Goal: Task Accomplishment & Management: Use online tool/utility

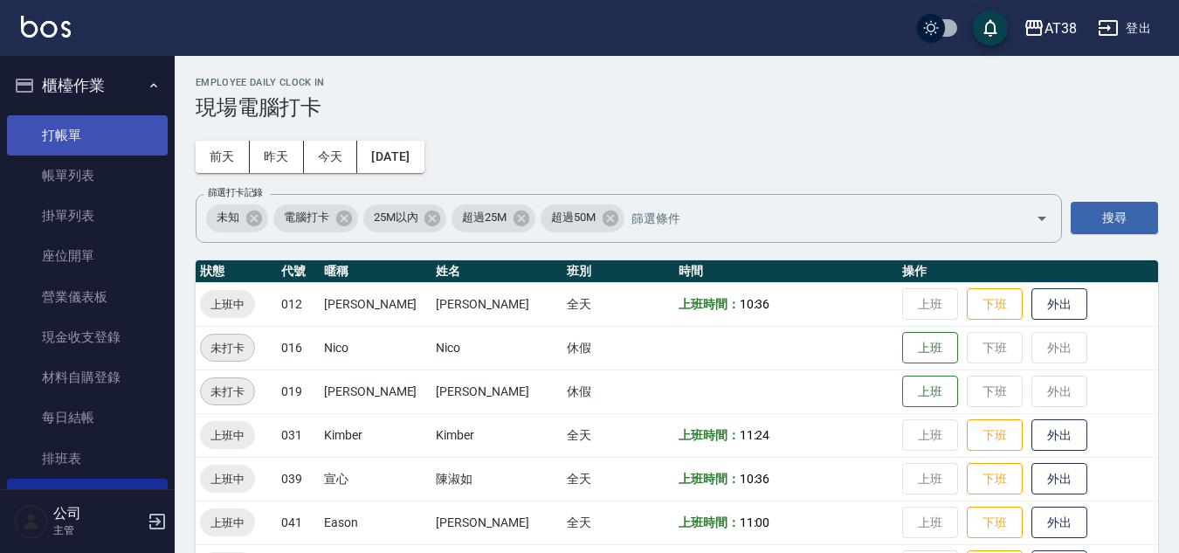
click at [72, 134] on link "打帳單" at bounding box center [87, 135] width 161 height 40
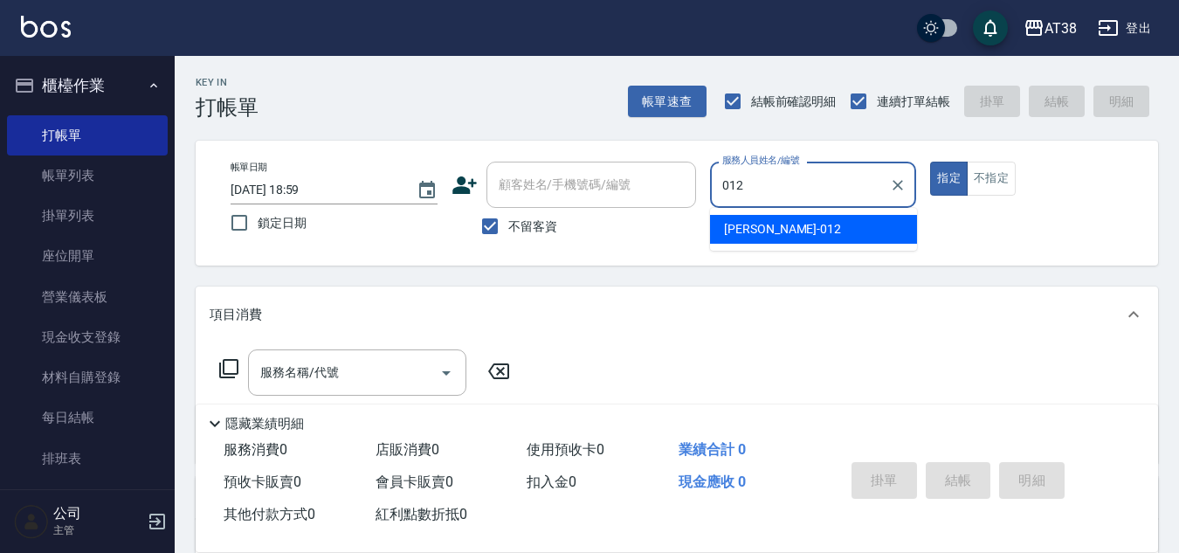
type input "[PERSON_NAME]-012"
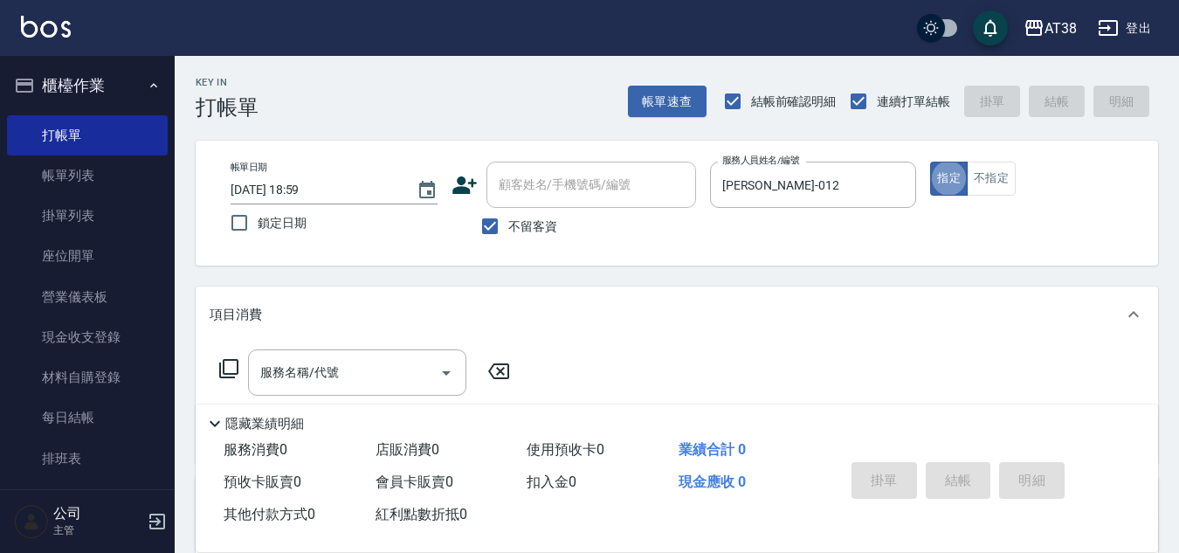
type button "true"
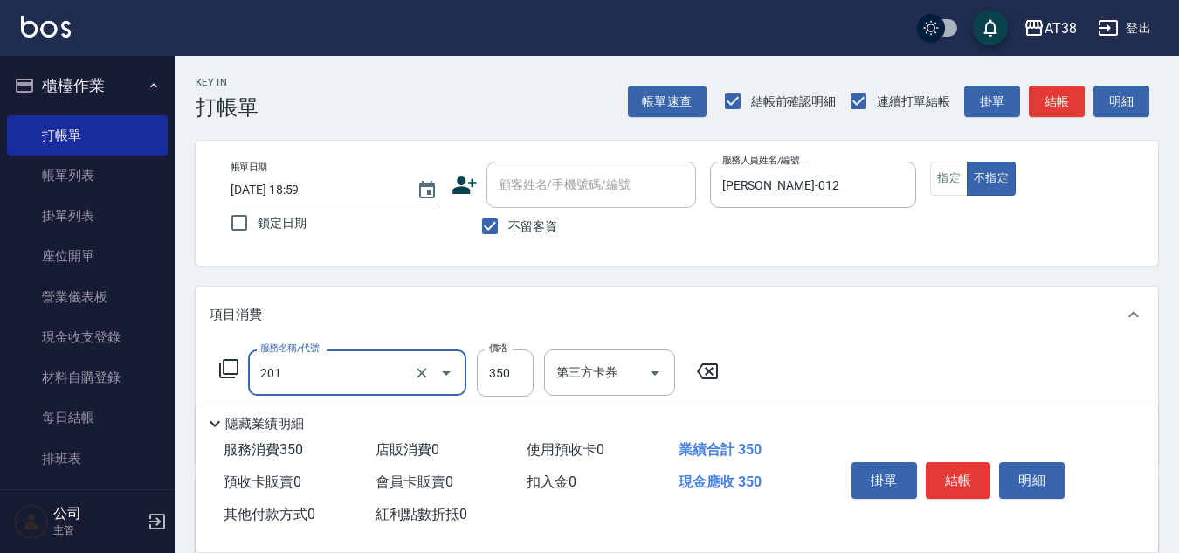
type input "洗髮(201)"
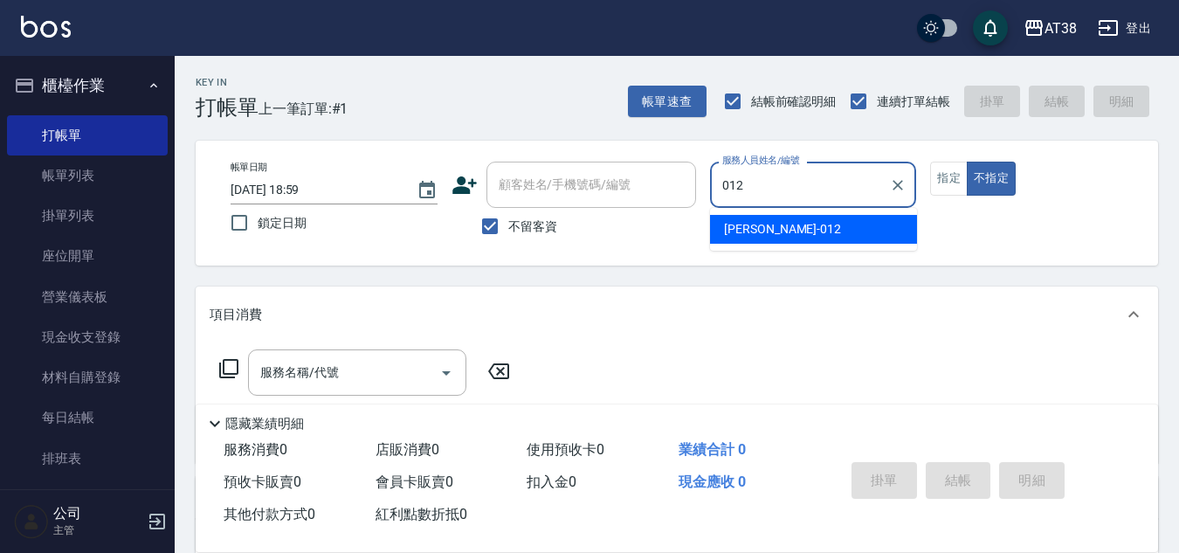
type input "[PERSON_NAME]-012"
type button "false"
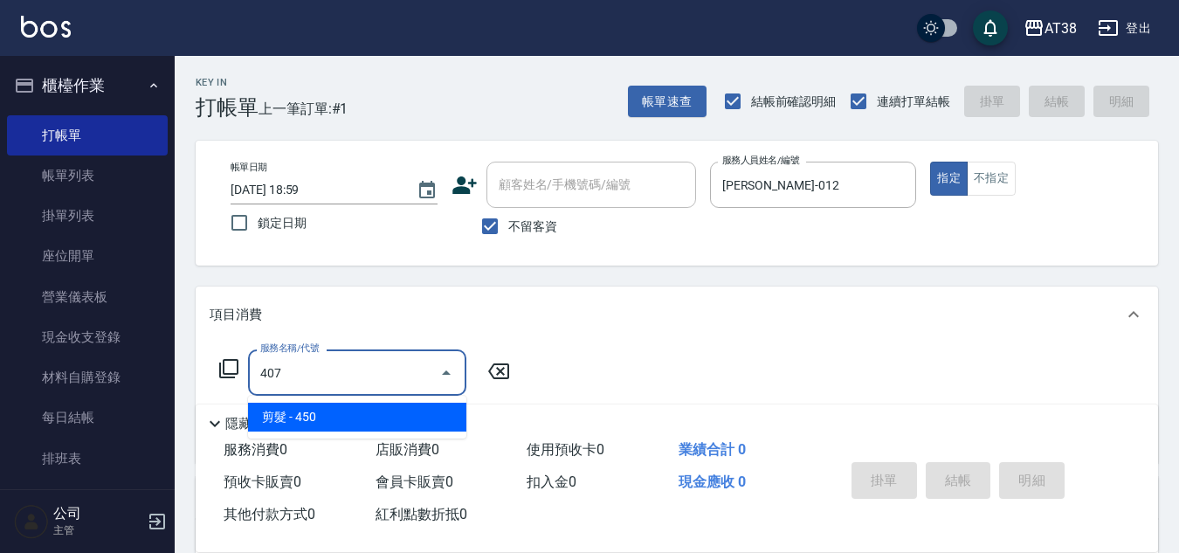
type input "剪髮(407)"
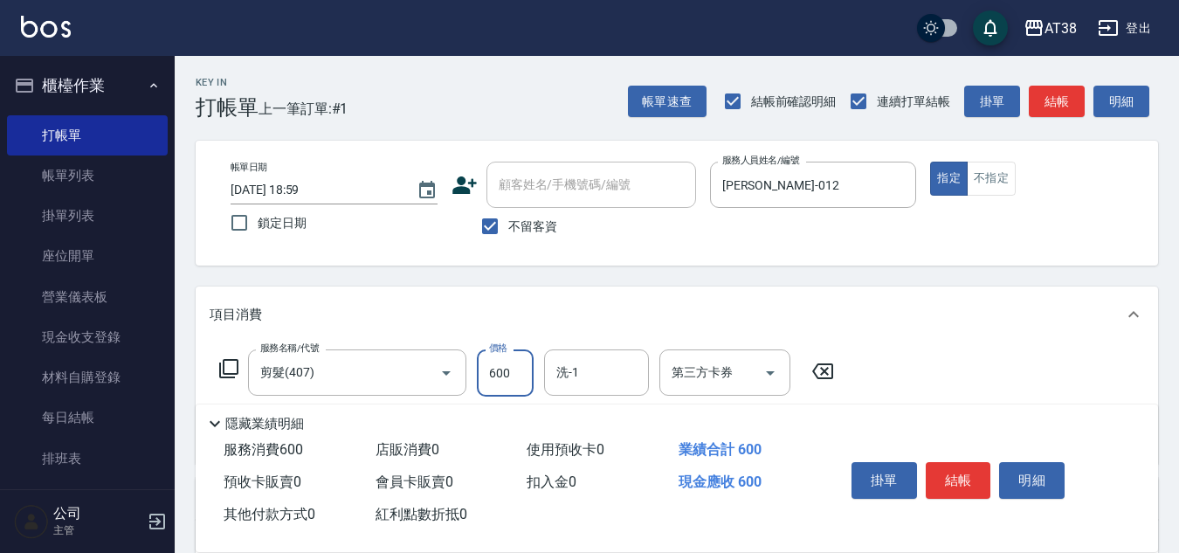
type input "600"
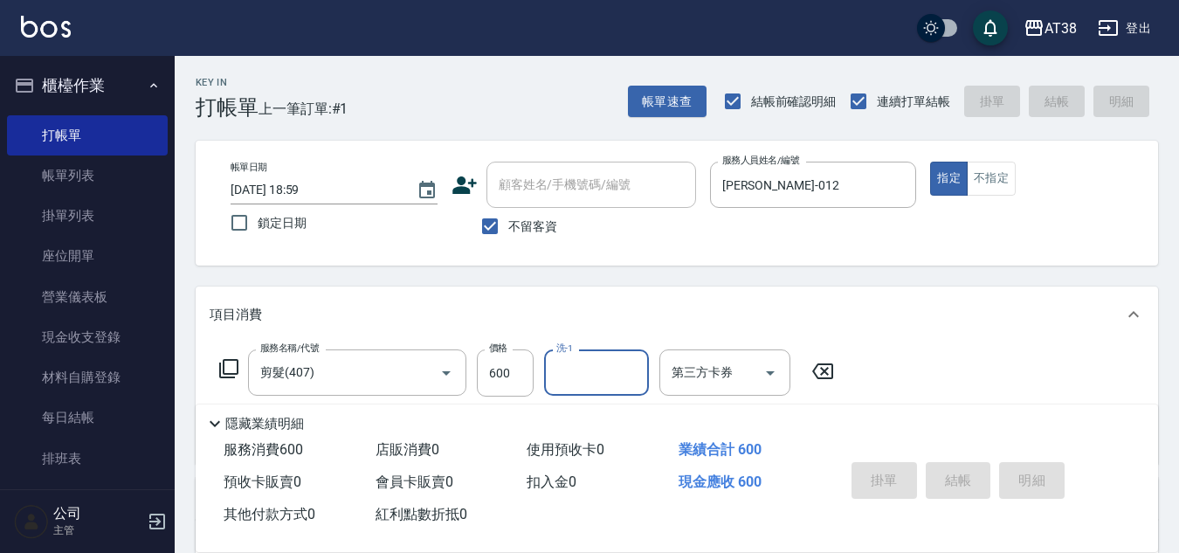
type input "[DATE] 19:00"
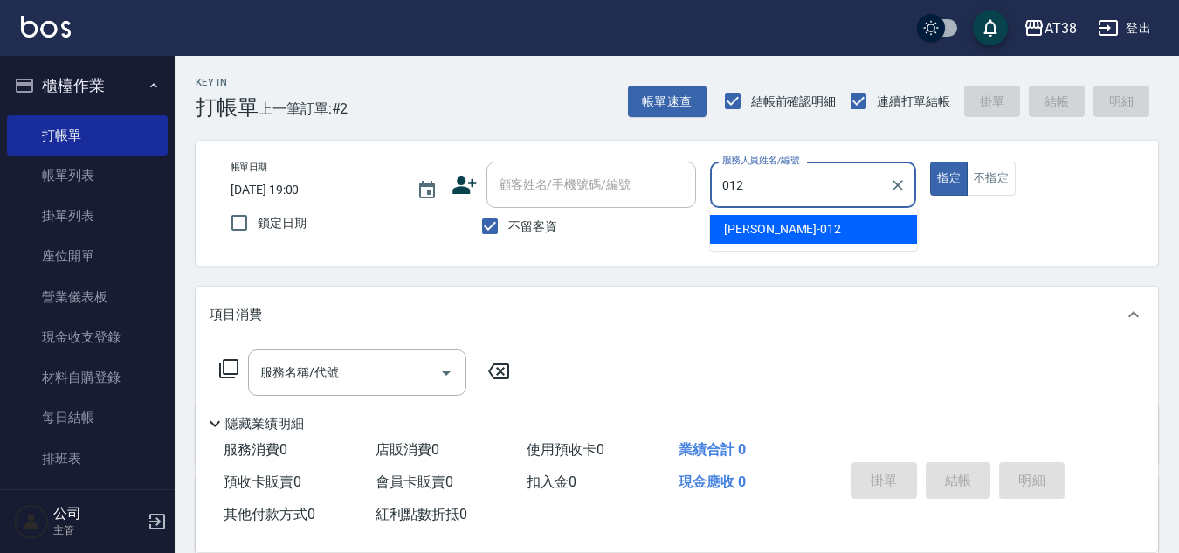
type input "[PERSON_NAME]-012"
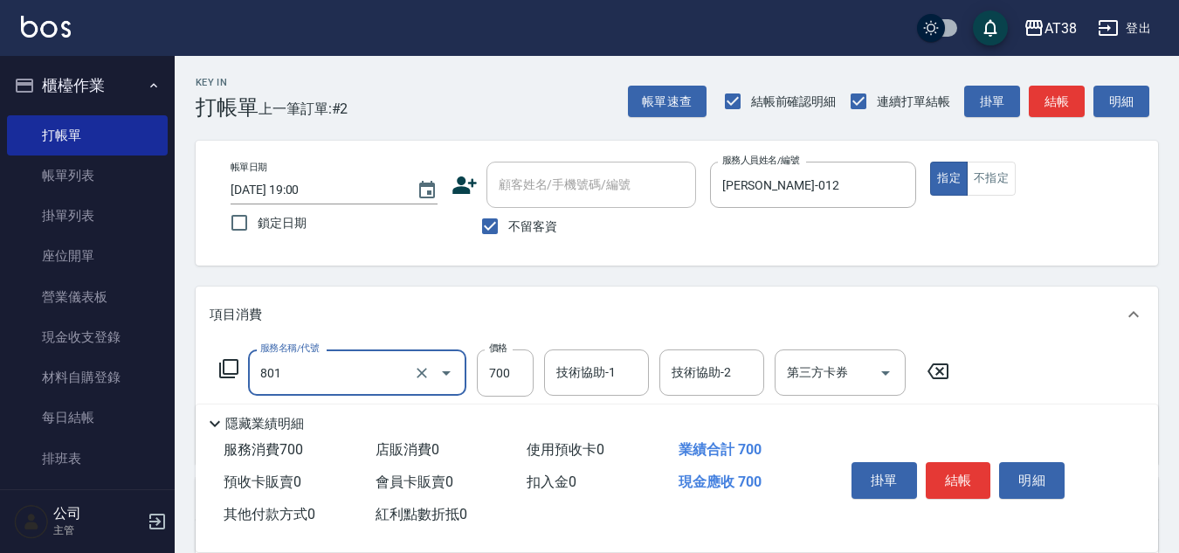
type input "頭皮(半)(801)"
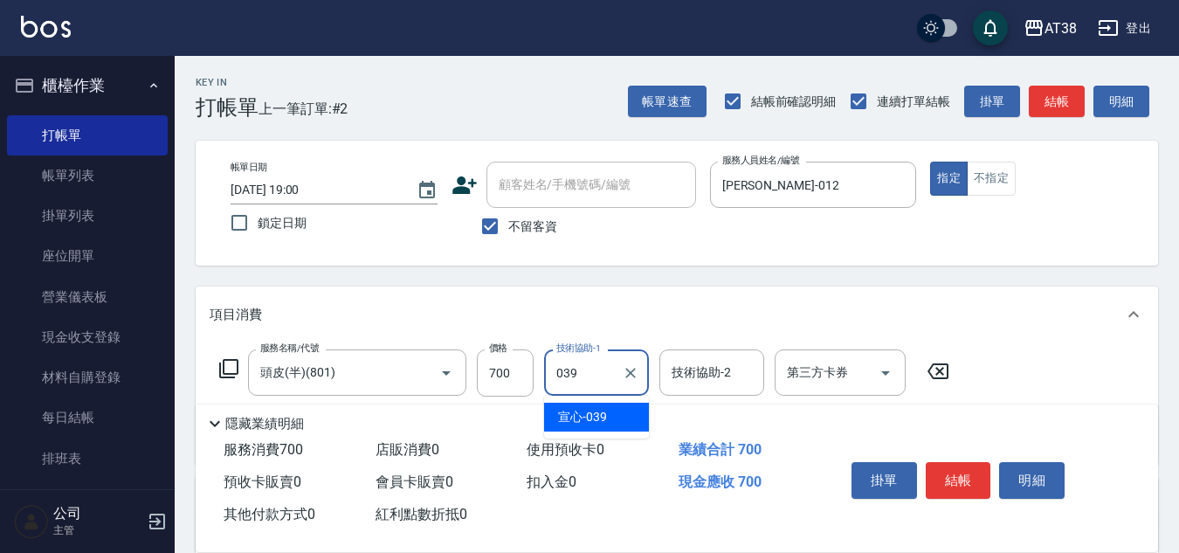
type input "宣心-039"
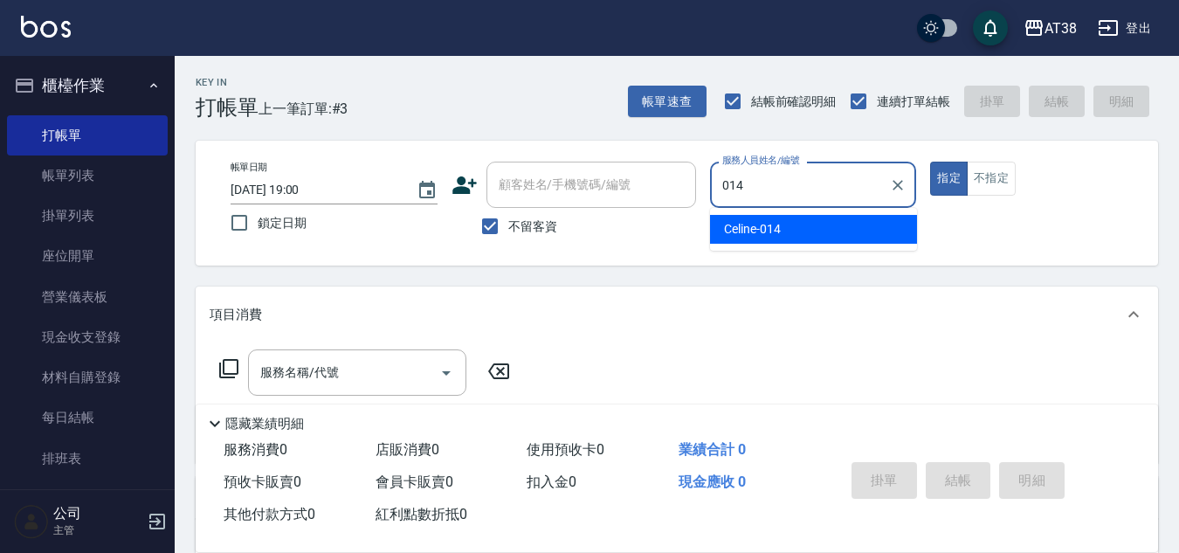
type input "Celine-014"
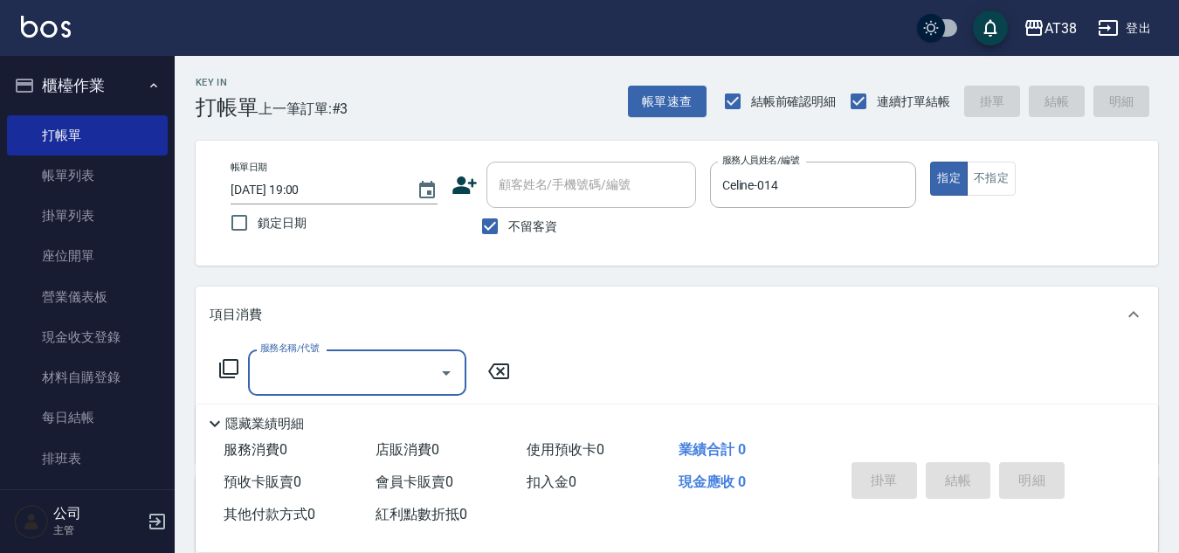
click at [228, 367] on icon at bounding box center [228, 368] width 21 height 21
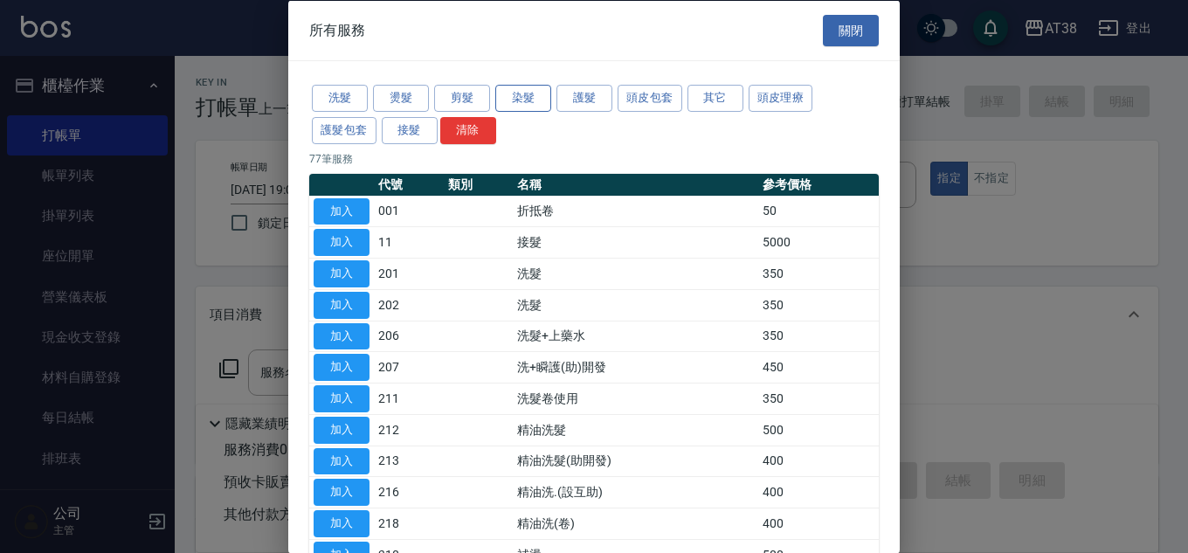
click at [529, 98] on button "染髮" at bounding box center [523, 98] width 56 height 27
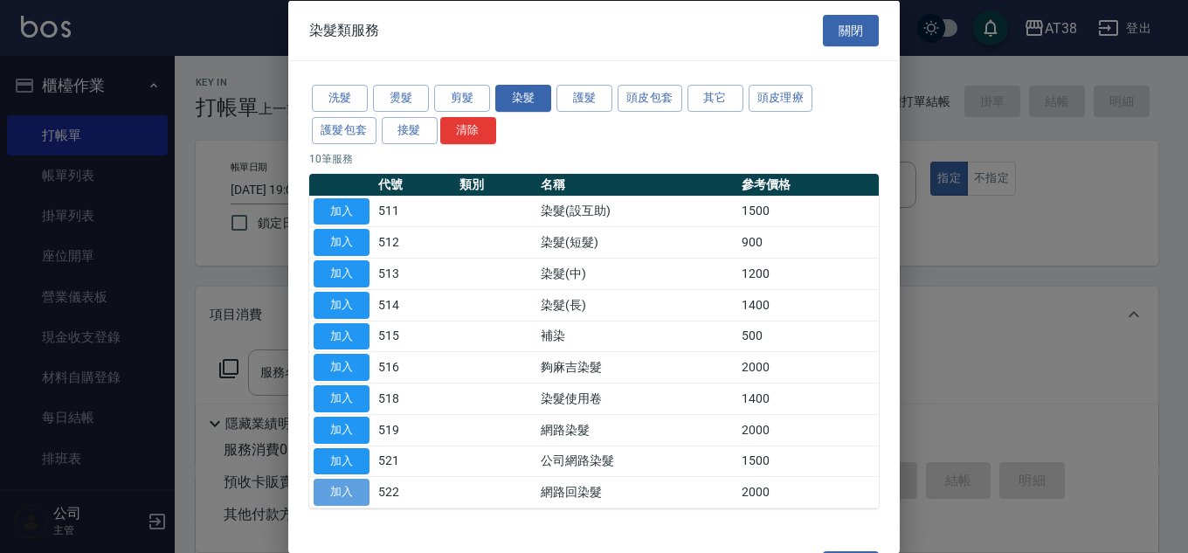
click at [344, 501] on button "加入" at bounding box center [342, 492] width 56 height 27
type input "網路回染髮(522)"
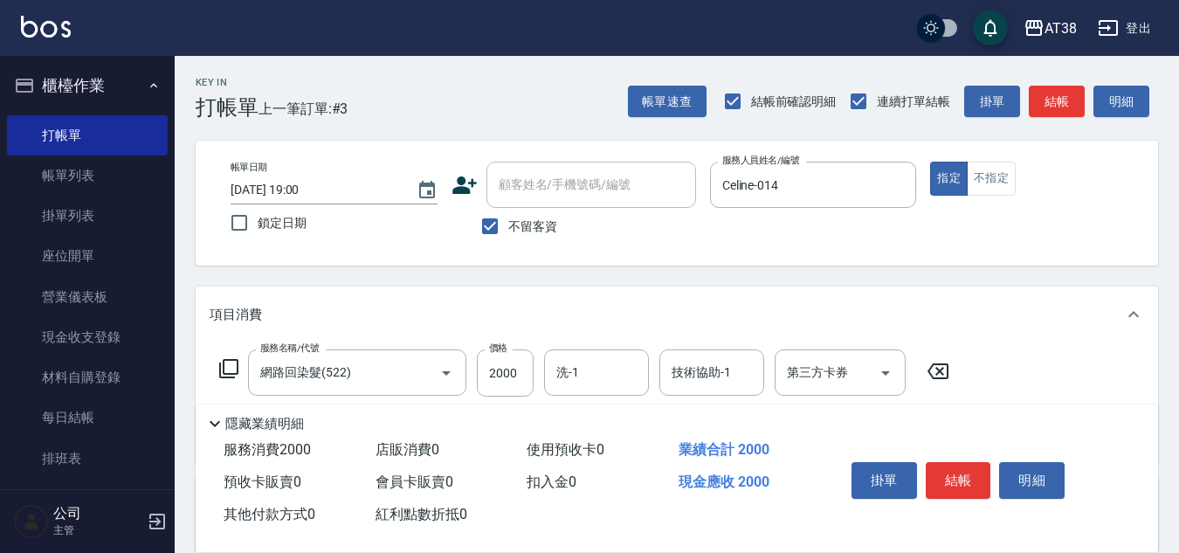
click at [535, 390] on div "服務名稱/代號 網路回染髮(522) 服務名稱/代號 價格 2000 價格 洗-1 洗-1 技術協助-1 技術協助-1 第三方卡券 第三方卡券" at bounding box center [585, 372] width 750 height 47
click at [523, 387] on input "2000" at bounding box center [505, 372] width 57 height 47
type input "1980"
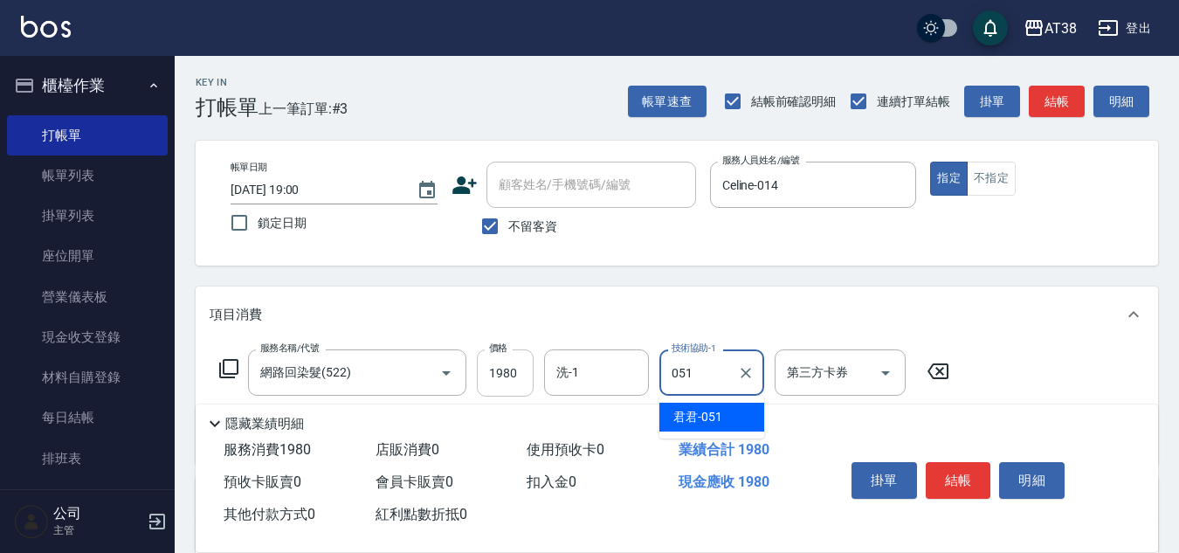
type input "君君-051"
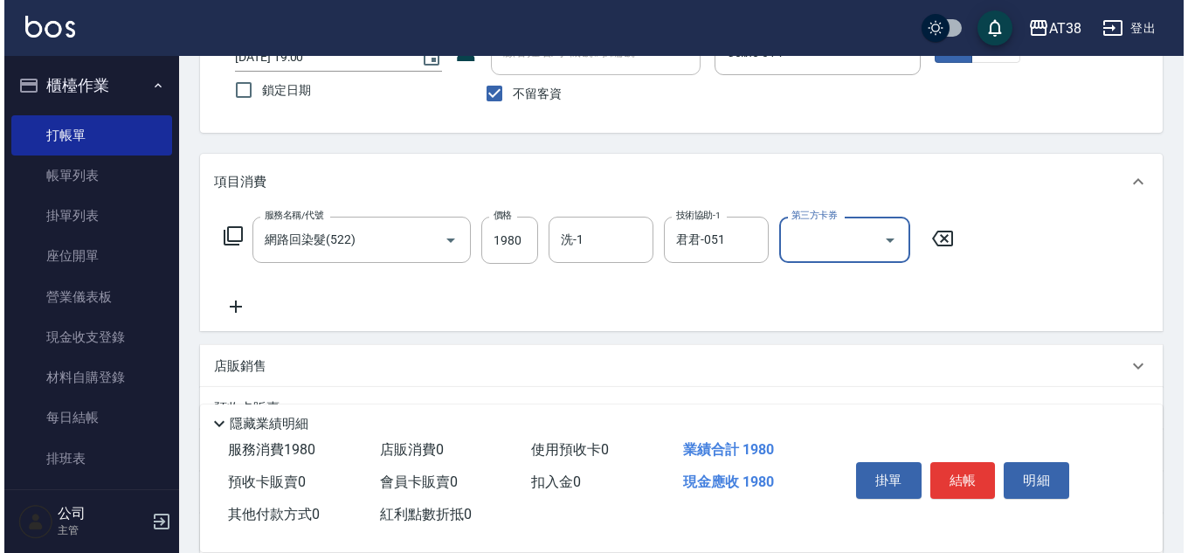
scroll to position [175, 0]
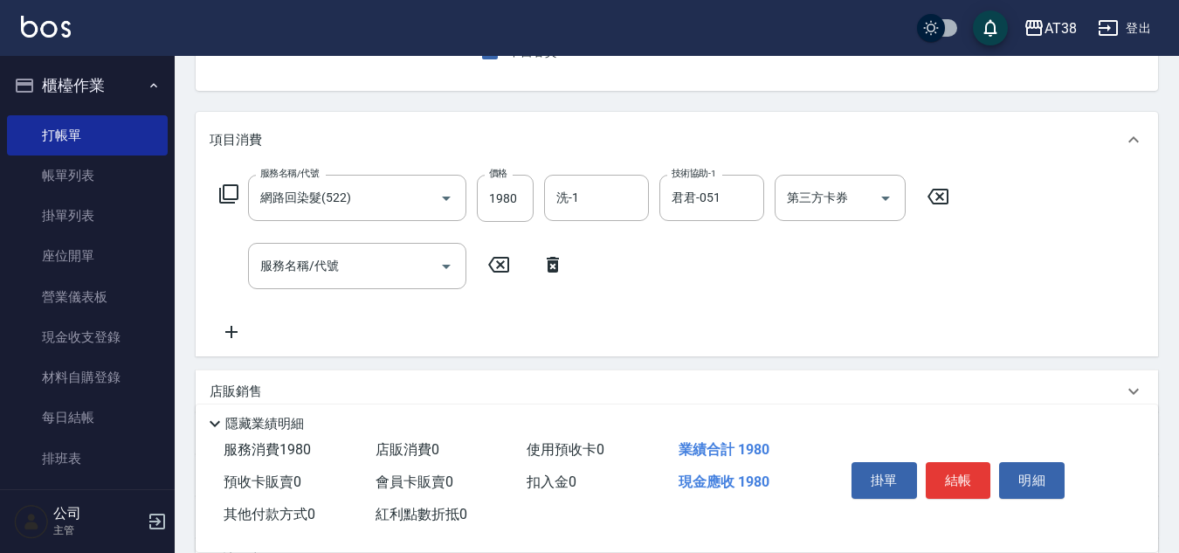
click at [237, 190] on icon at bounding box center [228, 193] width 19 height 19
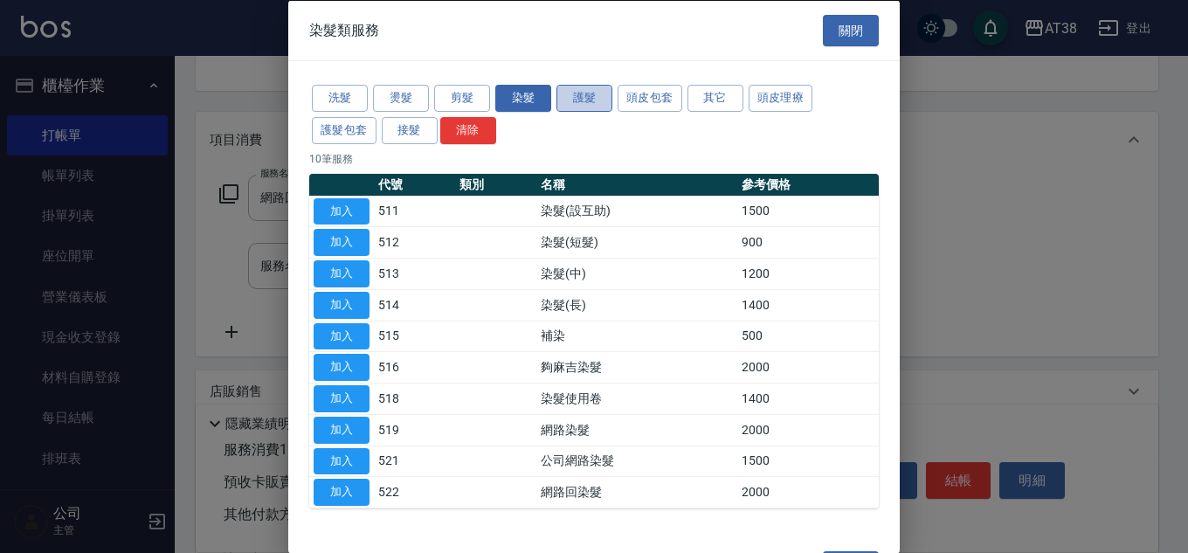
click at [584, 89] on button "護髮" at bounding box center [584, 98] width 56 height 27
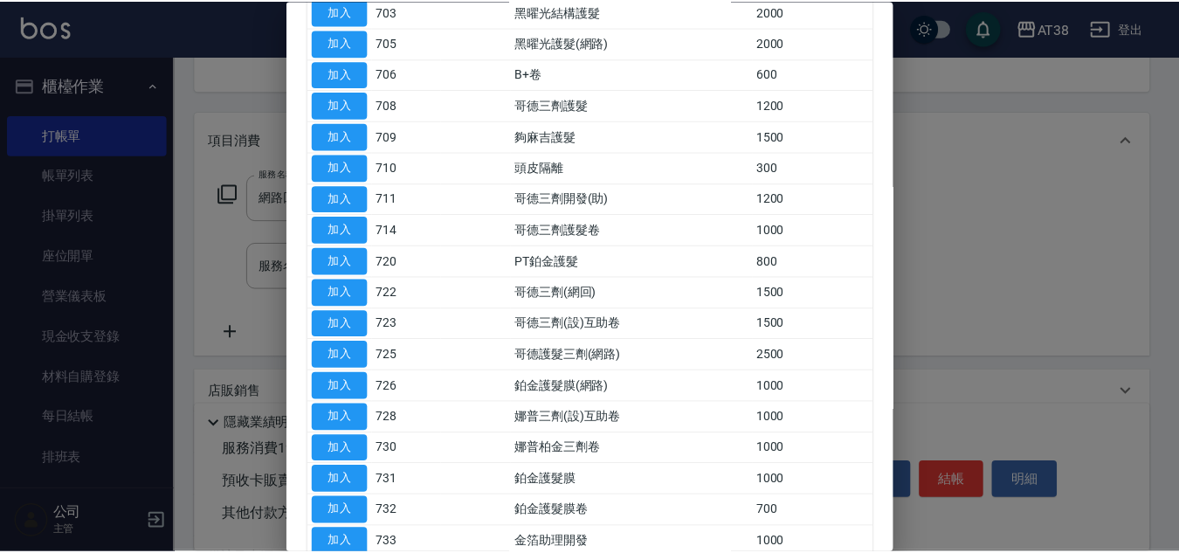
scroll to position [349, 0]
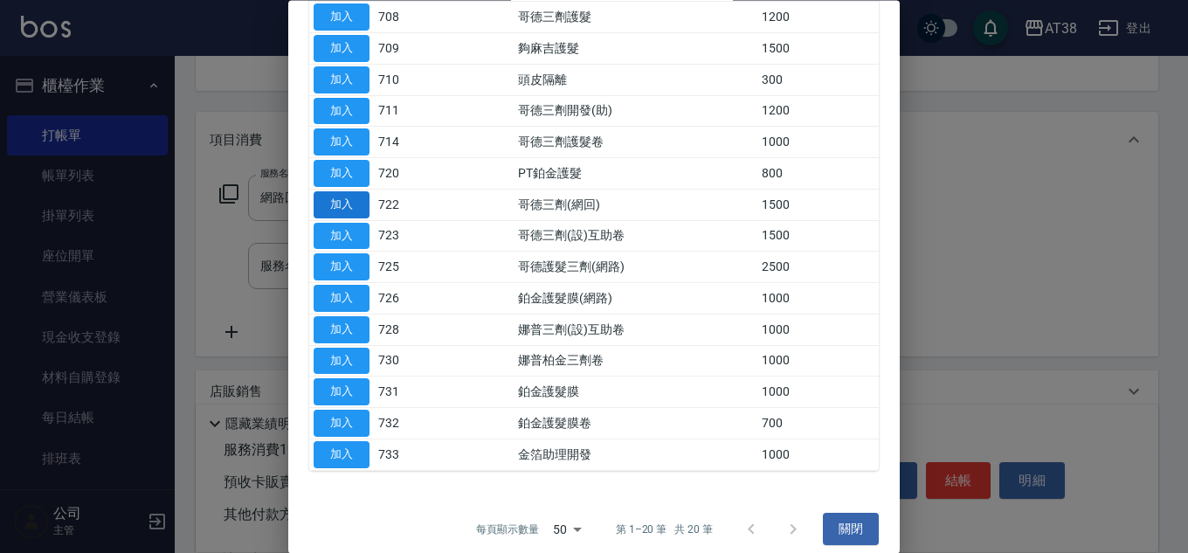
click at [328, 207] on button "加入" at bounding box center [342, 204] width 56 height 27
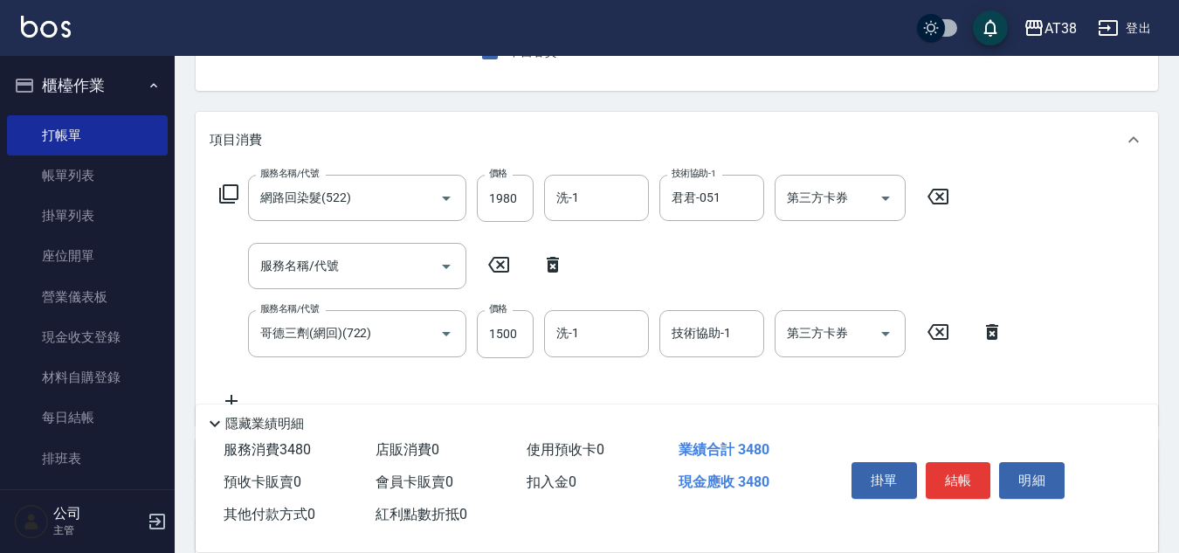
click at [548, 258] on icon at bounding box center [553, 264] width 44 height 21
type input "哥德三劑(網回)(722)"
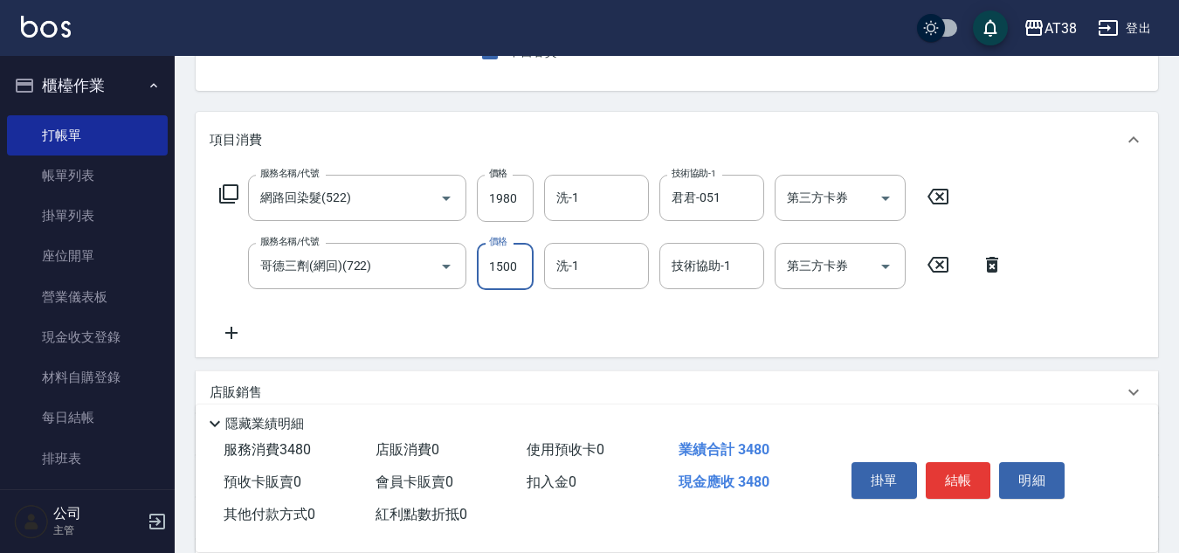
click at [524, 263] on input "1500" at bounding box center [505, 266] width 57 height 47
type input "2000"
click at [508, 200] on input "1980" at bounding box center [505, 198] width 57 height 47
type input "2380"
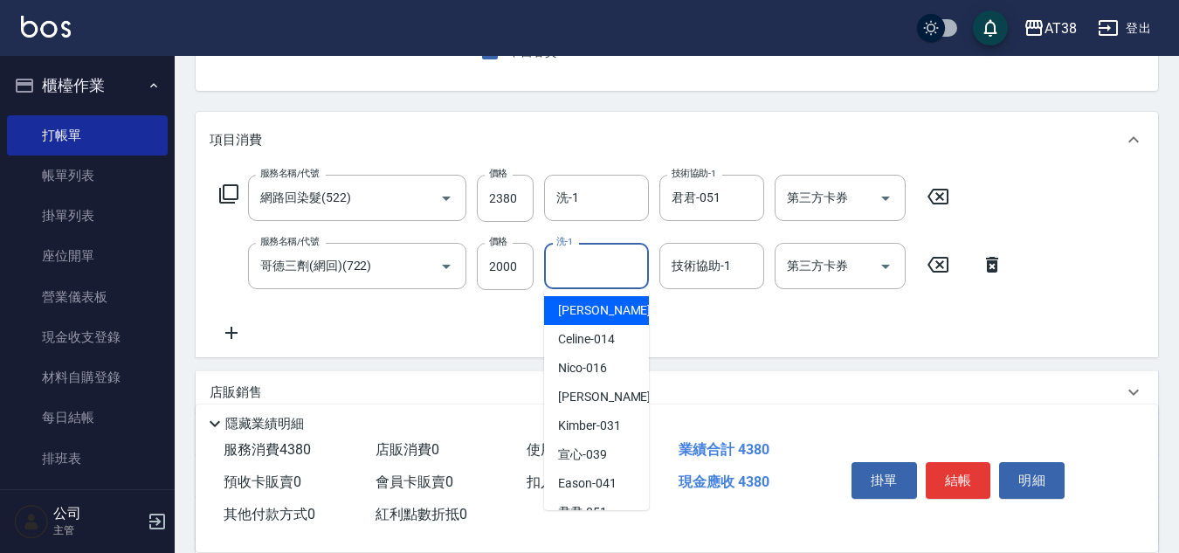
click at [604, 259] on input "洗-1" at bounding box center [596, 266] width 89 height 31
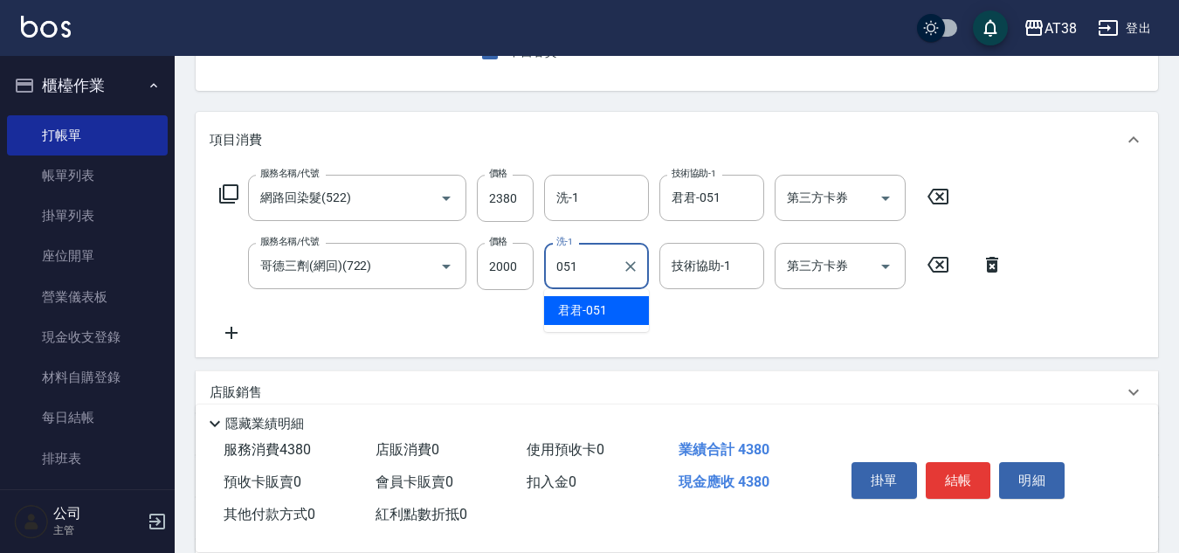
type input "君君-051"
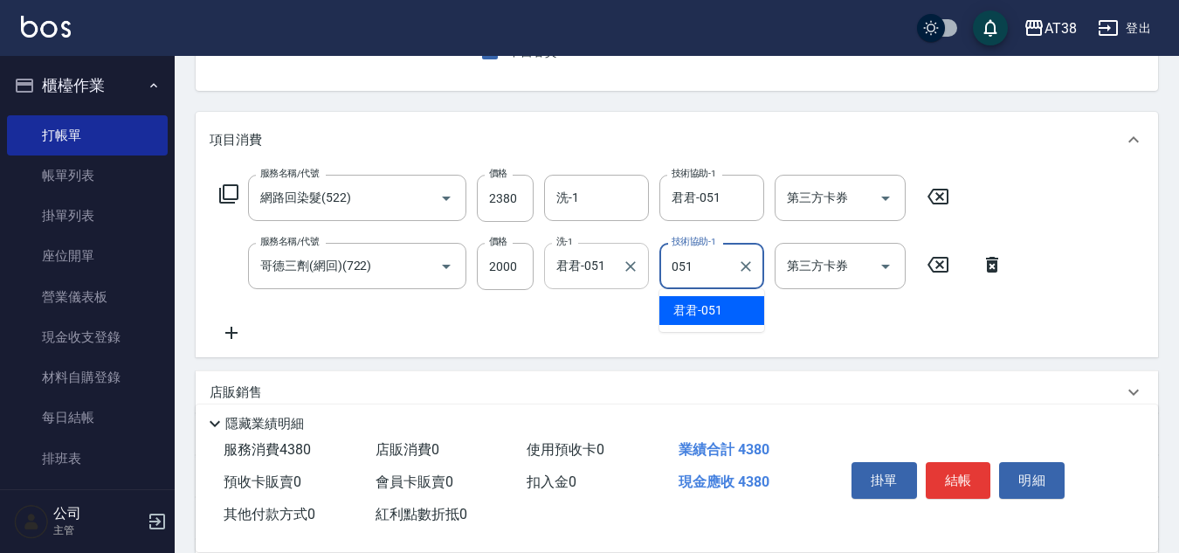
type input "君君-051"
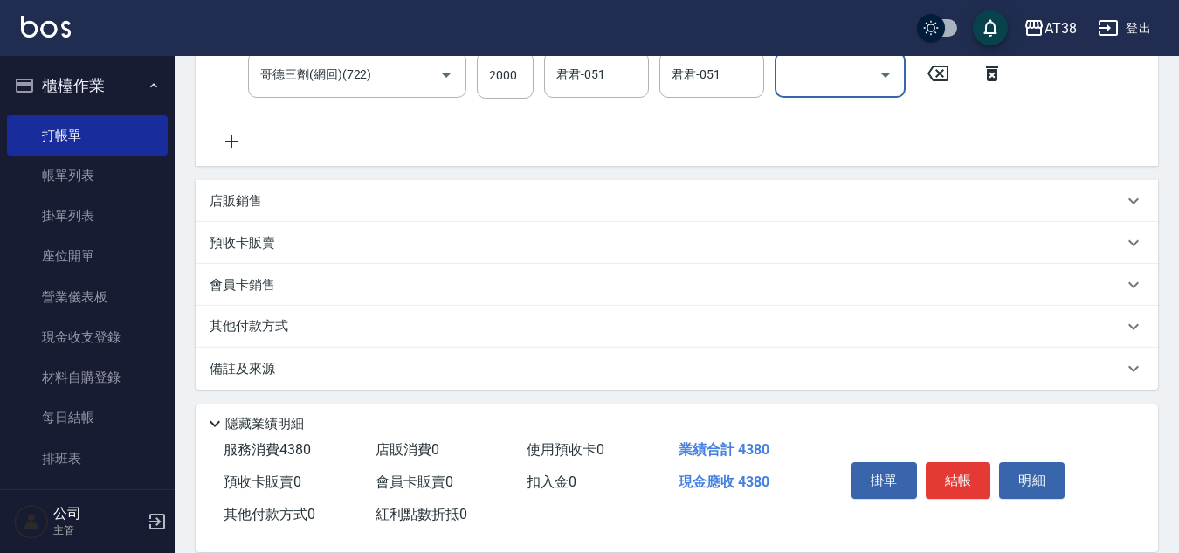
scroll to position [370, 0]
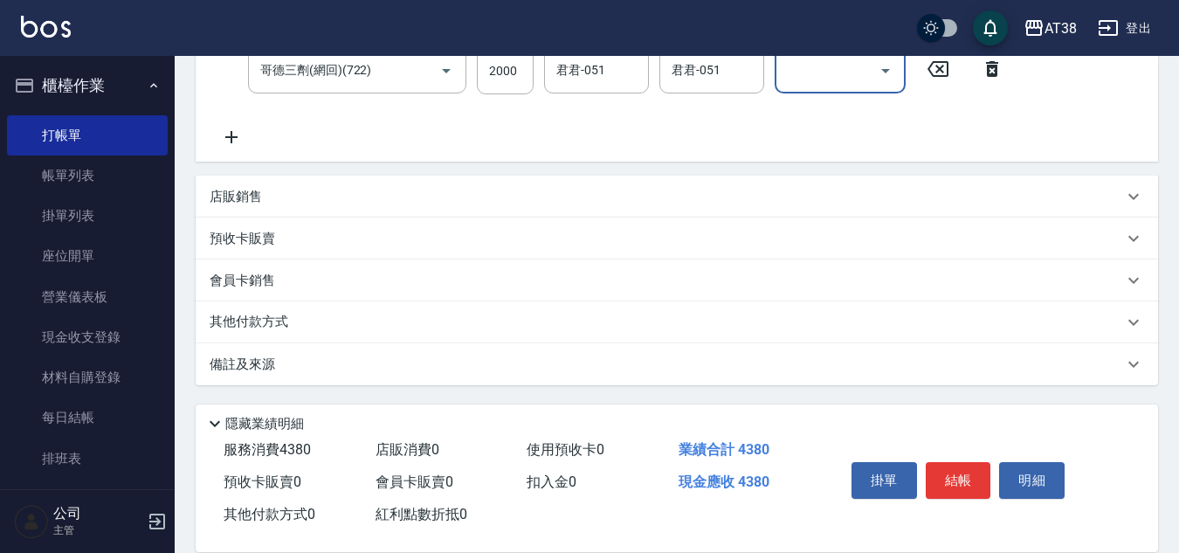
click at [223, 197] on p "店販銷售" at bounding box center [236, 197] width 52 height 18
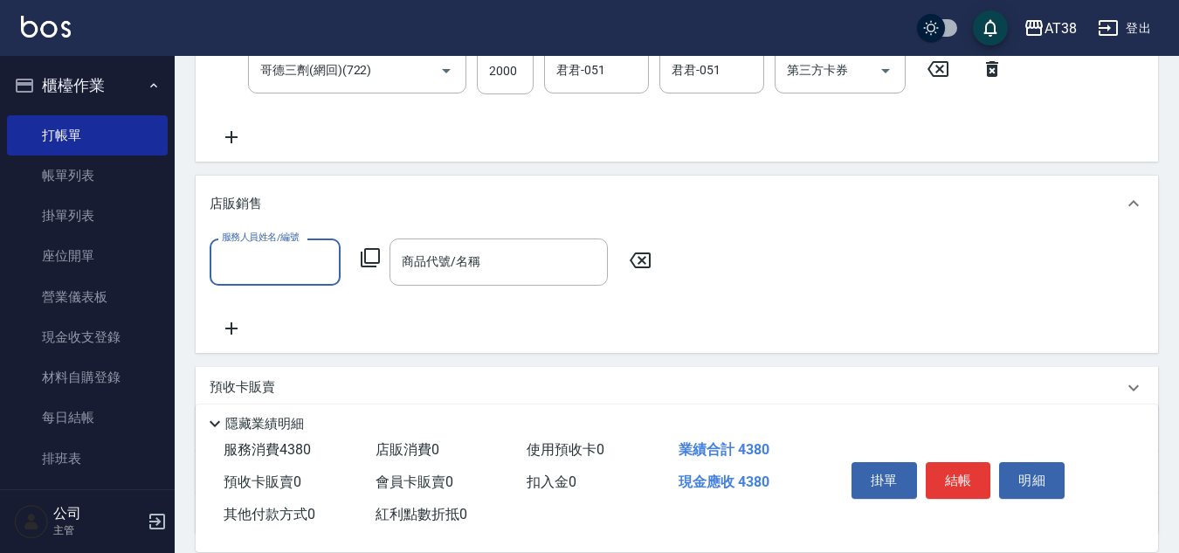
scroll to position [0, 0]
drag, startPoint x: 256, startPoint y: 116, endPoint x: 265, endPoint y: 120, distance: 9.4
click at [264, 120] on div "服務名稱/代號 網路回染髮(522) 服務名稱/代號 價格 2380 價格 洗-1 洗-1 技術協助-1 君君-051 技術協助-1 第三方卡券 第三方卡券 …" at bounding box center [612, 63] width 804 height 169
click at [265, 121] on div "服務名稱/代號 網路回染髮(522) 服務名稱/代號 價格 2380 價格 洗-1 洗-1 技術協助-1 君君-051 技術協助-1 第三方卡券 第三方卡券 …" at bounding box center [612, 63] width 804 height 169
click at [267, 127] on div "服務名稱/代號 網路回染髮(522) 服務名稱/代號 價格 2380 價格 洗-1 洗-1 技術協助-1 君君-051 技術協助-1 第三方卡券 第三方卡券 …" at bounding box center [612, 63] width 804 height 169
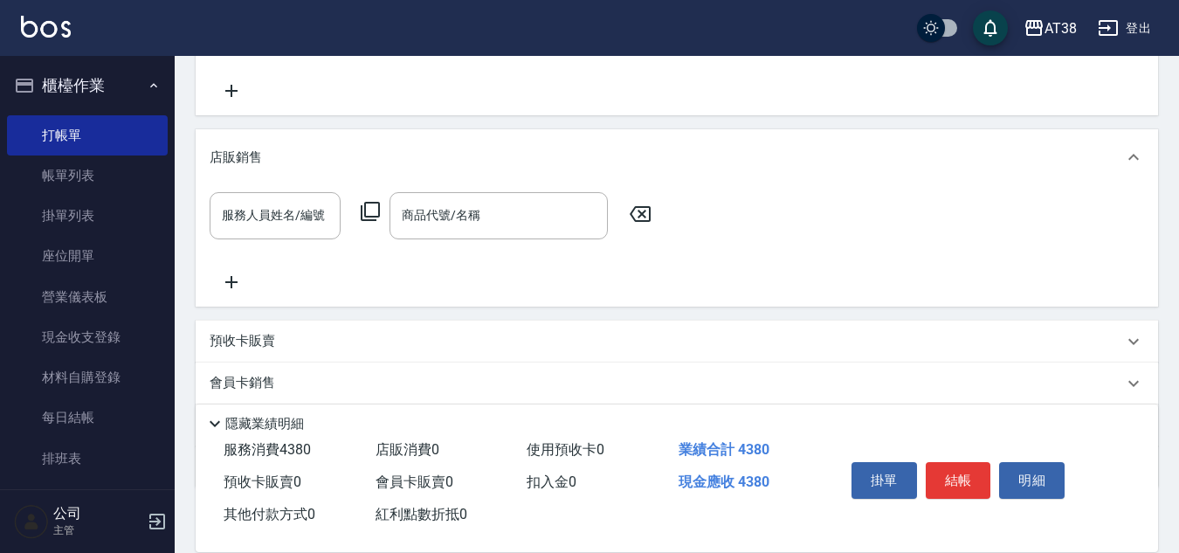
scroll to position [458, 0]
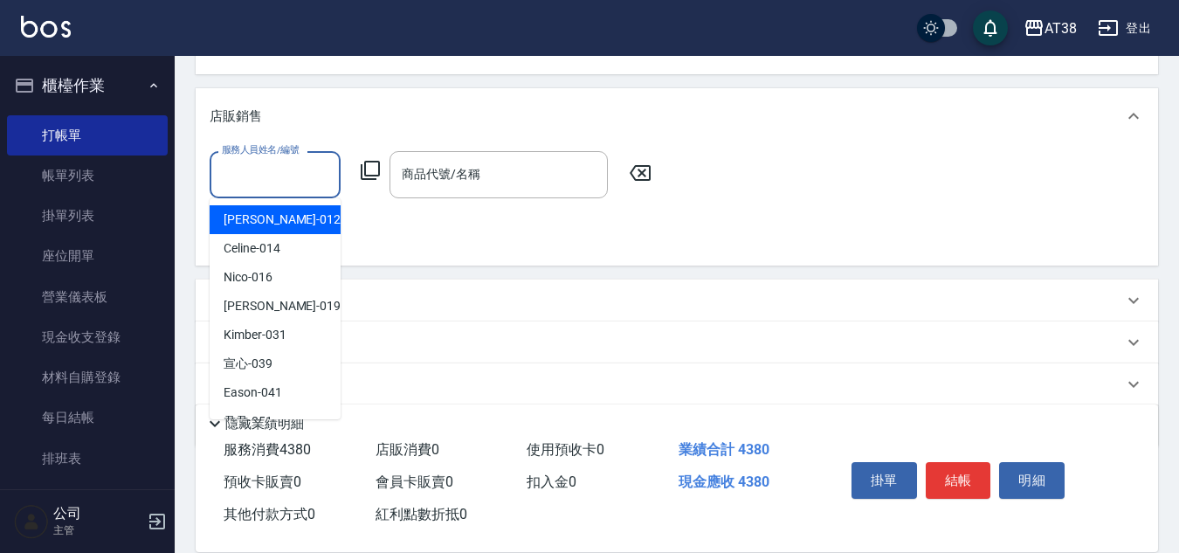
click at [270, 183] on input "服務人員姓名/編號" at bounding box center [274, 174] width 115 height 31
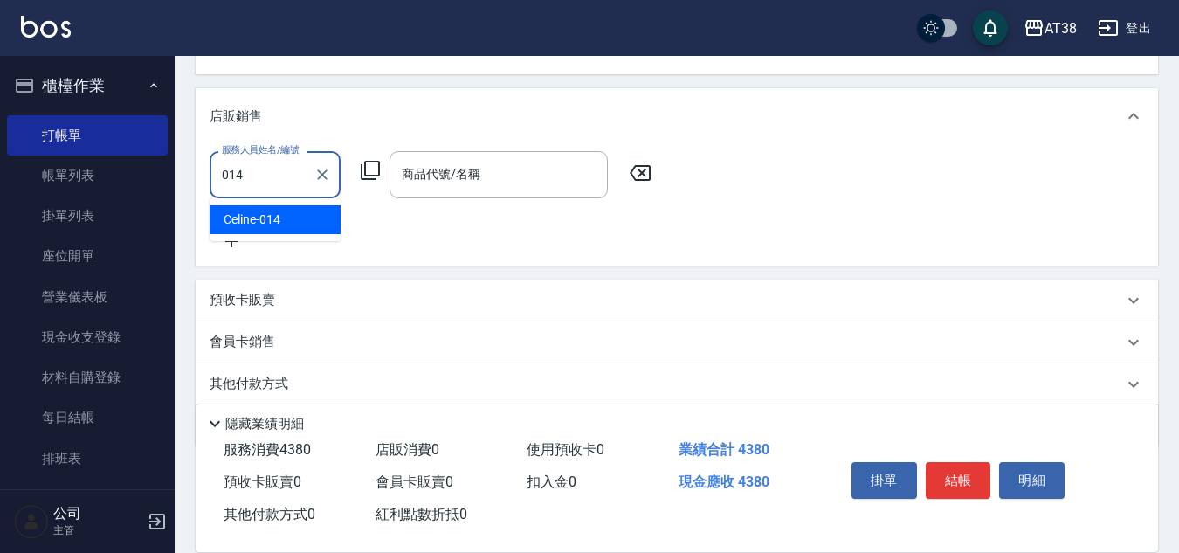
type input "Celine-014"
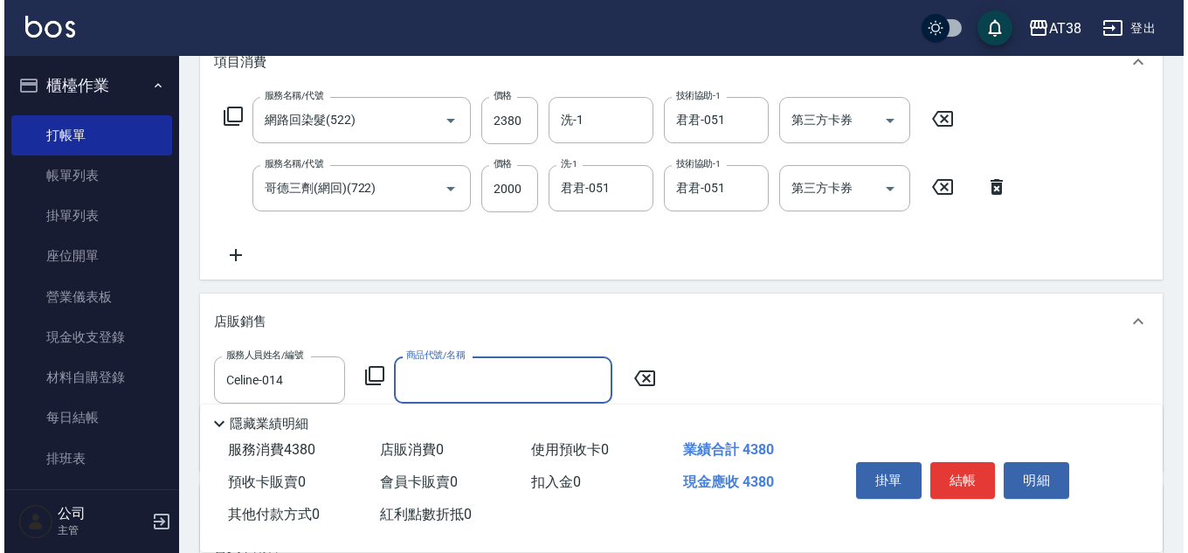
scroll to position [283, 0]
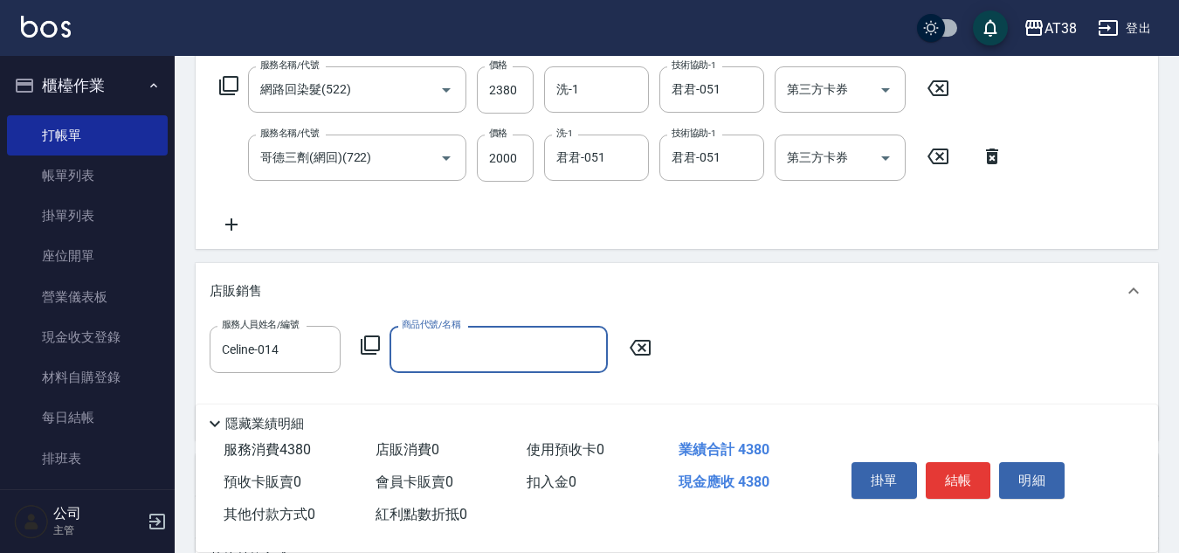
click at [373, 353] on icon at bounding box center [370, 345] width 21 height 21
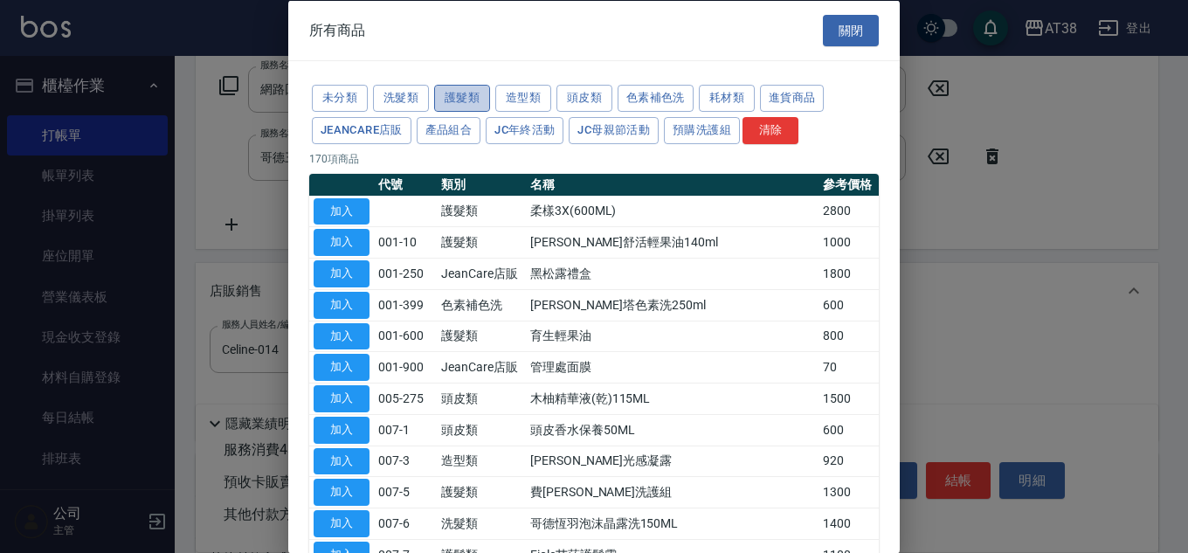
click at [473, 94] on button "護髮類" at bounding box center [462, 98] width 56 height 27
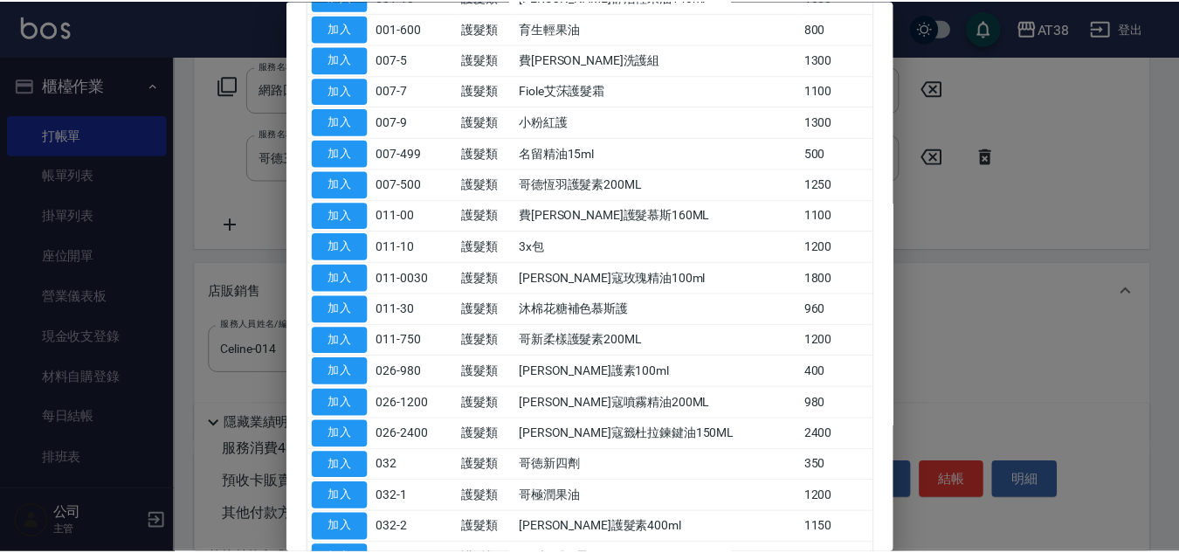
scroll to position [437, 0]
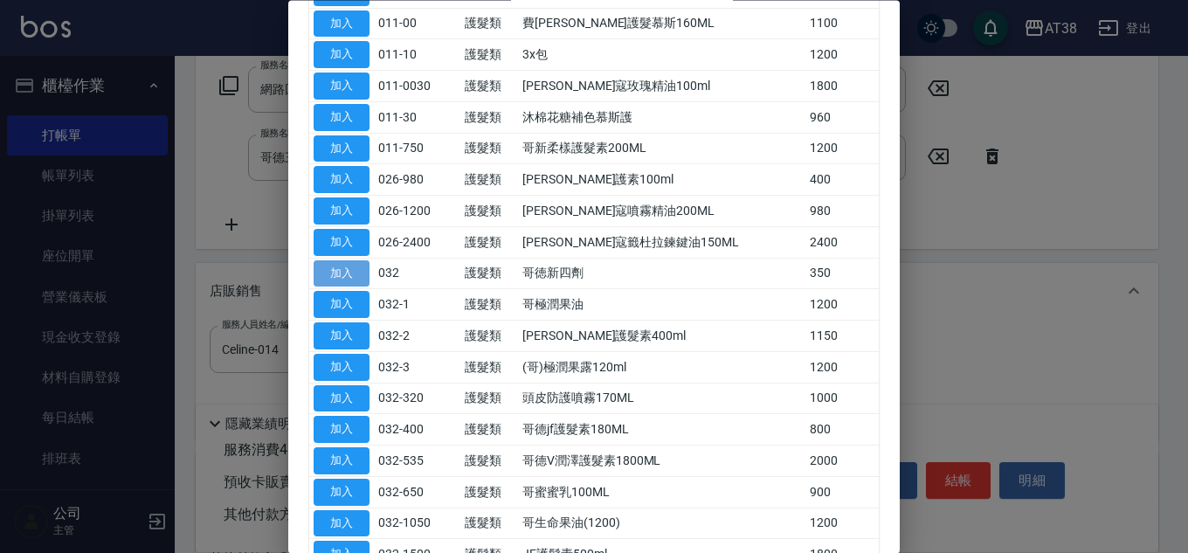
click at [338, 273] on button "加入" at bounding box center [342, 273] width 56 height 27
type input "哥徳新四劑"
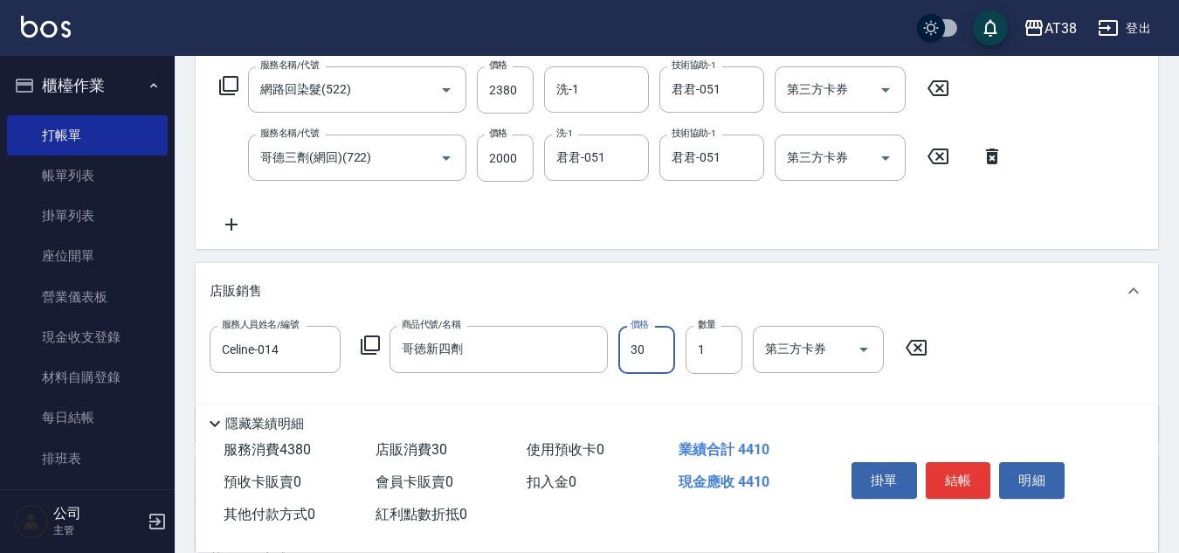
type input "300"
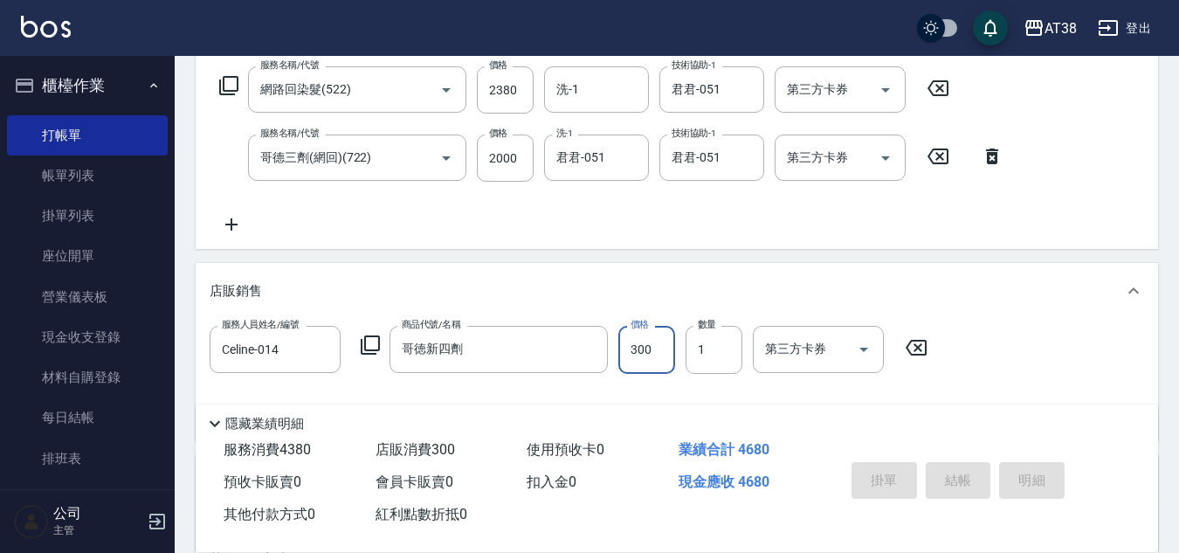
type input "[DATE] 19:02"
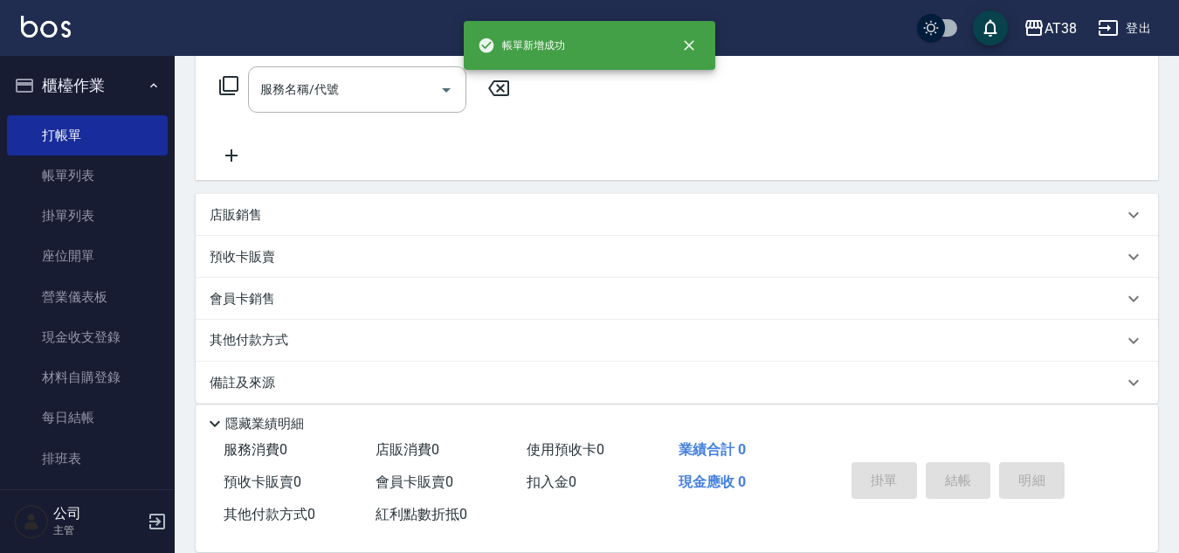
scroll to position [0, 0]
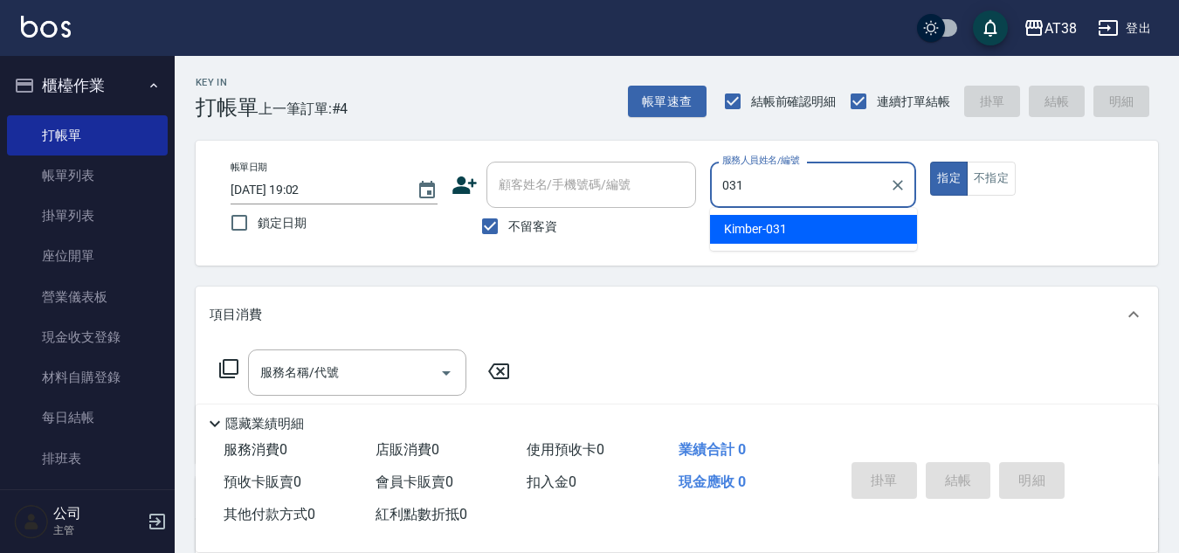
type input "Kimber-031"
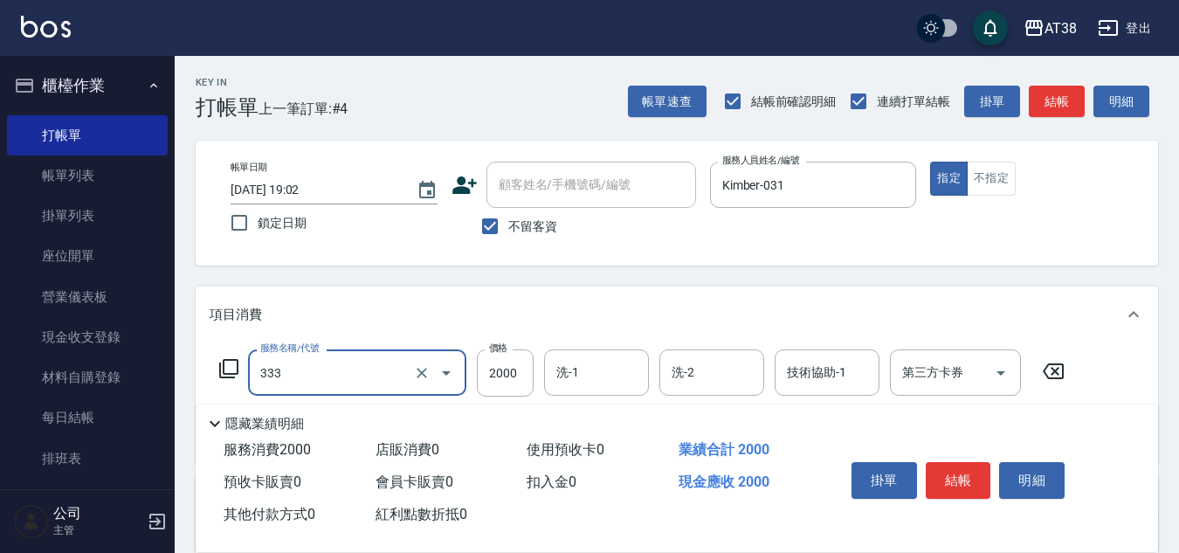
type input "網路燙髮(333)"
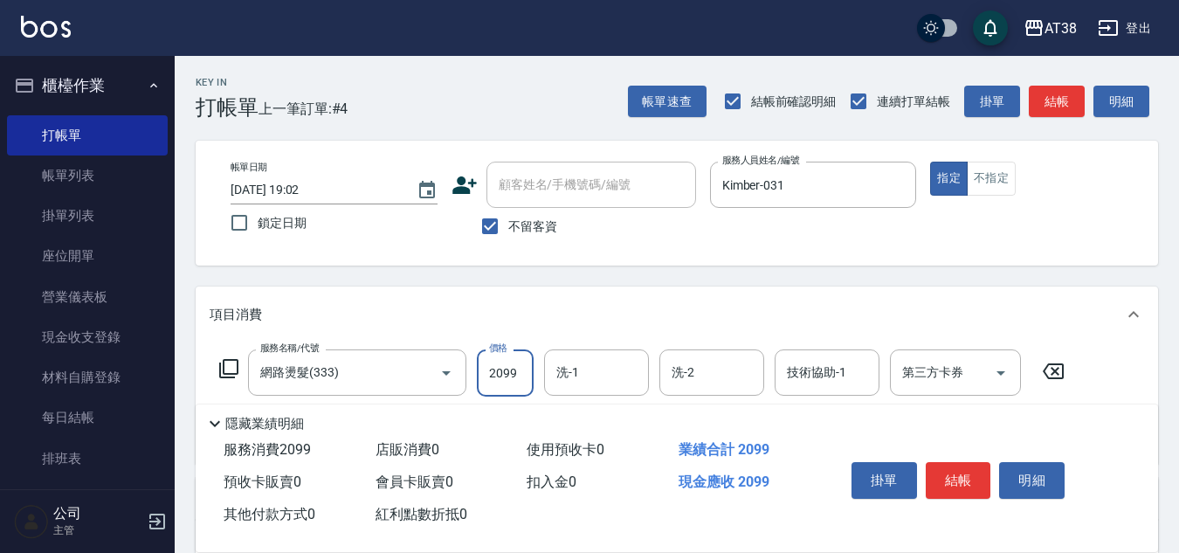
type input "2099"
click at [583, 370] on input "洗-1" at bounding box center [596, 372] width 89 height 31
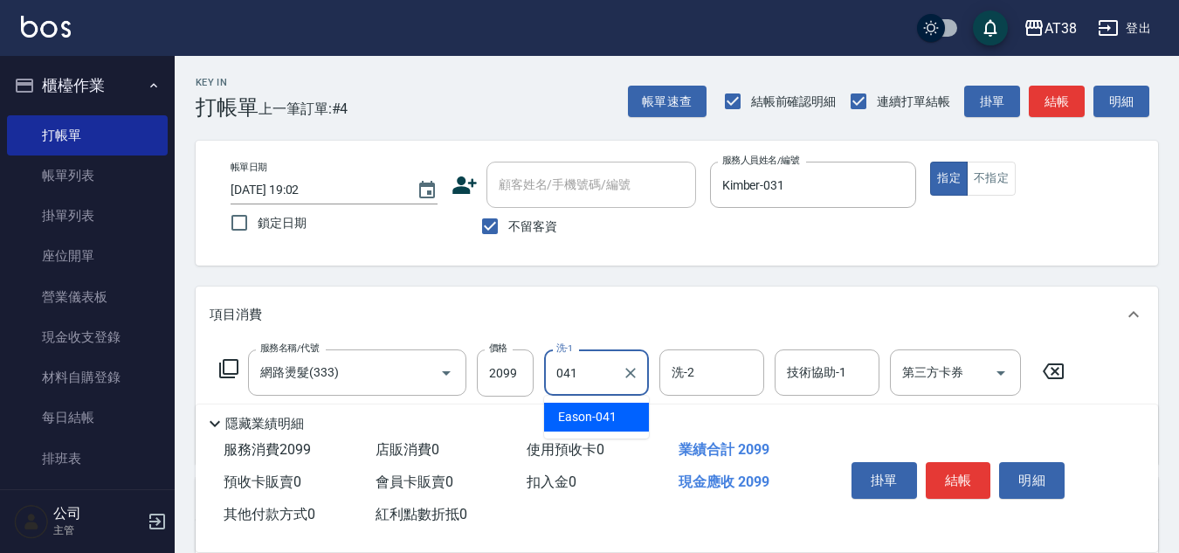
type input "Eason-041"
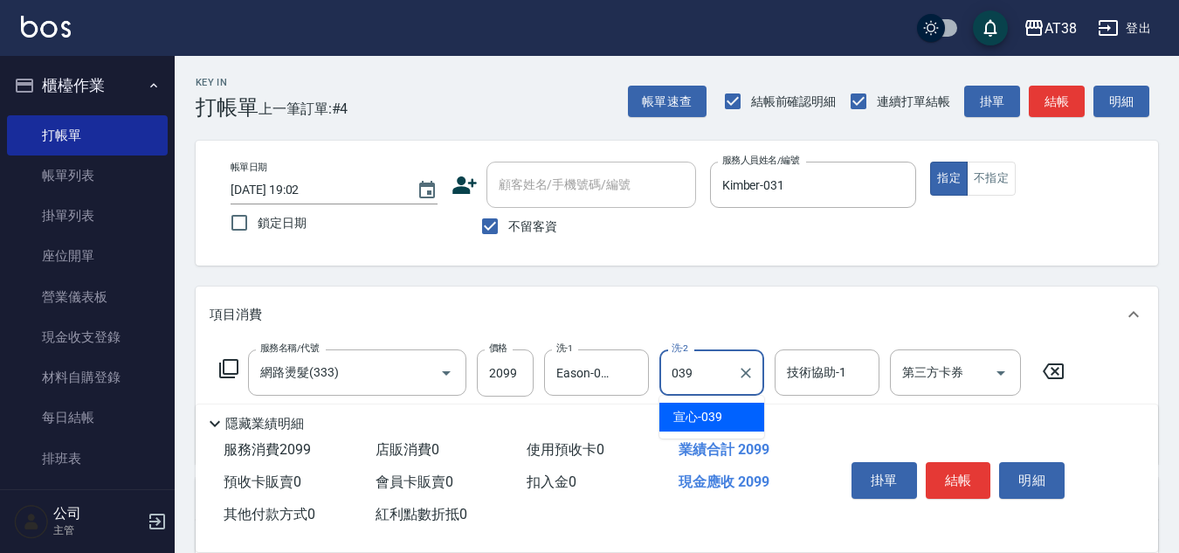
type input "宣心-039"
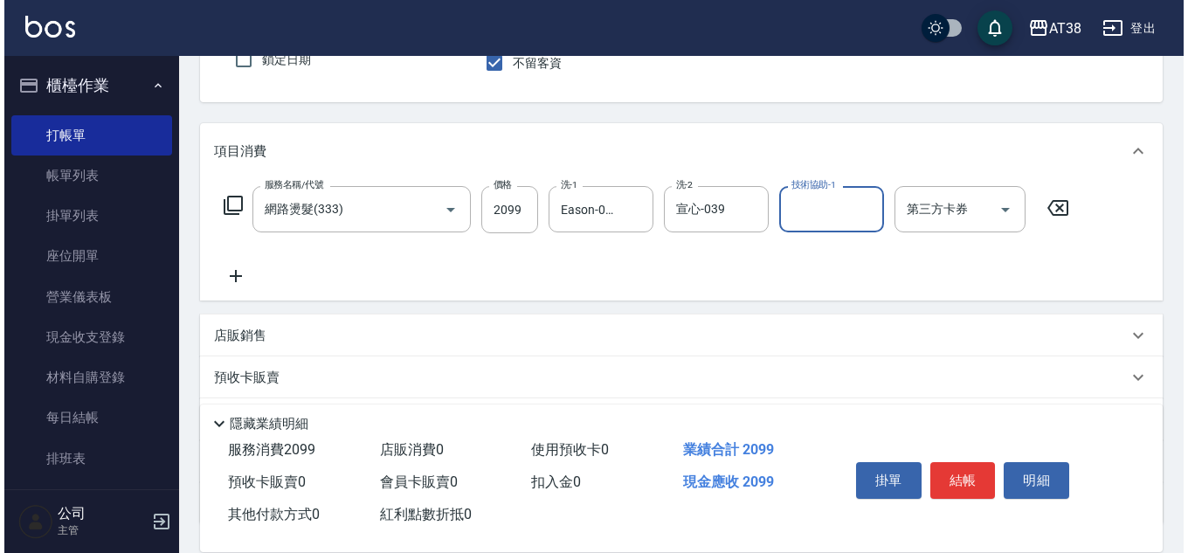
scroll to position [302, 0]
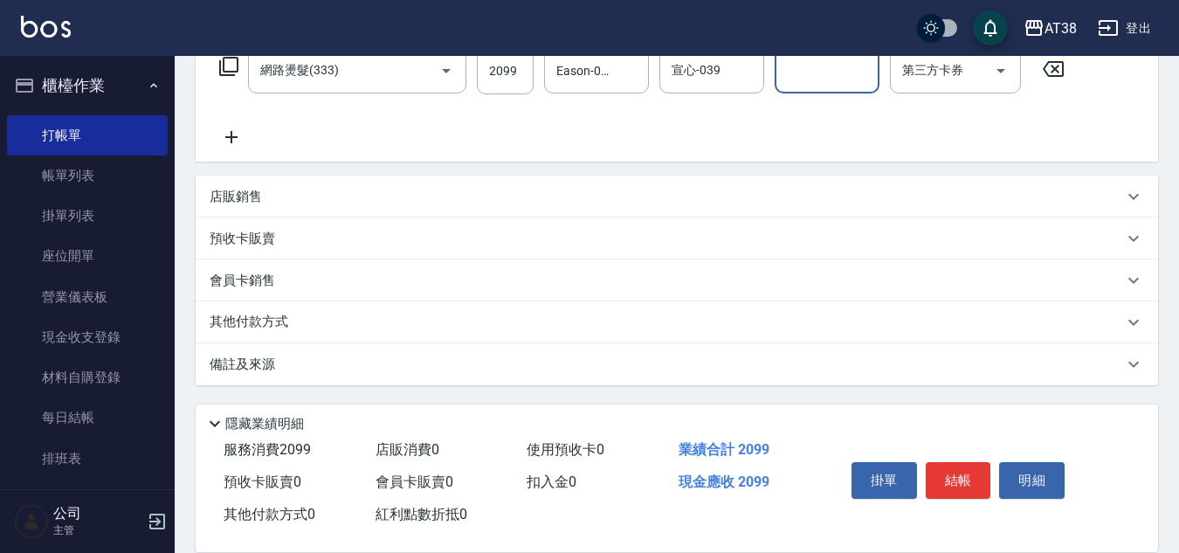
click at [224, 133] on icon at bounding box center [232, 137] width 44 height 21
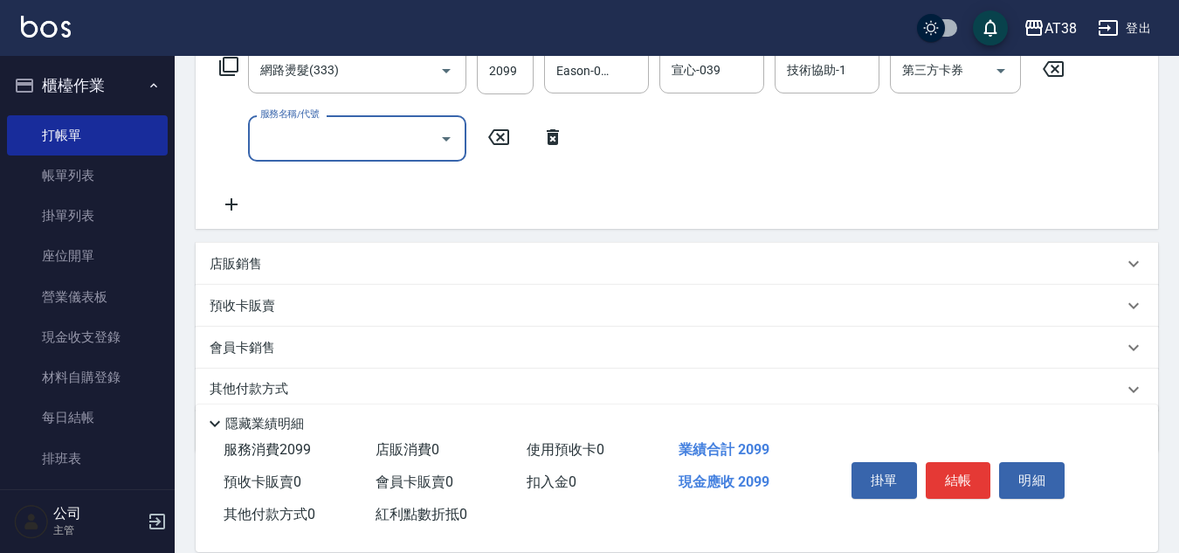
click at [227, 68] on icon at bounding box center [228, 66] width 21 height 21
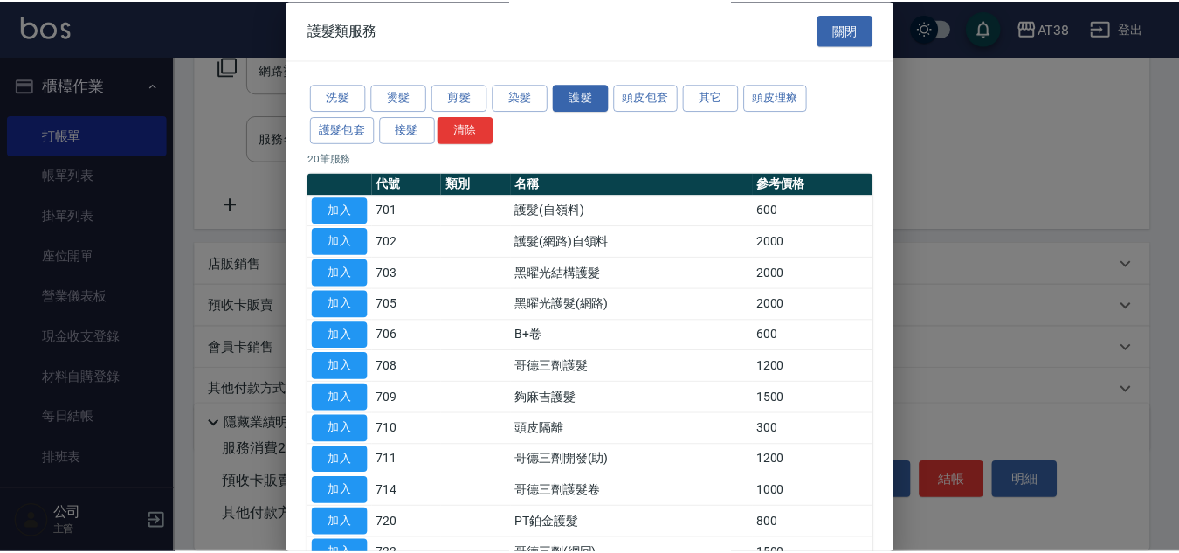
scroll to position [175, 0]
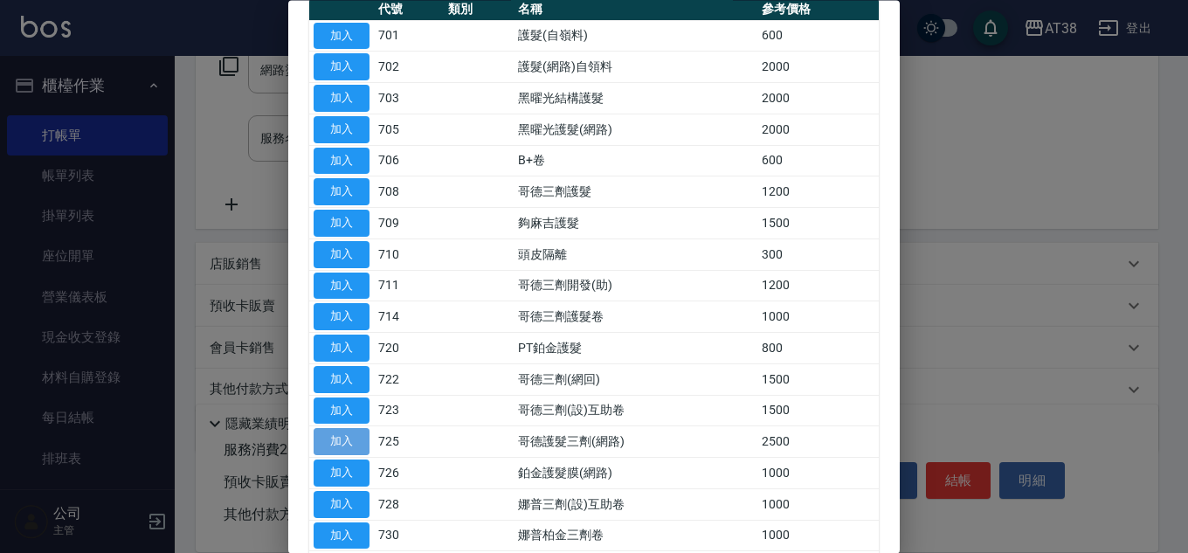
click at [351, 445] on button "加入" at bounding box center [342, 442] width 56 height 27
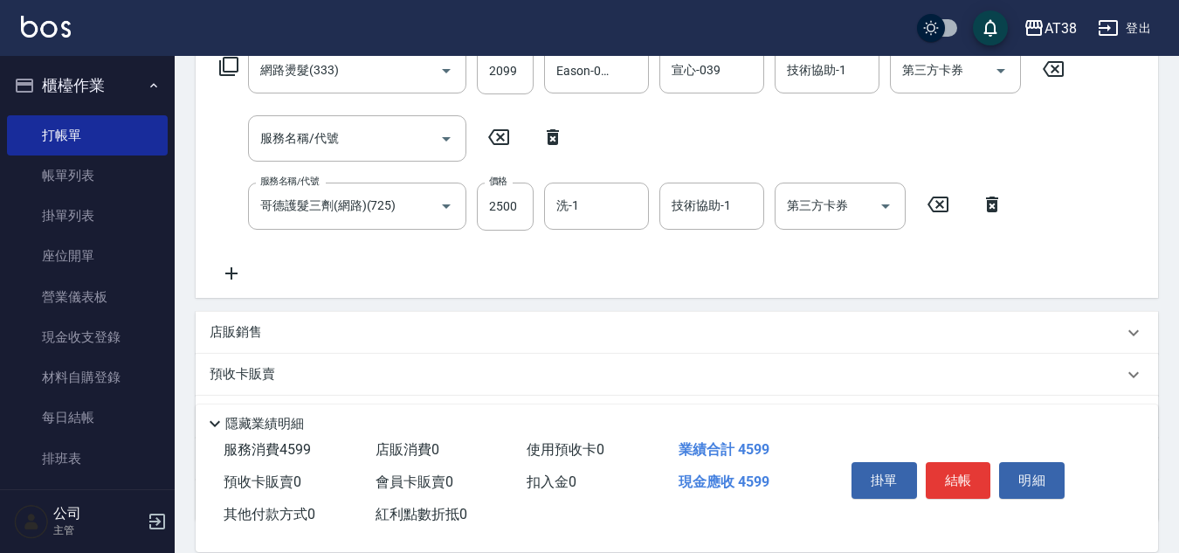
click at [552, 137] on icon at bounding box center [553, 137] width 44 height 21
type input "哥德護髮三劑(網路)(725)"
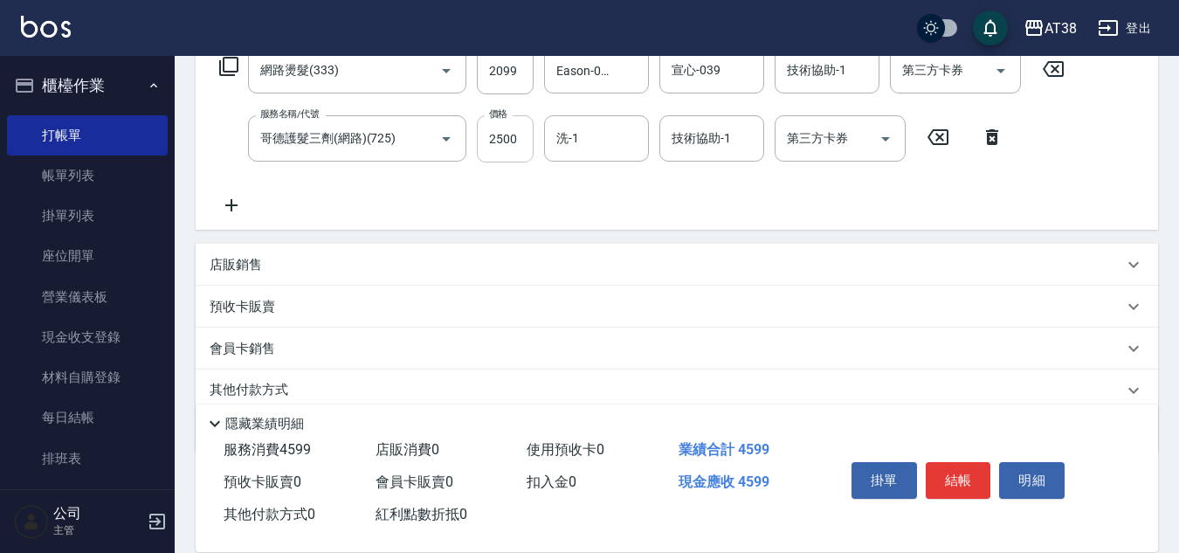
click at [517, 143] on input "2500" at bounding box center [505, 138] width 57 height 47
type input "1500"
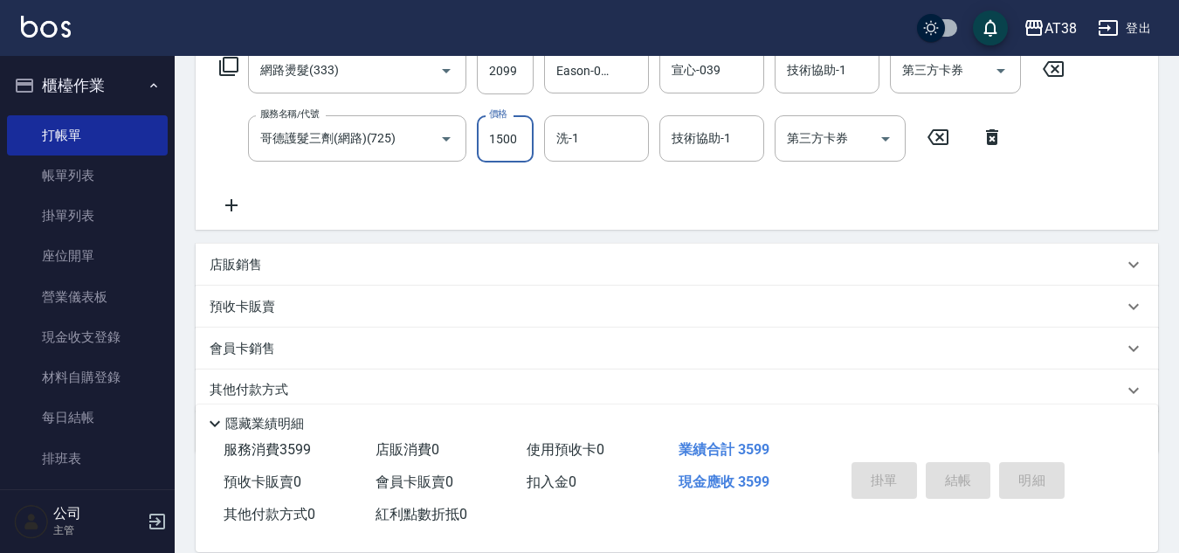
type input "[DATE] 19:03"
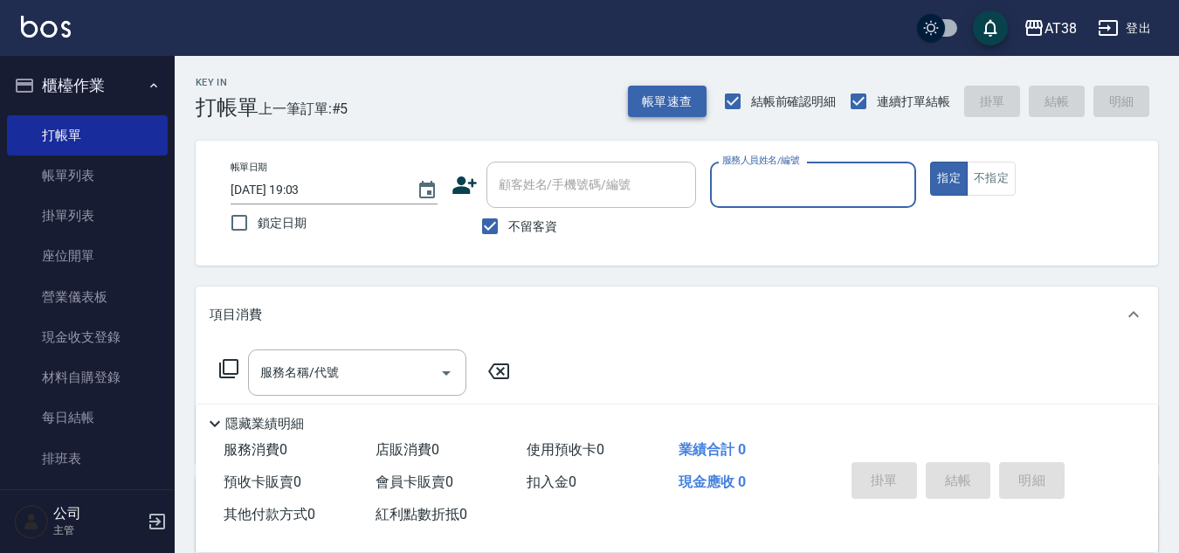
click at [680, 100] on button "帳單速查" at bounding box center [667, 102] width 79 height 32
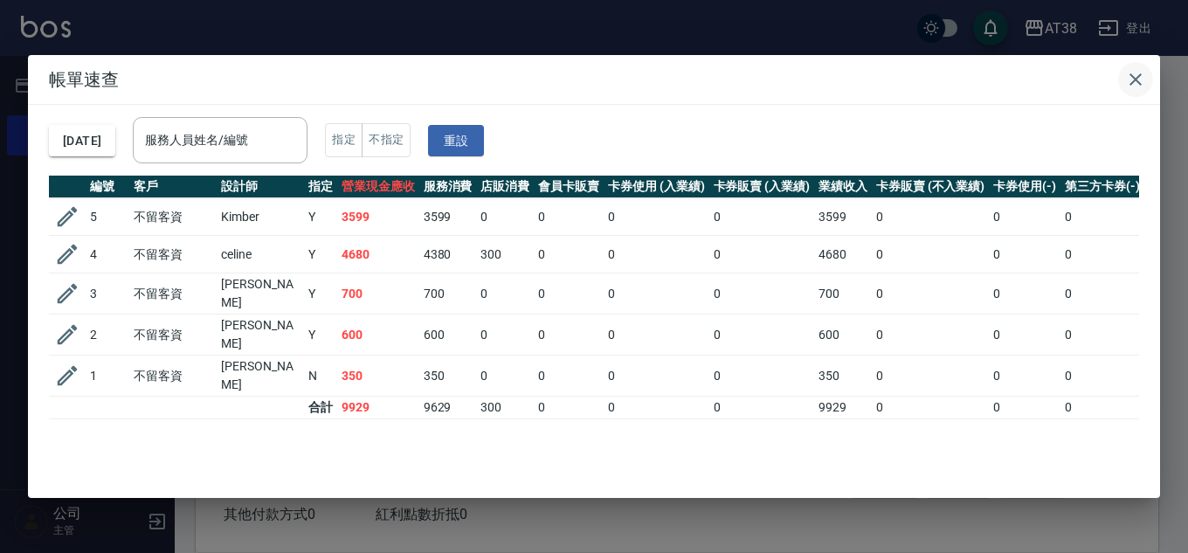
click at [1131, 76] on icon "button" at bounding box center [1135, 79] width 12 height 12
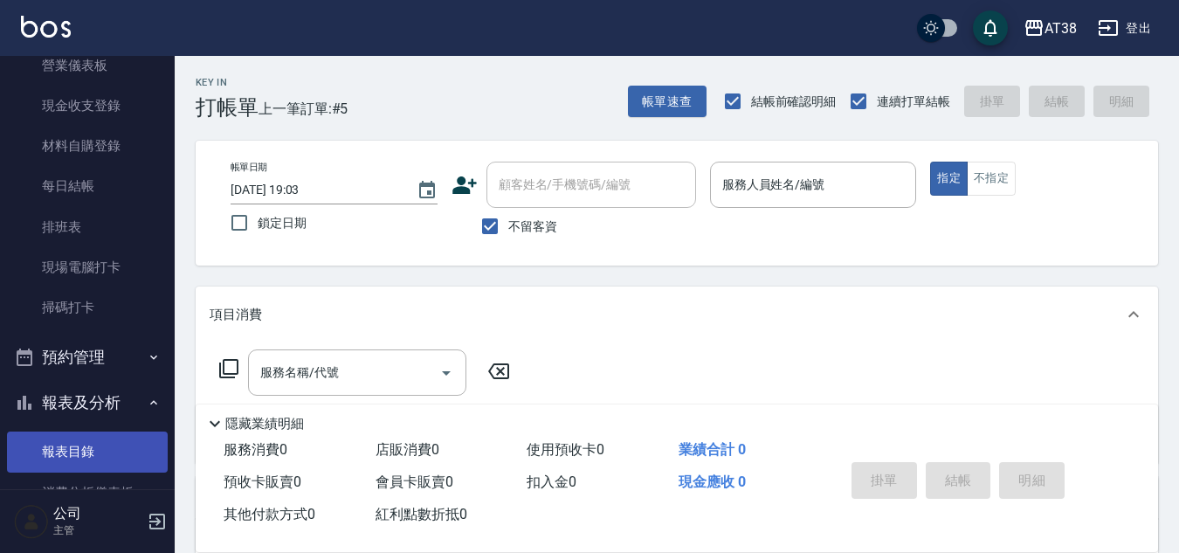
scroll to position [349, 0]
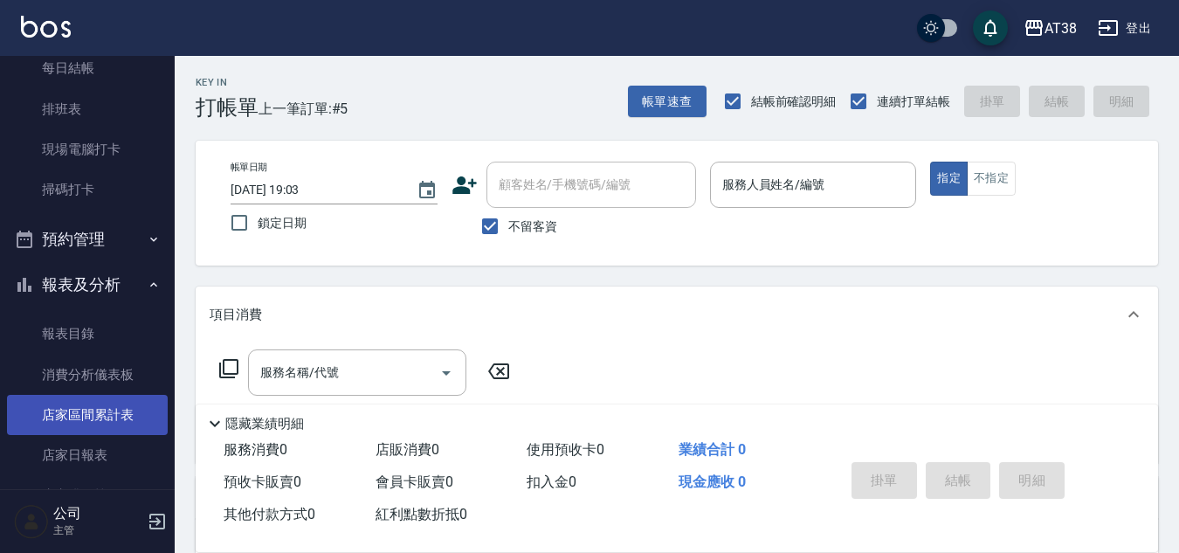
click at [88, 418] on link "店家區間累計表" at bounding box center [87, 415] width 161 height 40
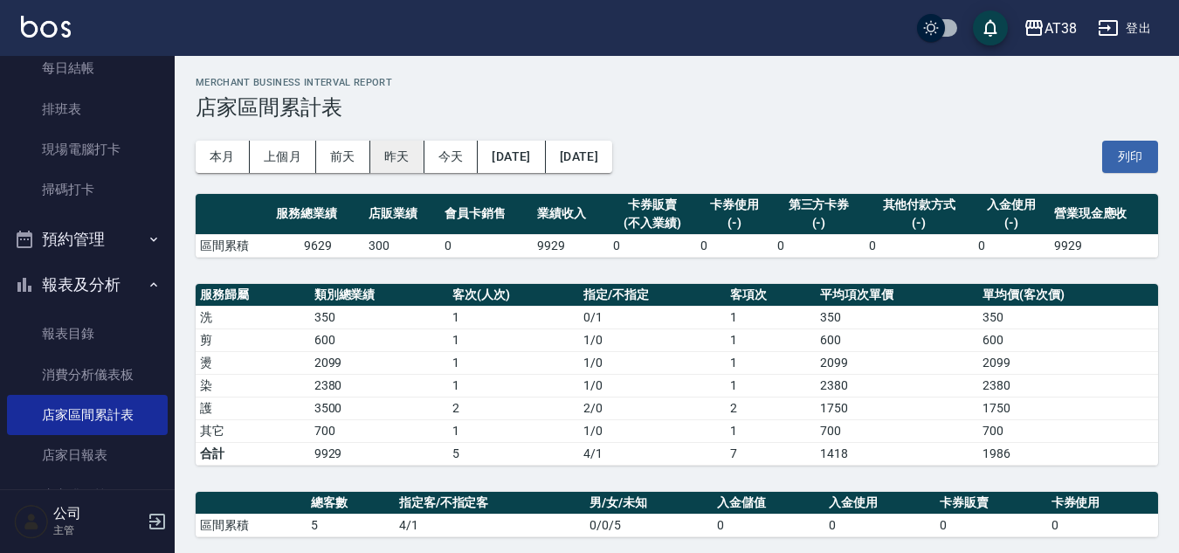
click at [398, 155] on button "昨天" at bounding box center [397, 157] width 54 height 32
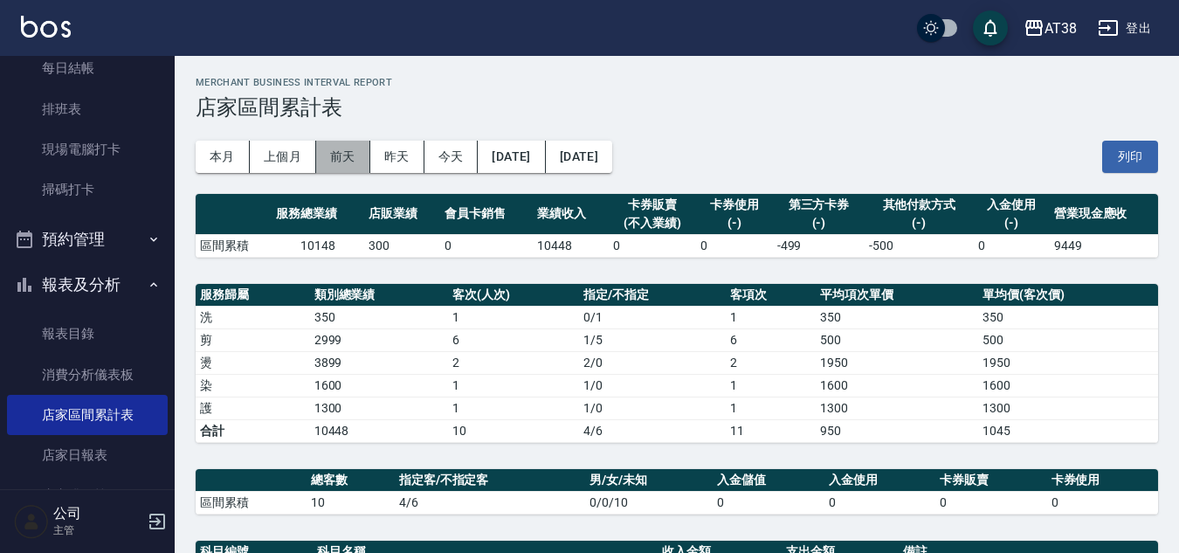
click at [344, 155] on button "前天" at bounding box center [343, 157] width 54 height 32
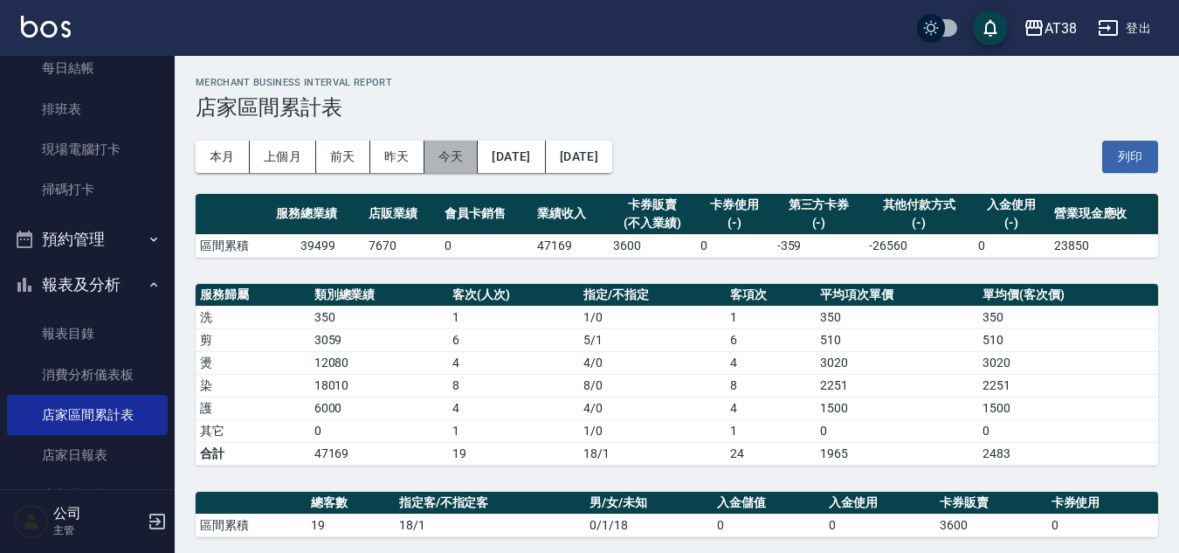
click at [434, 153] on button "今天" at bounding box center [451, 157] width 54 height 32
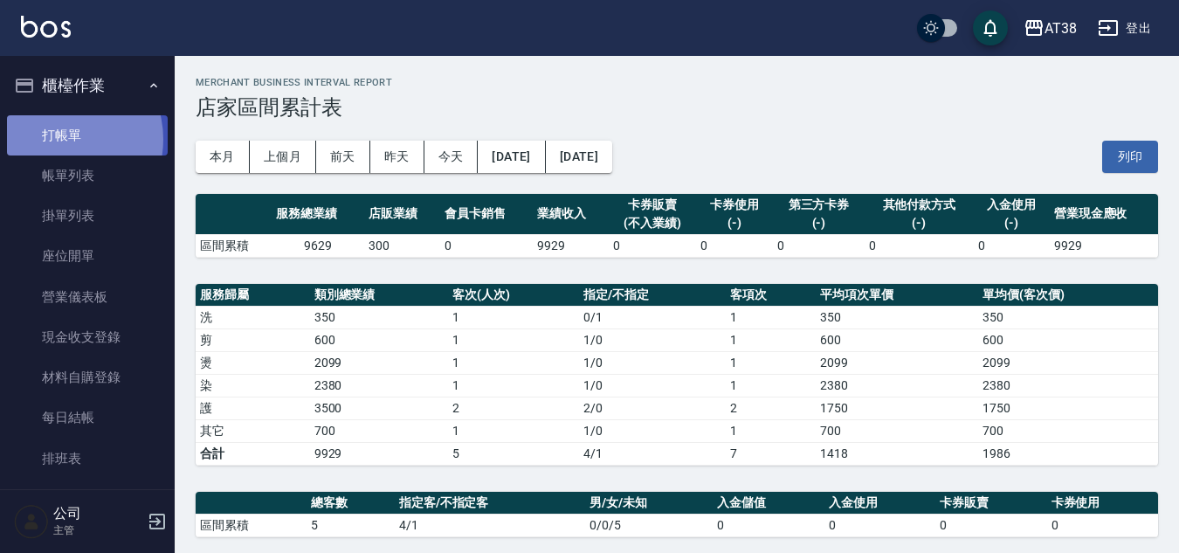
click at [57, 139] on link "打帳單" at bounding box center [87, 135] width 161 height 40
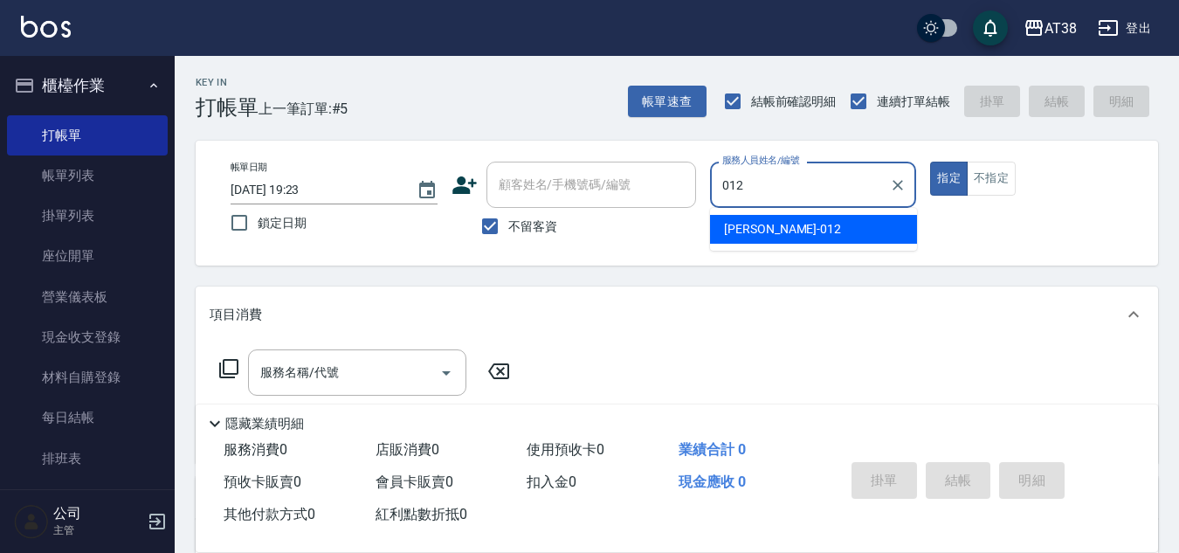
type input "[PERSON_NAME]-012"
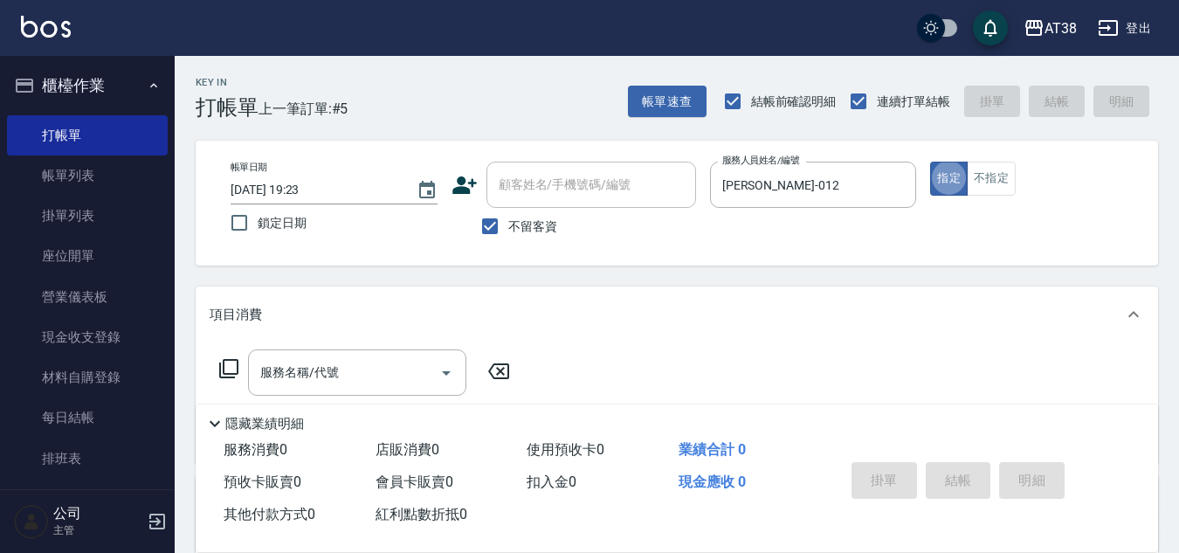
type button "true"
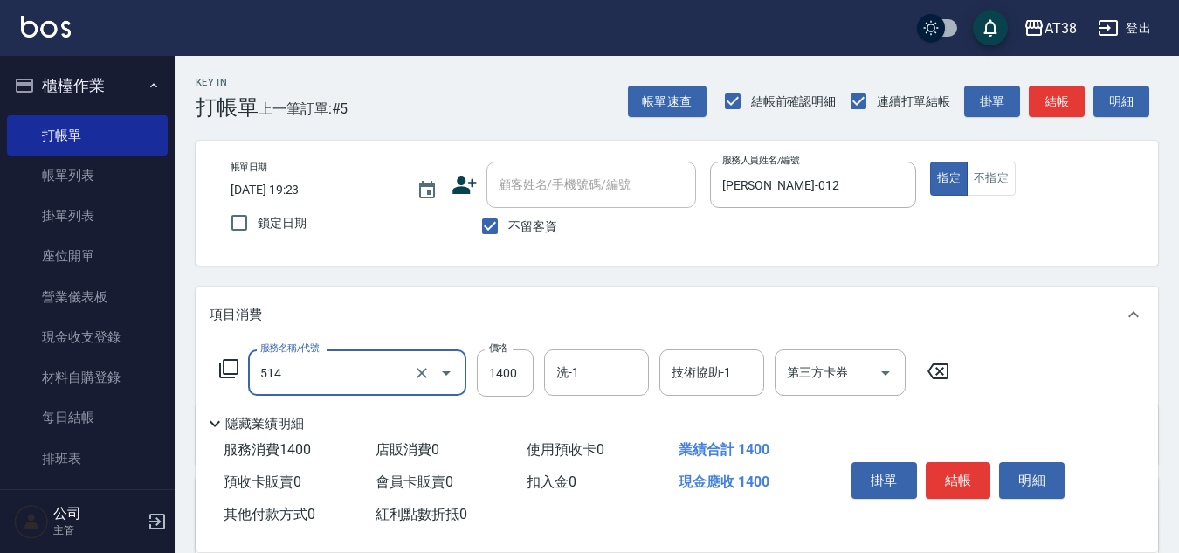
type input "染髮(長)(514)"
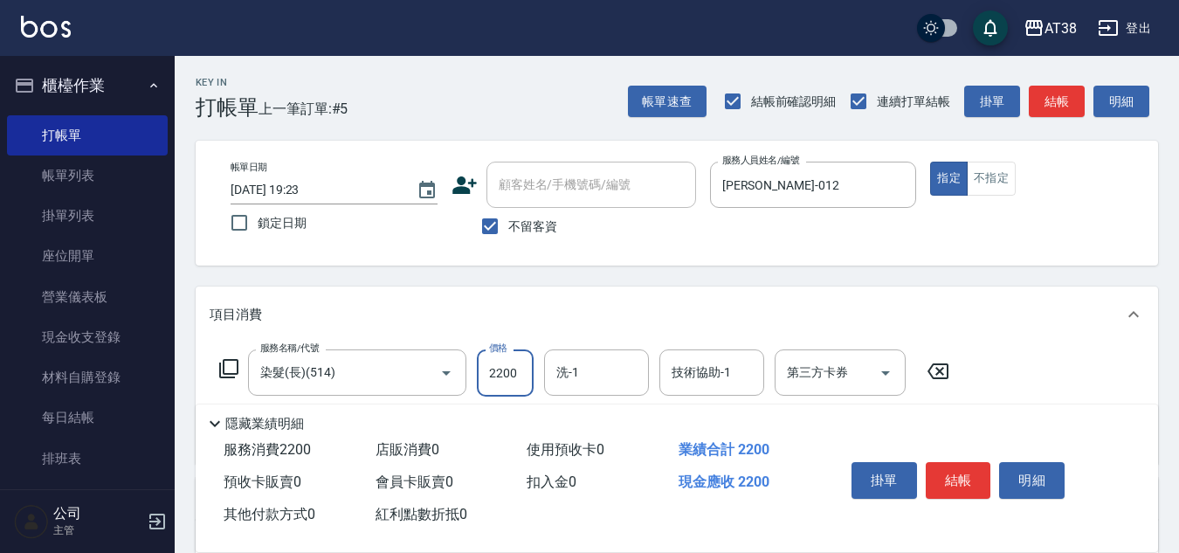
type input "2200"
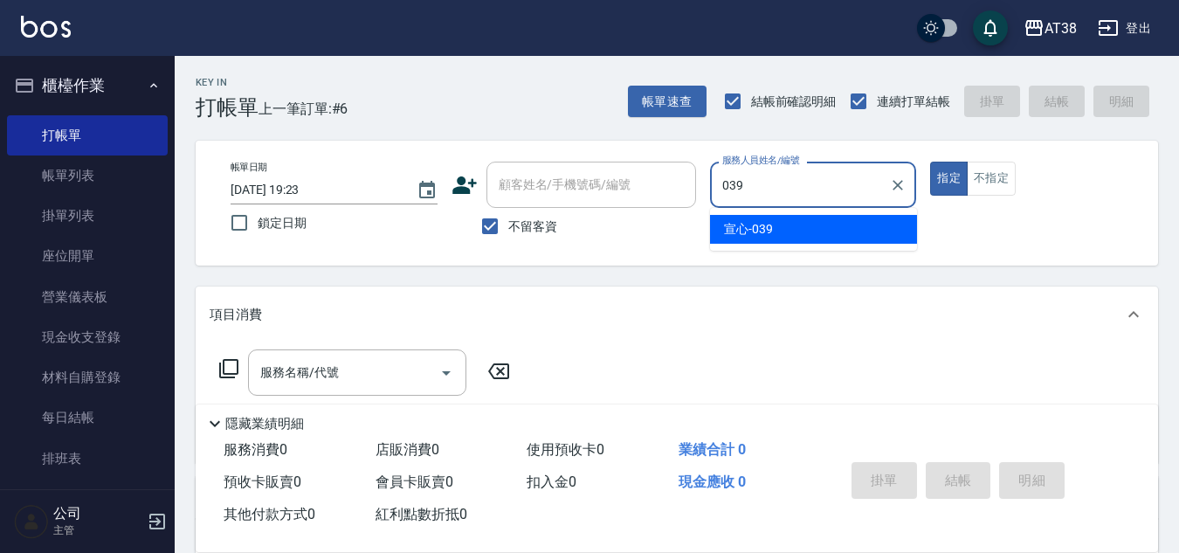
type input "宣心-039"
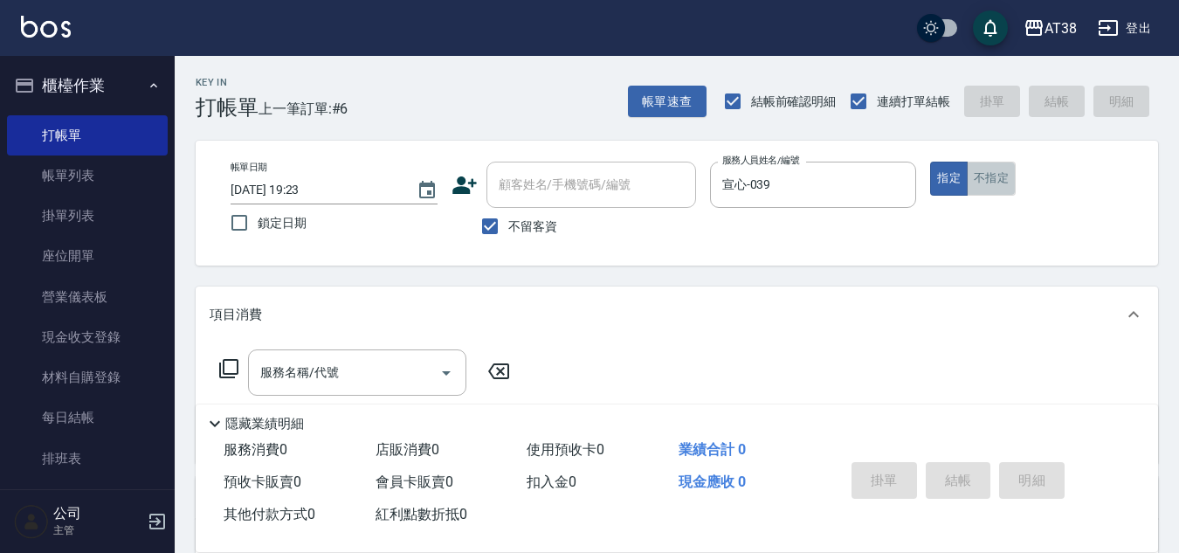
click at [990, 180] on button "不指定" at bounding box center [991, 179] width 49 height 34
click at [362, 376] on input "服務名稱/代號" at bounding box center [344, 372] width 176 height 31
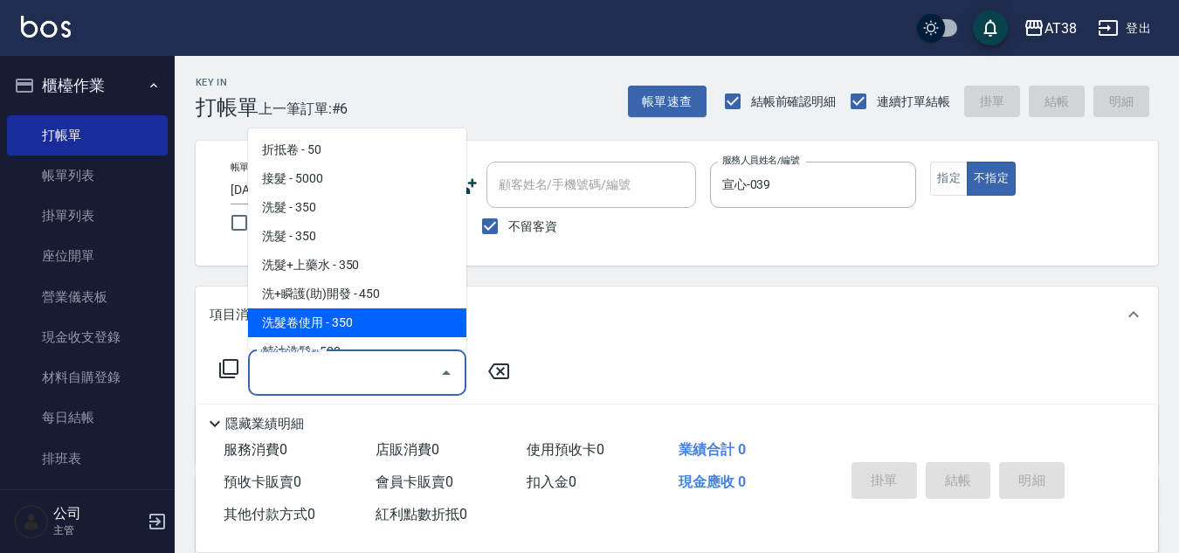
click at [227, 369] on icon at bounding box center [228, 368] width 21 height 21
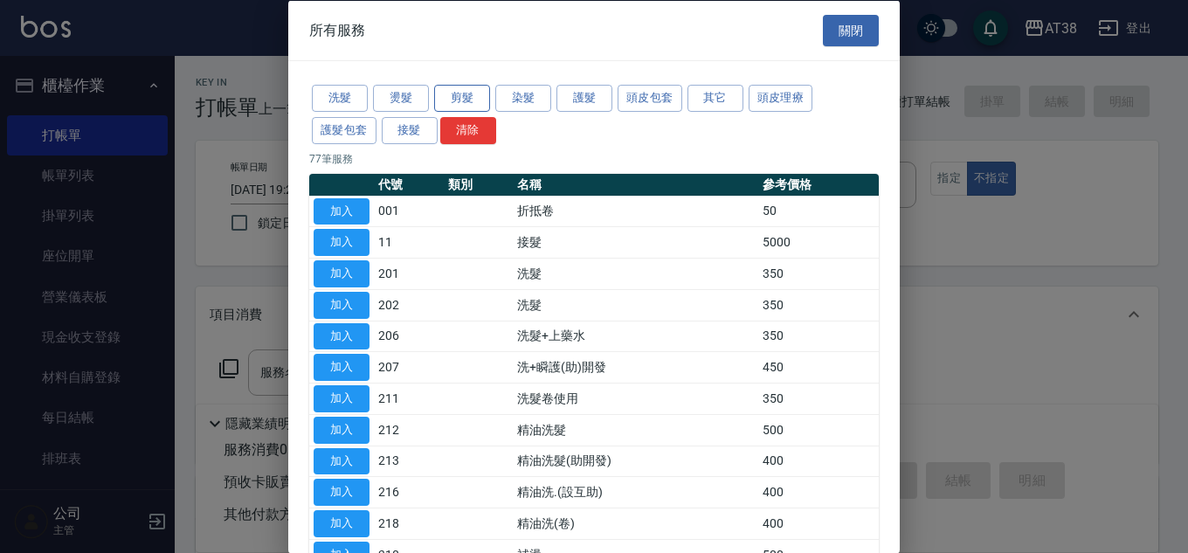
click at [457, 97] on button "剪髮" at bounding box center [462, 98] width 56 height 27
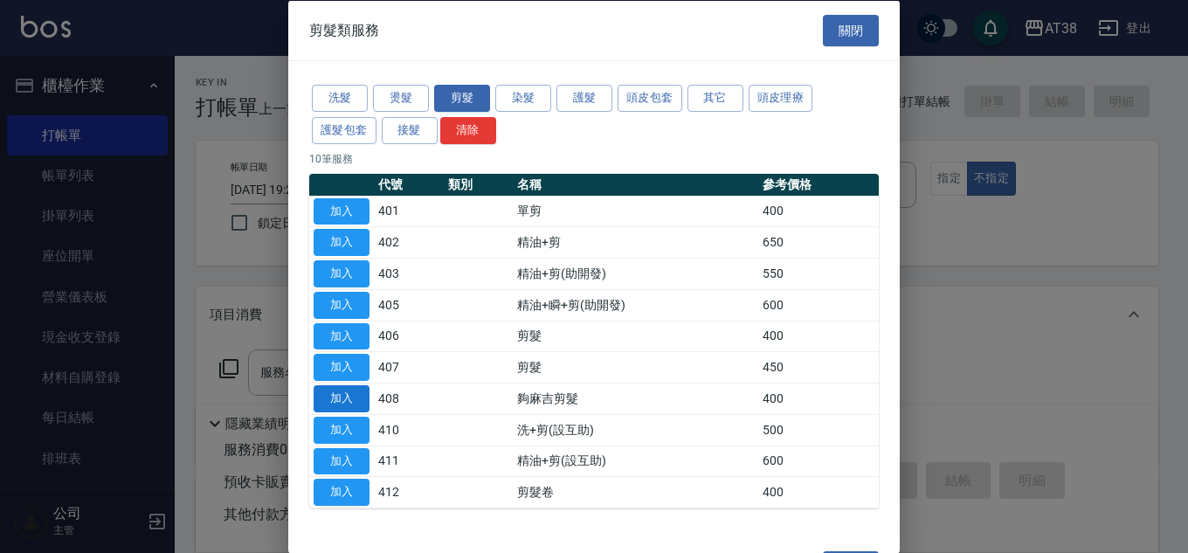
click at [341, 402] on button "加入" at bounding box center [342, 398] width 56 height 27
type input "夠麻吉剪髮(408)"
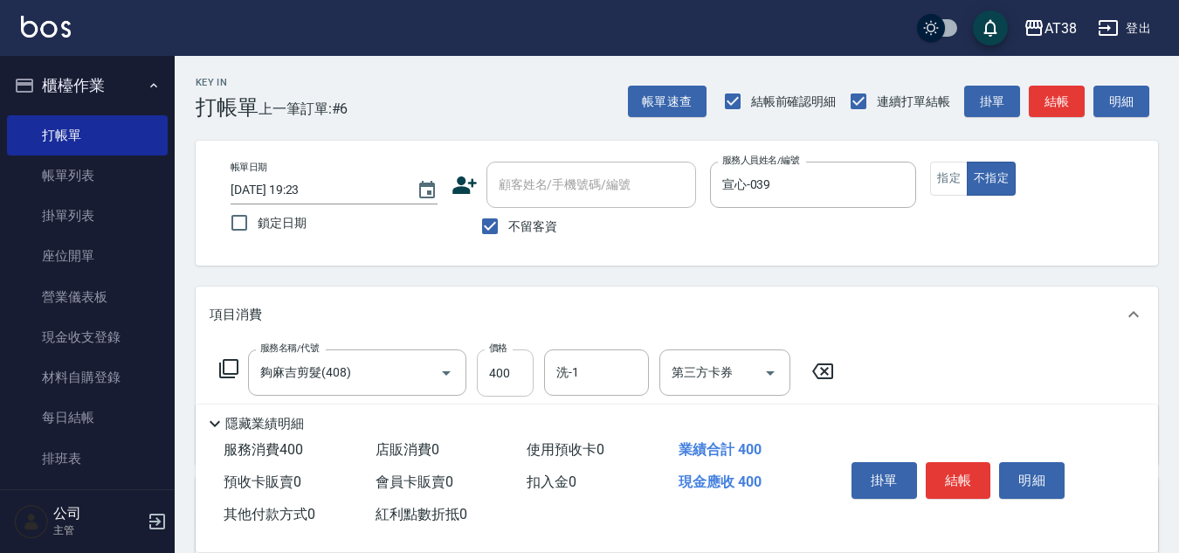
click at [513, 394] on input "400" at bounding box center [505, 372] width 57 height 47
type input "499"
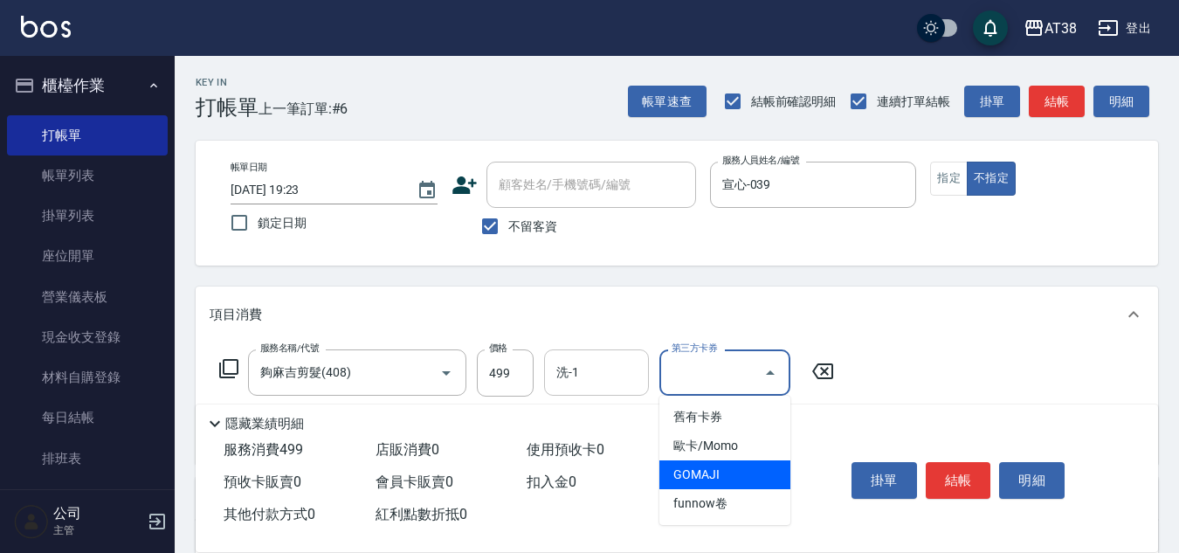
type input "GOMAJI"
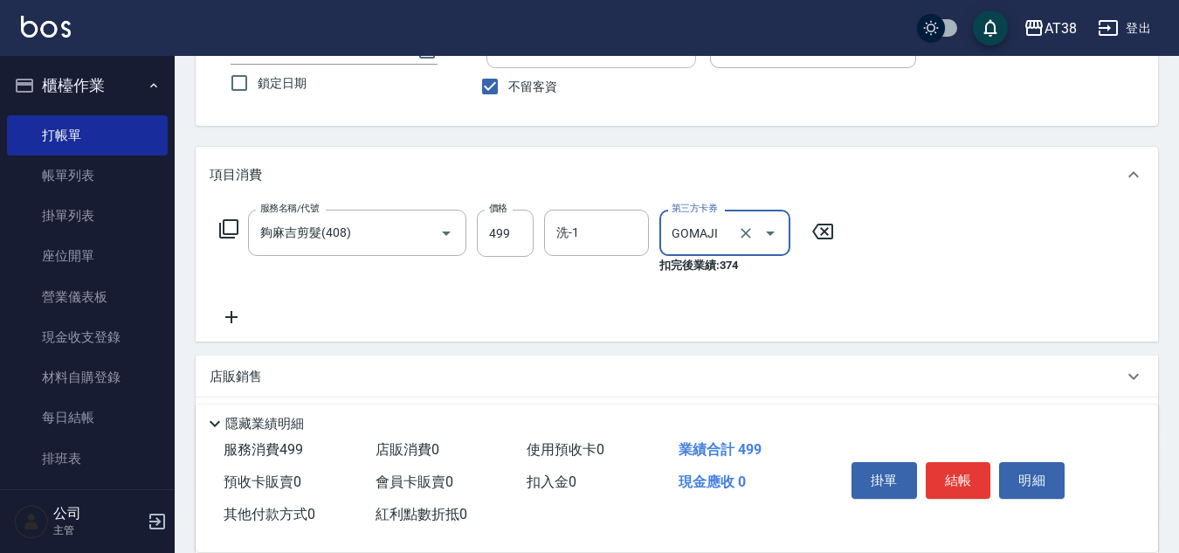
scroll to position [175, 0]
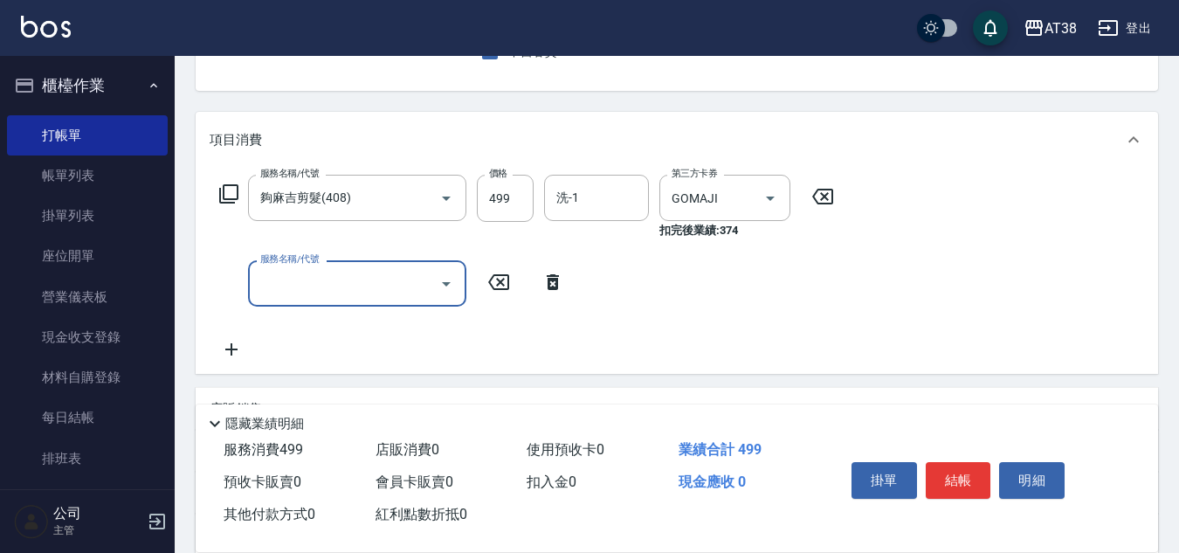
click at [224, 194] on icon at bounding box center [228, 193] width 19 height 19
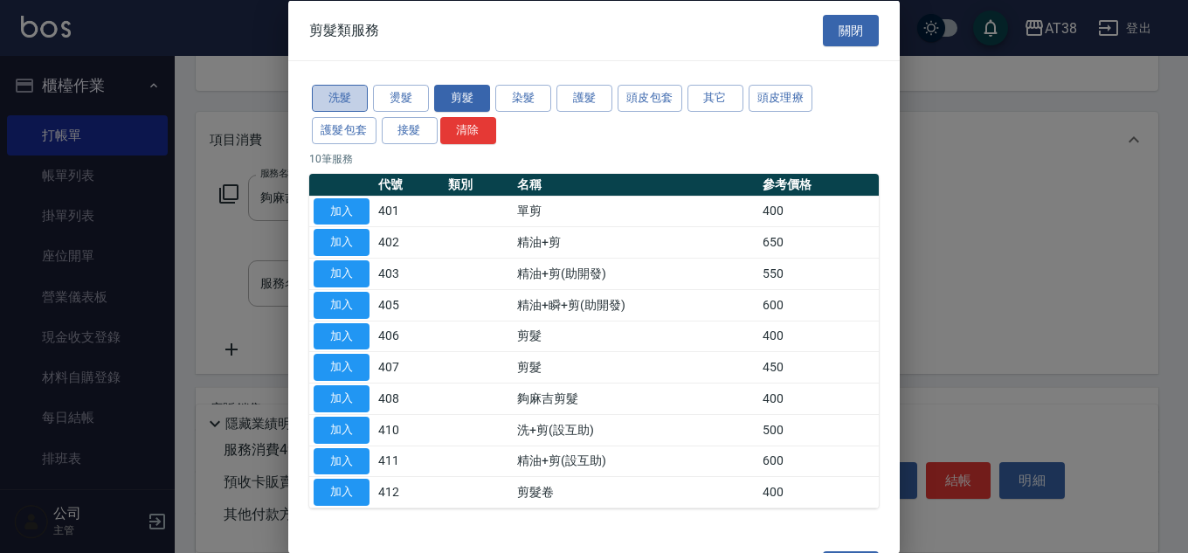
click at [341, 96] on button "洗髮" at bounding box center [340, 98] width 56 height 27
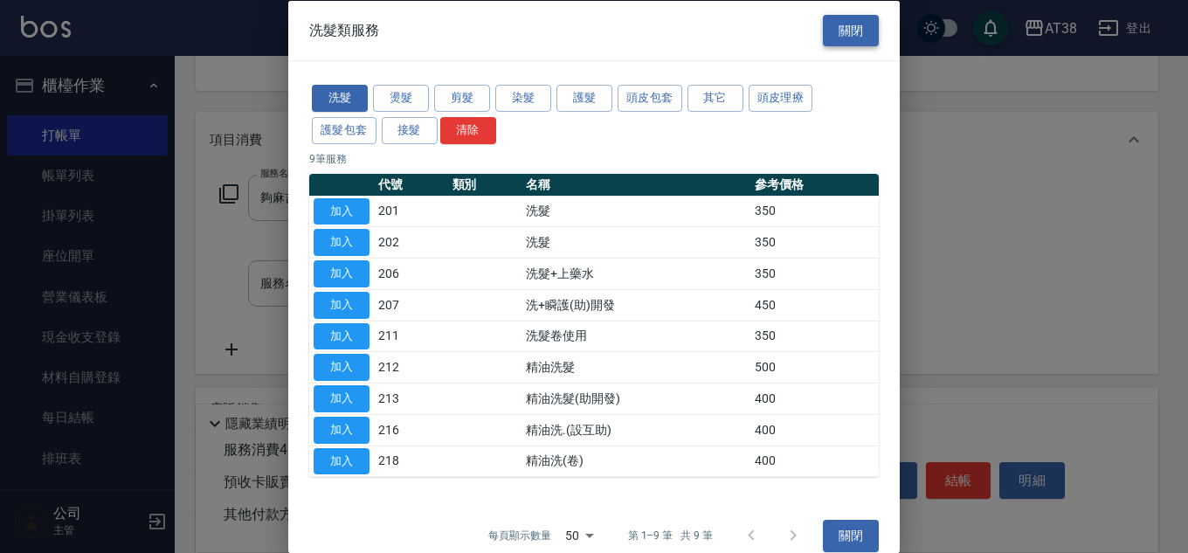
click at [834, 26] on button "關閉" at bounding box center [851, 30] width 56 height 32
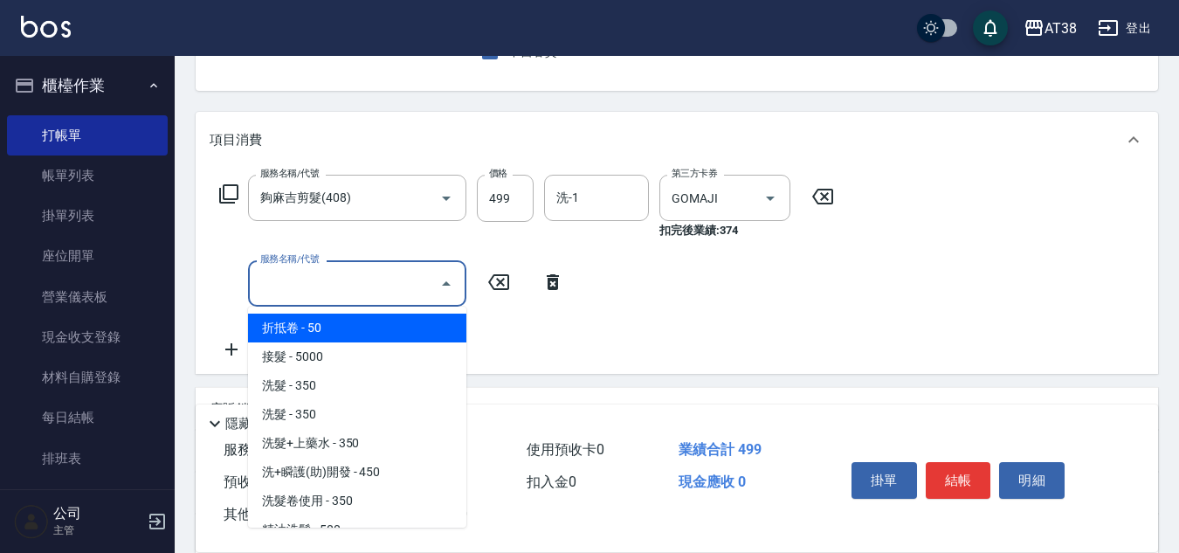
click at [366, 295] on input "服務名稱/代號" at bounding box center [344, 283] width 176 height 31
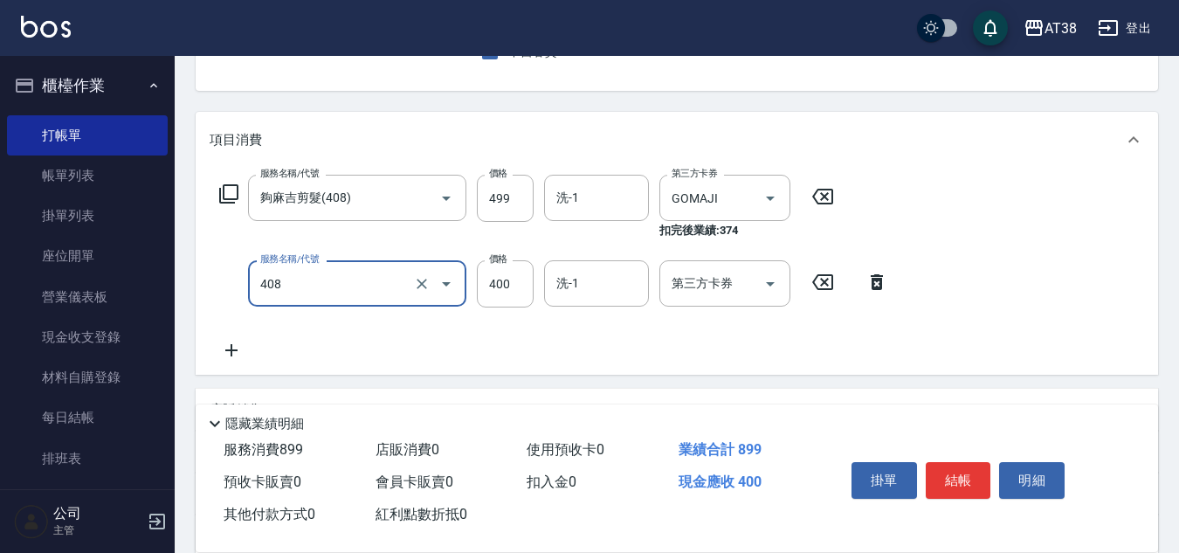
type input "夠麻吉剪髮(408)"
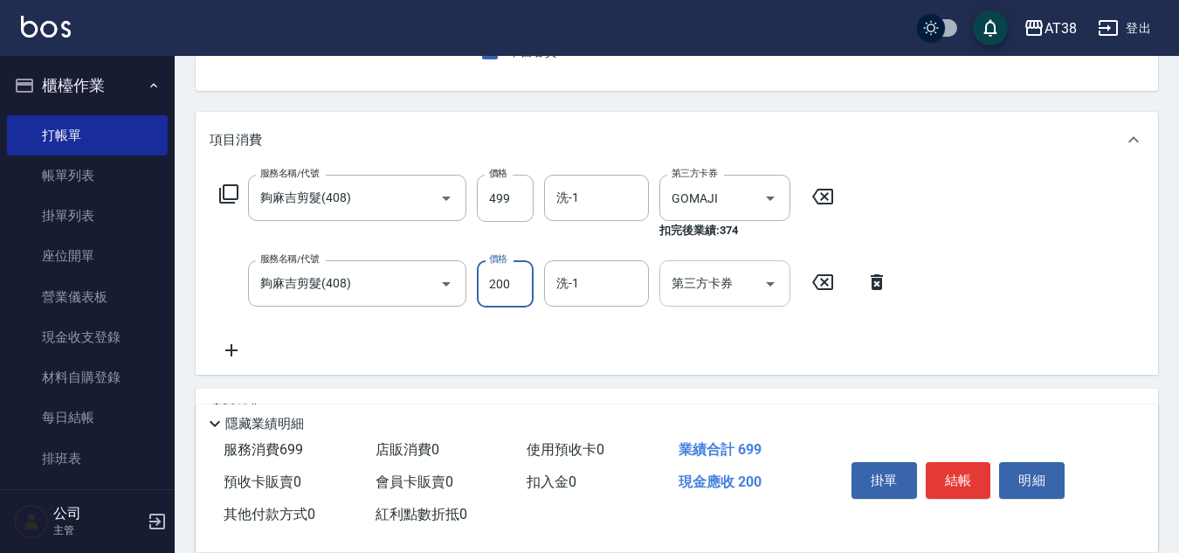
type input "200"
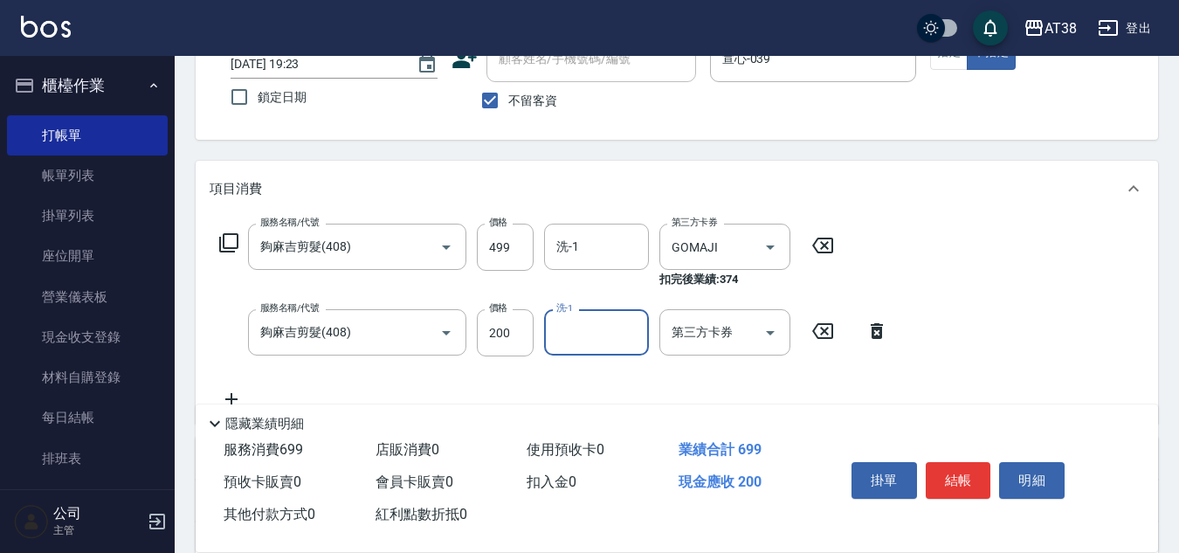
scroll to position [213, 0]
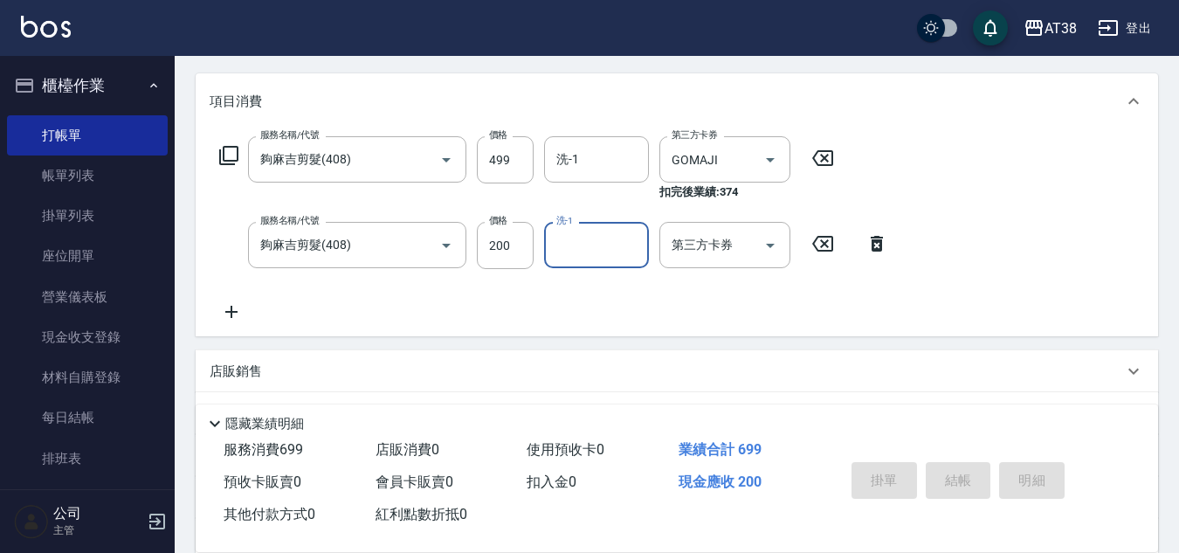
type input "[DATE] 19:25"
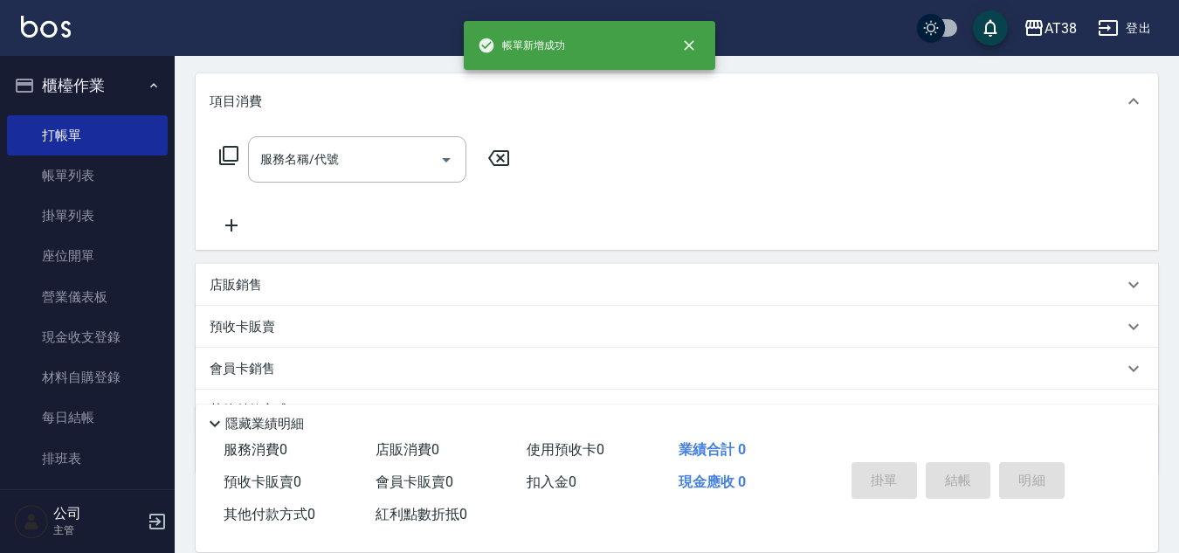
scroll to position [0, 0]
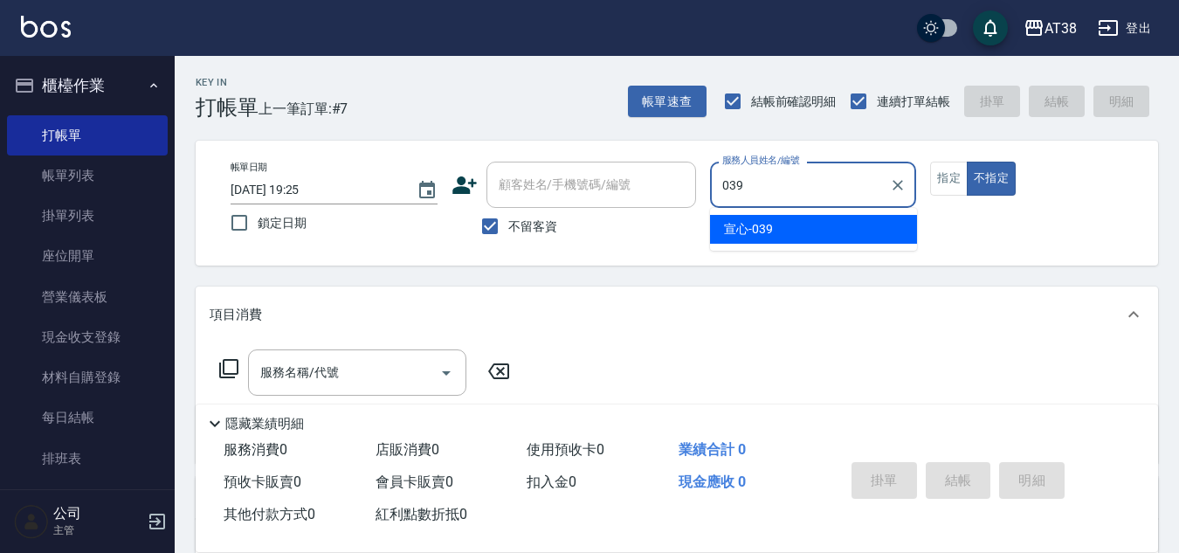
type input "宣心-039"
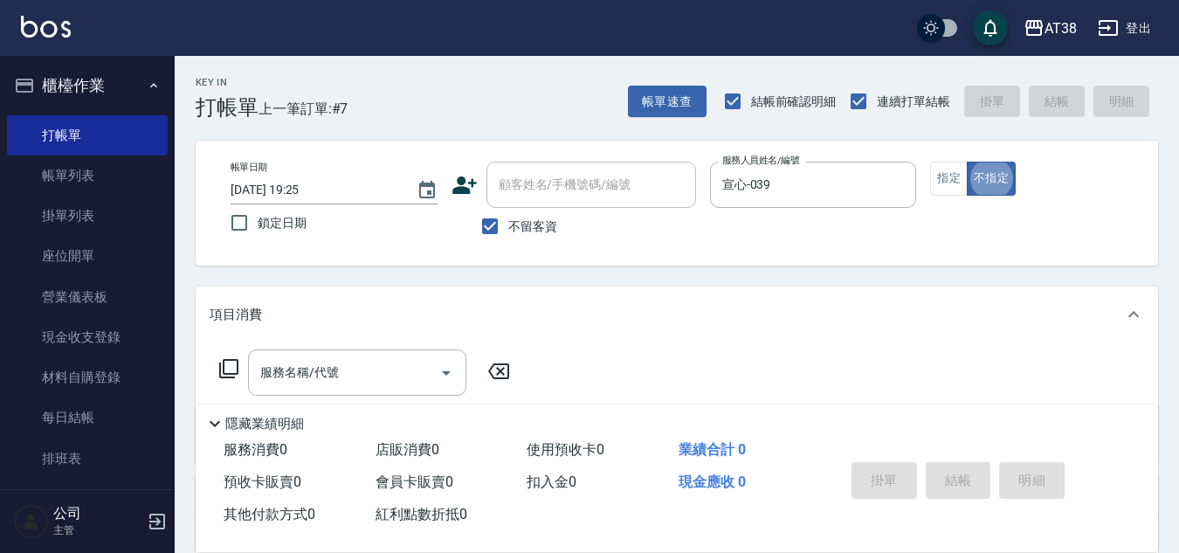
type button "false"
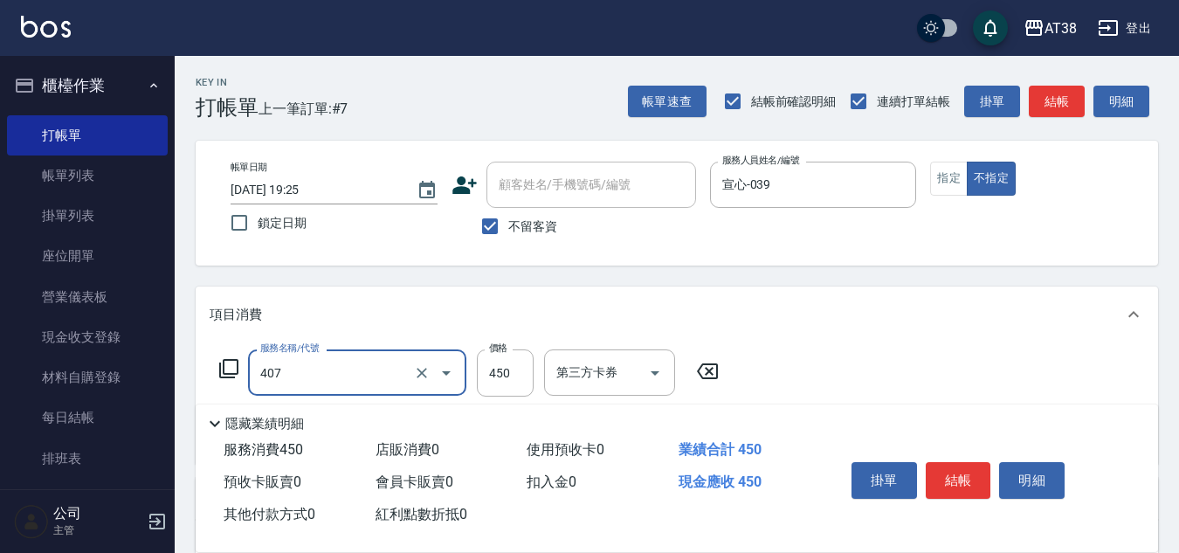
type input "剪髮(407)"
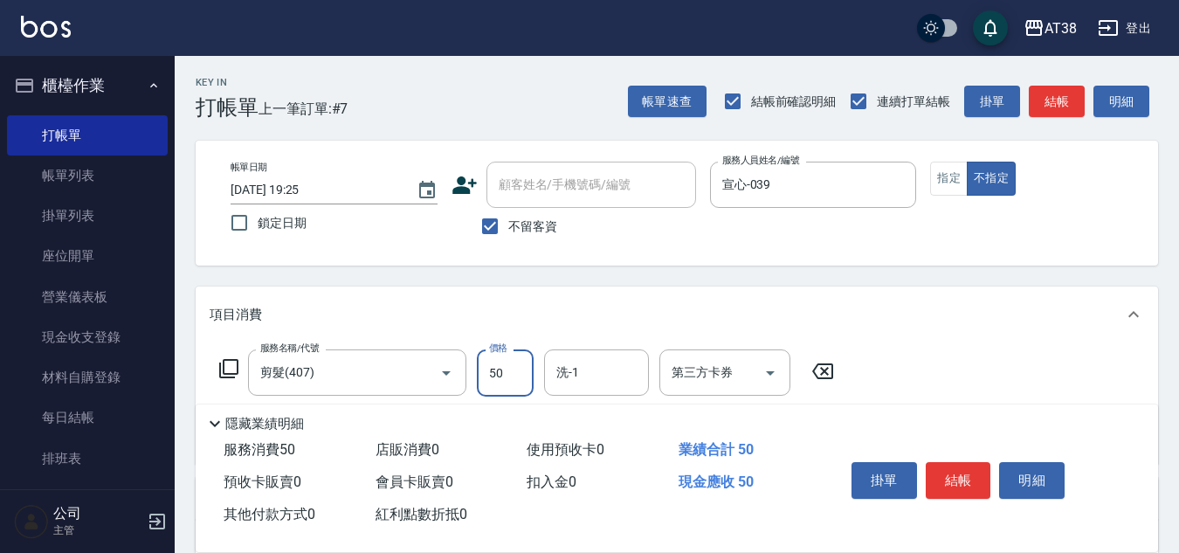
type input "500"
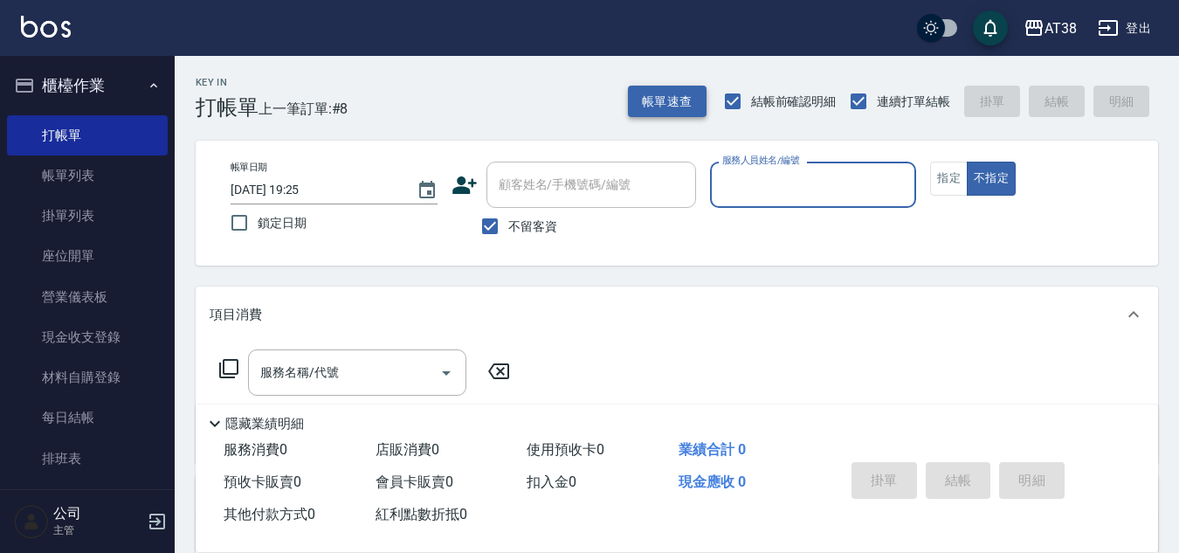
click at [662, 94] on button "帳單速查" at bounding box center [667, 102] width 79 height 32
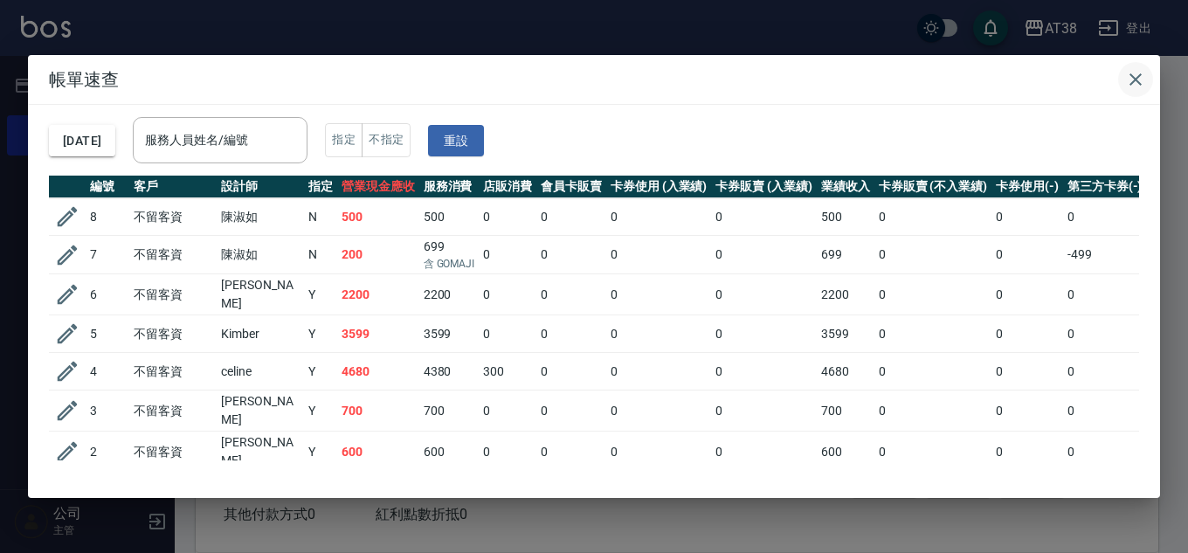
click at [1130, 79] on icon "button" at bounding box center [1135, 79] width 21 height 21
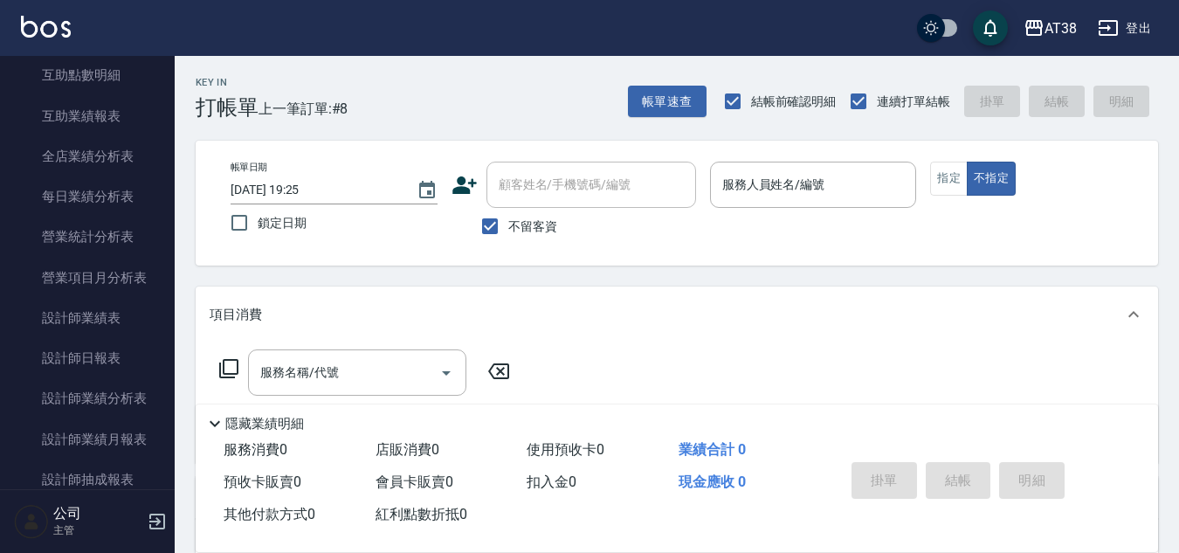
scroll to position [1048, 0]
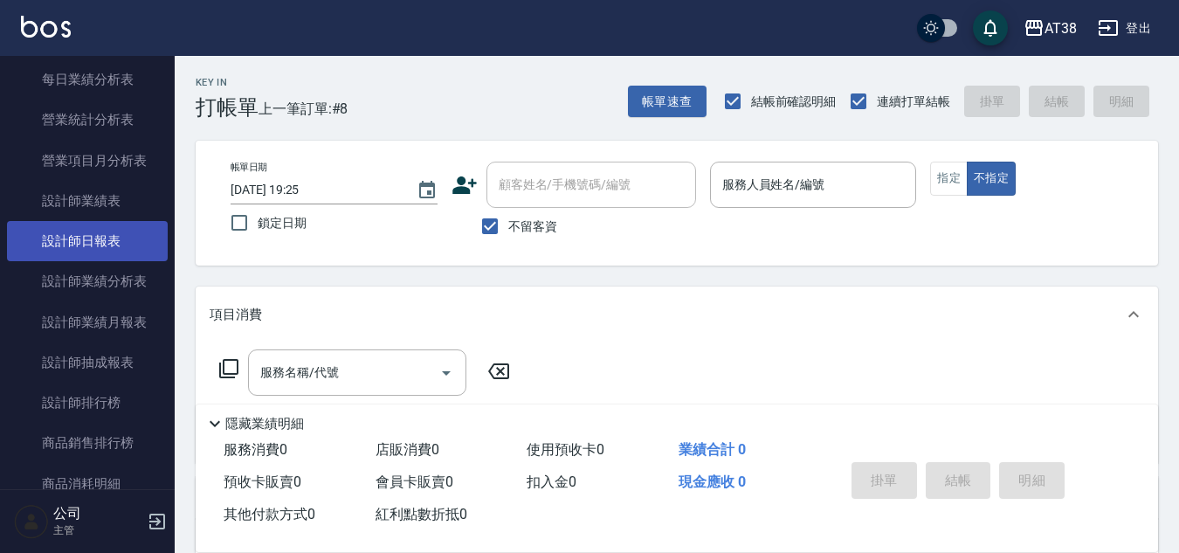
click at [106, 241] on link "設計師日報表" at bounding box center [87, 241] width 161 height 40
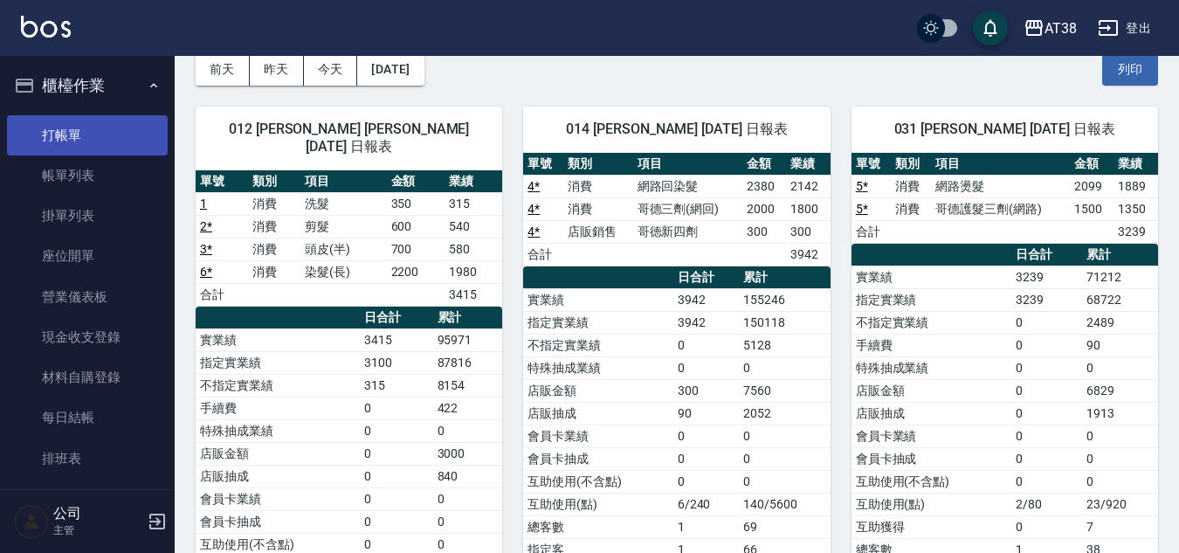
click at [84, 129] on link "打帳單" at bounding box center [87, 135] width 161 height 40
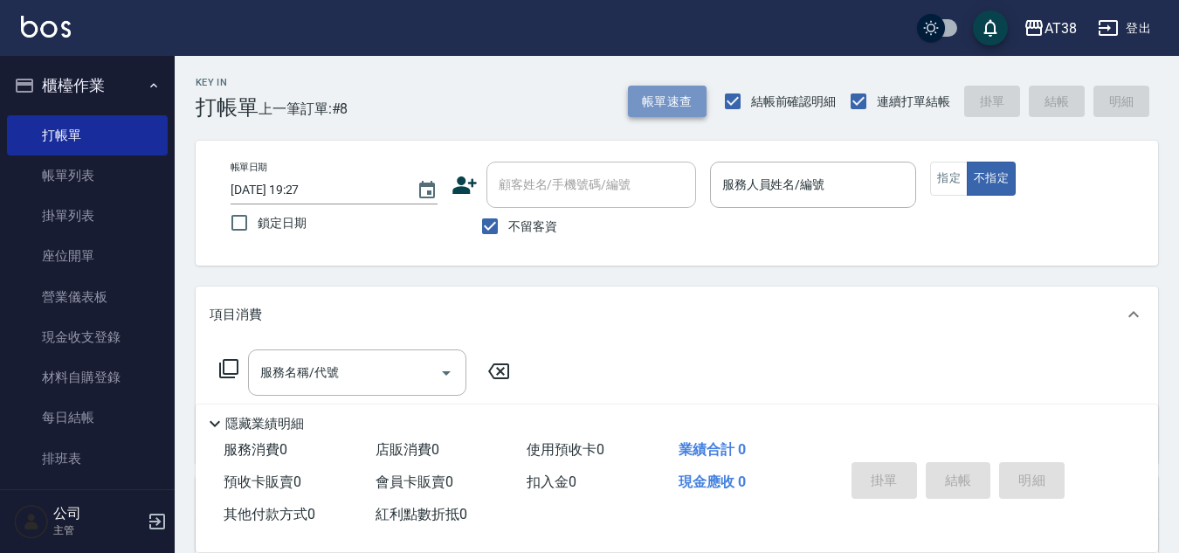
click at [646, 107] on button "帳單速查" at bounding box center [667, 102] width 79 height 32
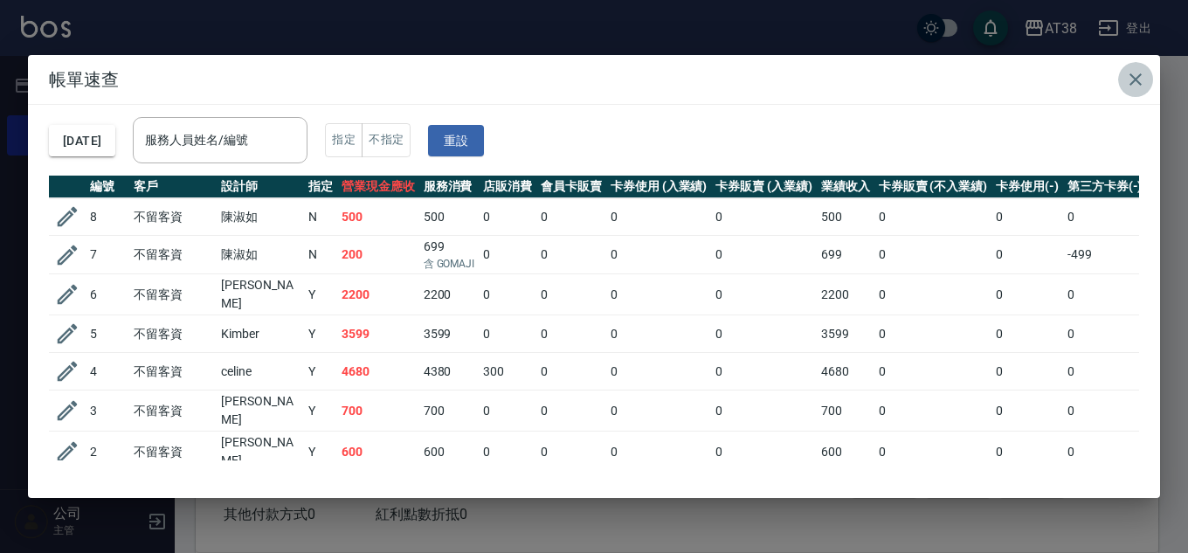
click at [1136, 82] on icon "button" at bounding box center [1135, 79] width 21 height 21
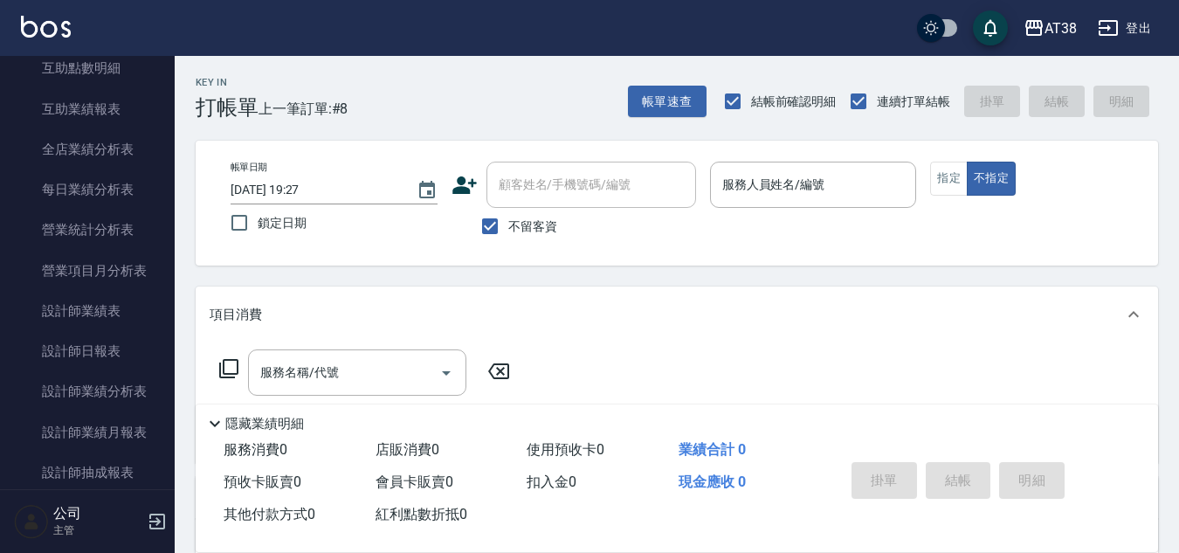
scroll to position [961, 0]
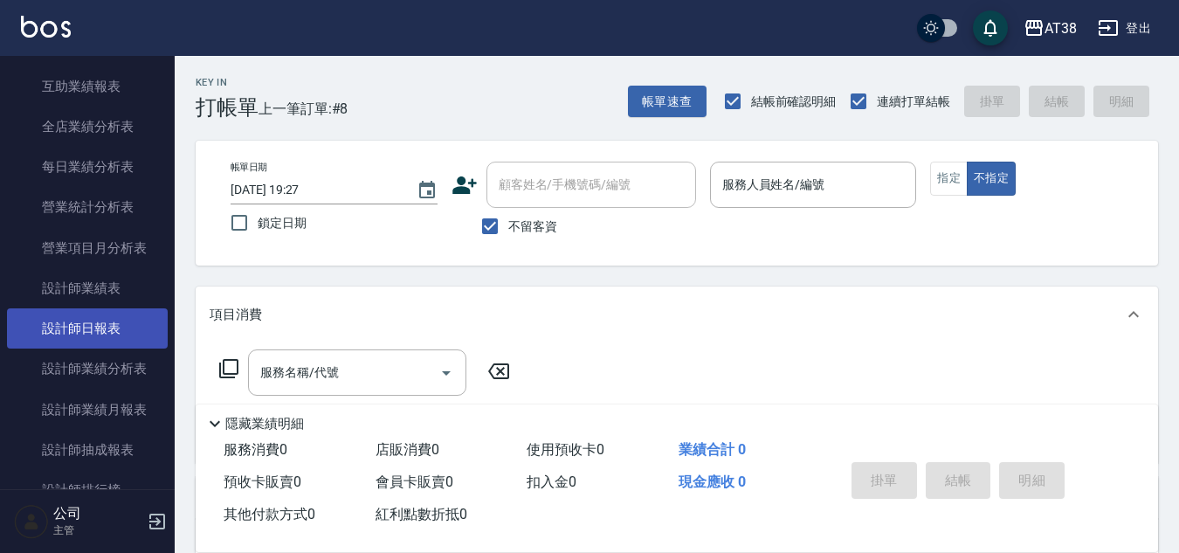
click at [86, 323] on link "設計師日報表" at bounding box center [87, 328] width 161 height 40
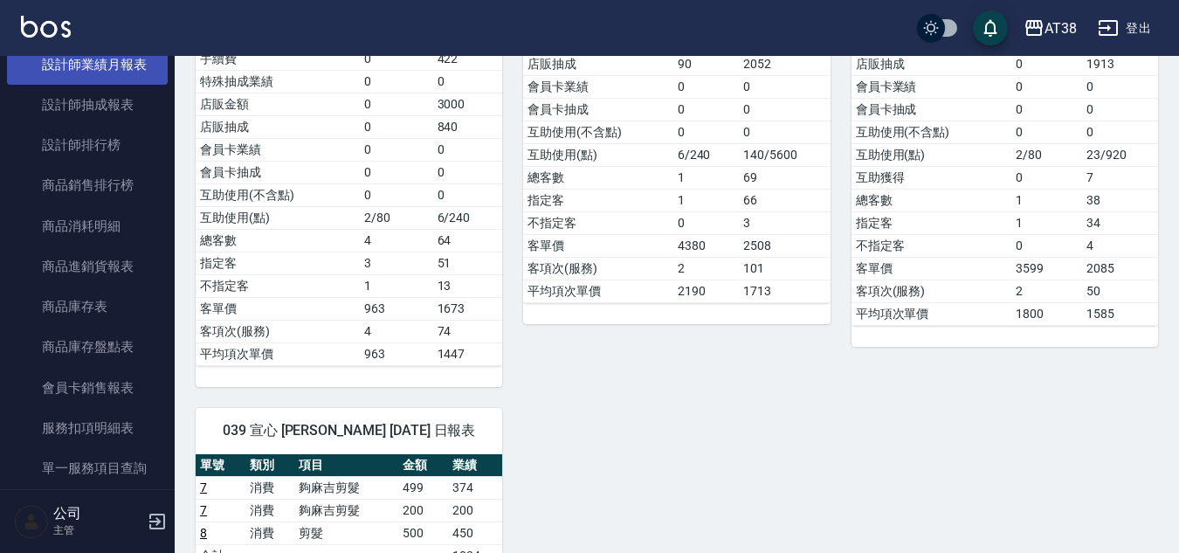
scroll to position [1310, 0]
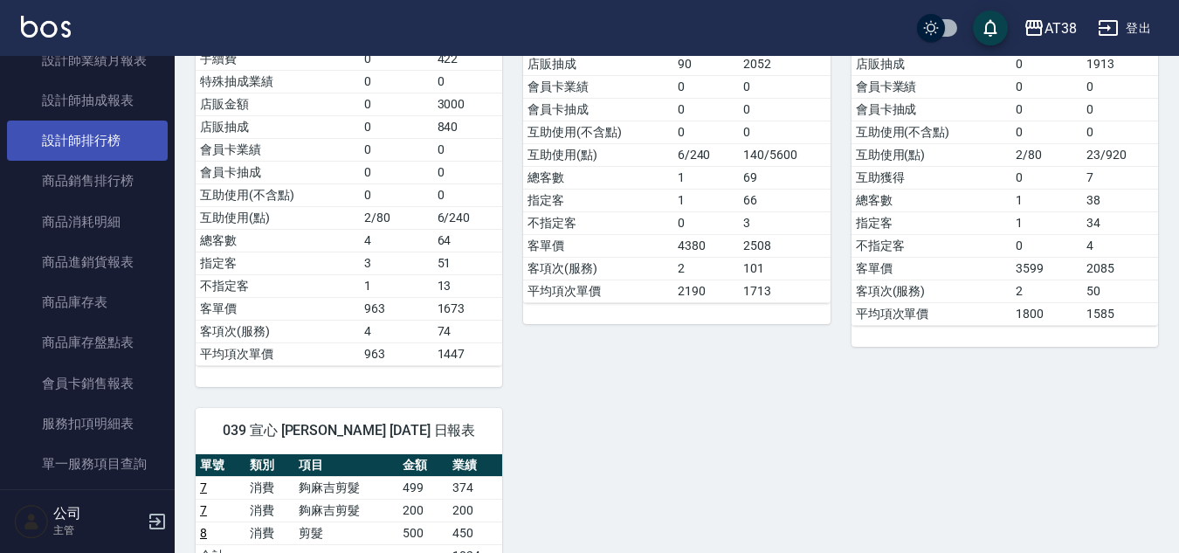
click at [89, 135] on link "設計師排行榜" at bounding box center [87, 141] width 161 height 40
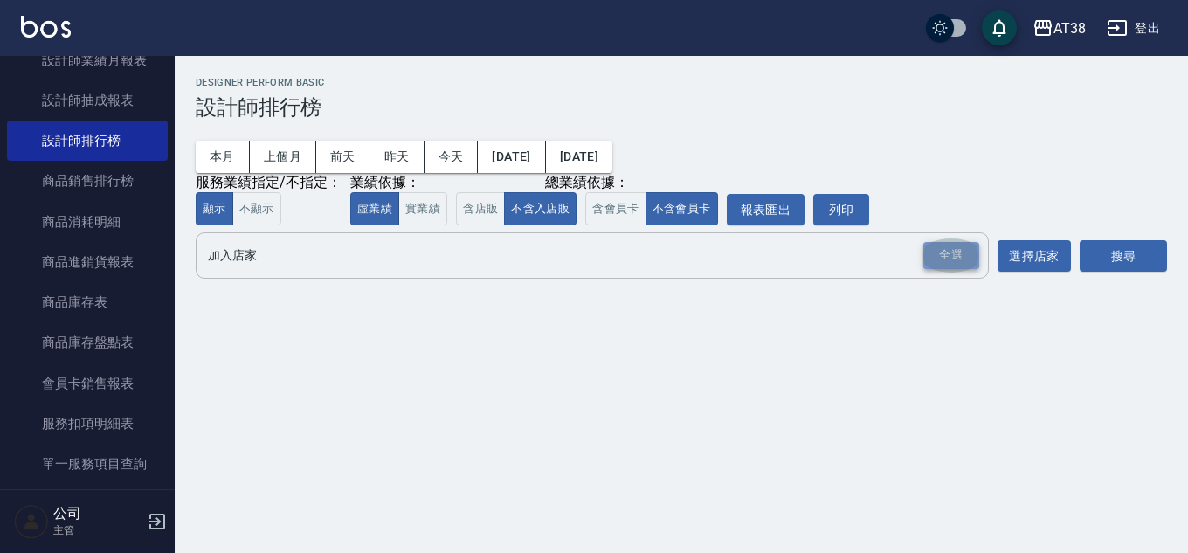
click at [924, 255] on div "全選" at bounding box center [951, 255] width 56 height 27
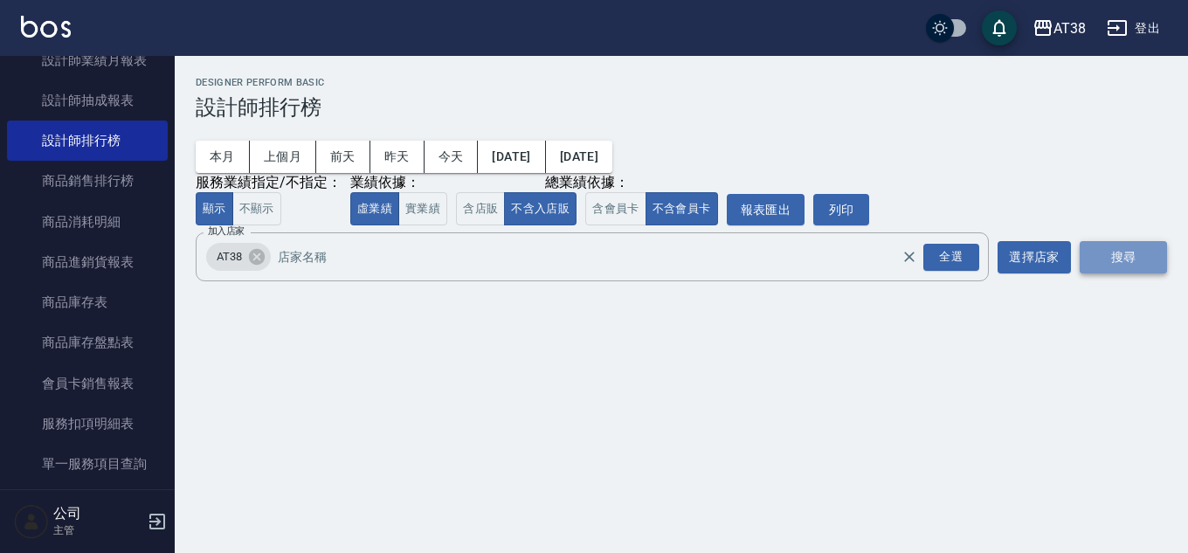
click at [1135, 259] on button "搜尋" at bounding box center [1123, 257] width 87 height 32
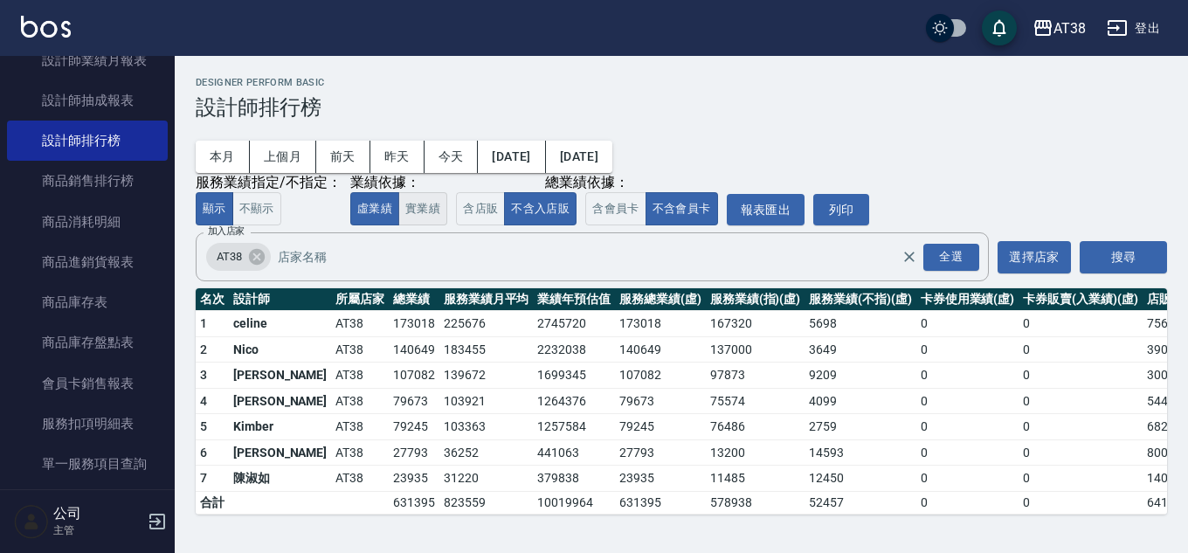
click at [411, 212] on button "實業績" at bounding box center [422, 209] width 49 height 34
click at [376, 210] on button "虛業績" at bounding box center [374, 209] width 49 height 34
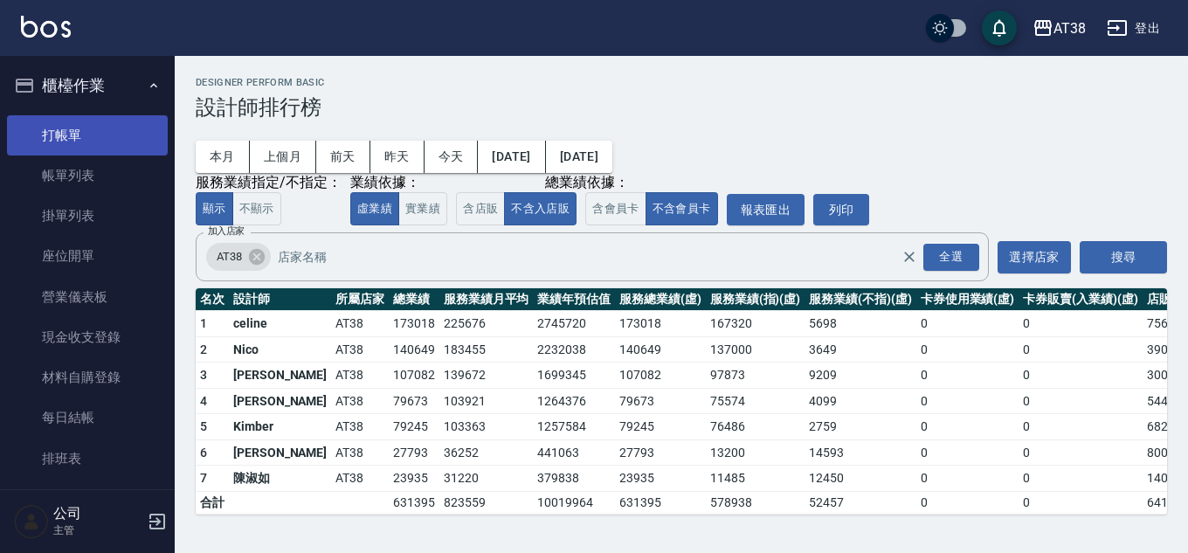
click at [59, 137] on link "打帳單" at bounding box center [87, 135] width 161 height 40
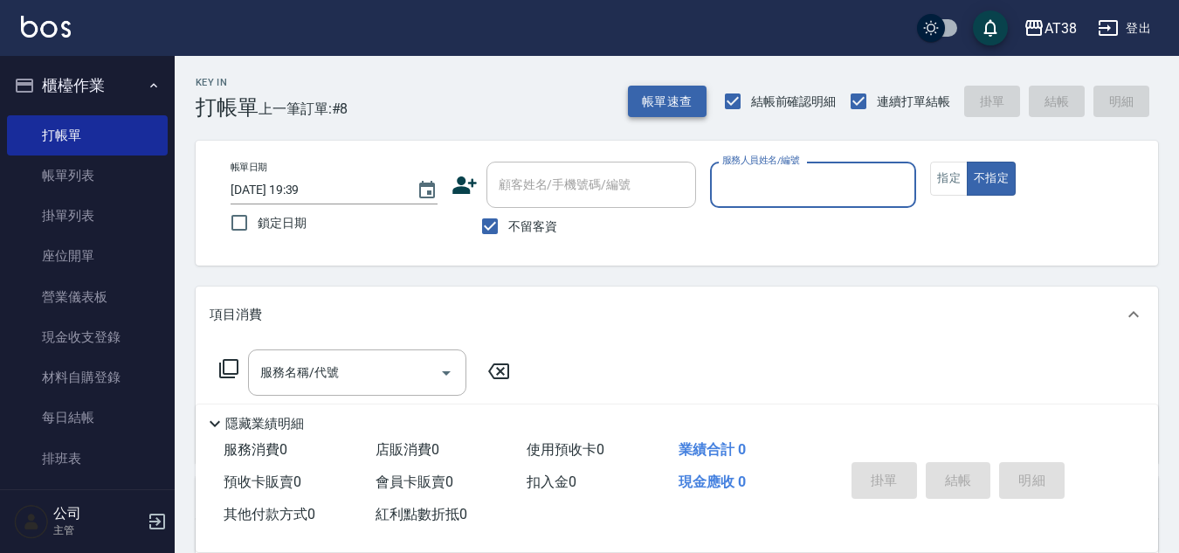
click at [672, 104] on button "帳單速查" at bounding box center [667, 102] width 79 height 32
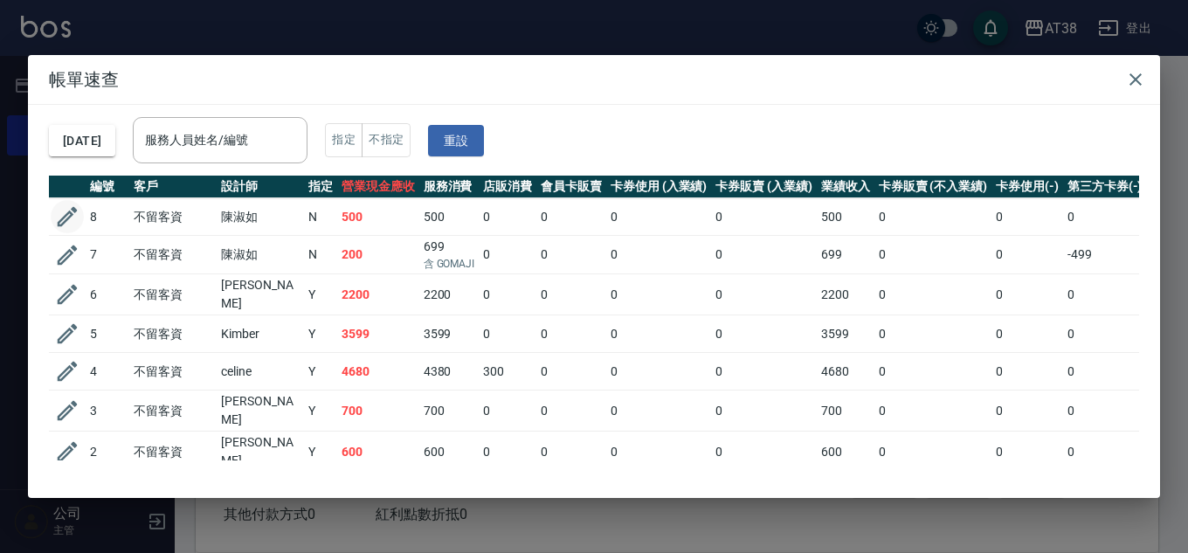
click at [61, 209] on icon "button" at bounding box center [67, 217] width 26 height 26
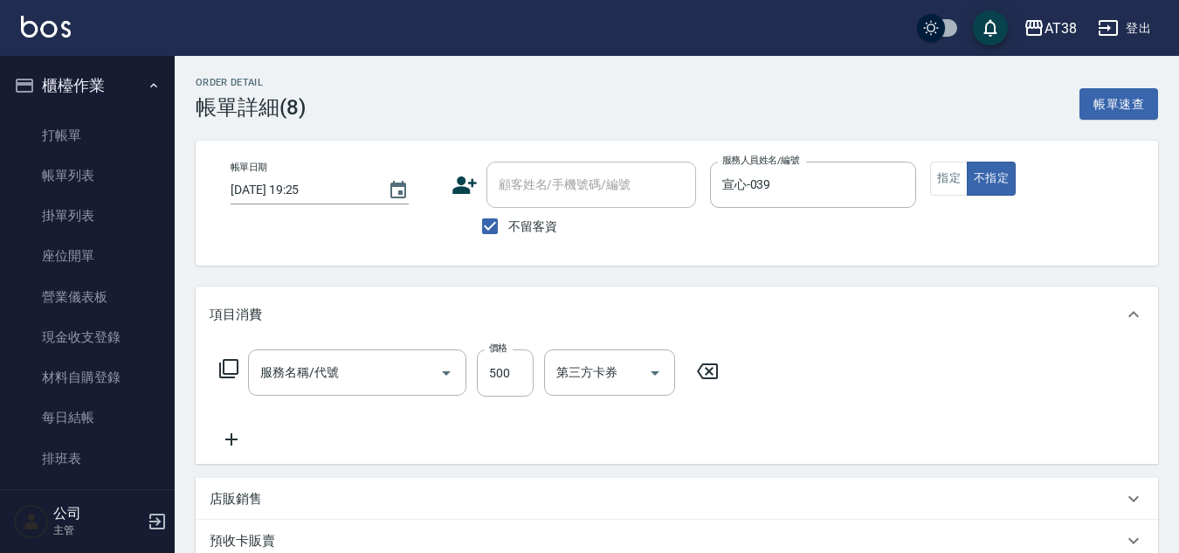
type input "[DATE] 19:25"
checkbox input "true"
type input "宣心-039"
type input "剪髮(407)"
click at [494, 380] on input "500" at bounding box center [505, 372] width 57 height 47
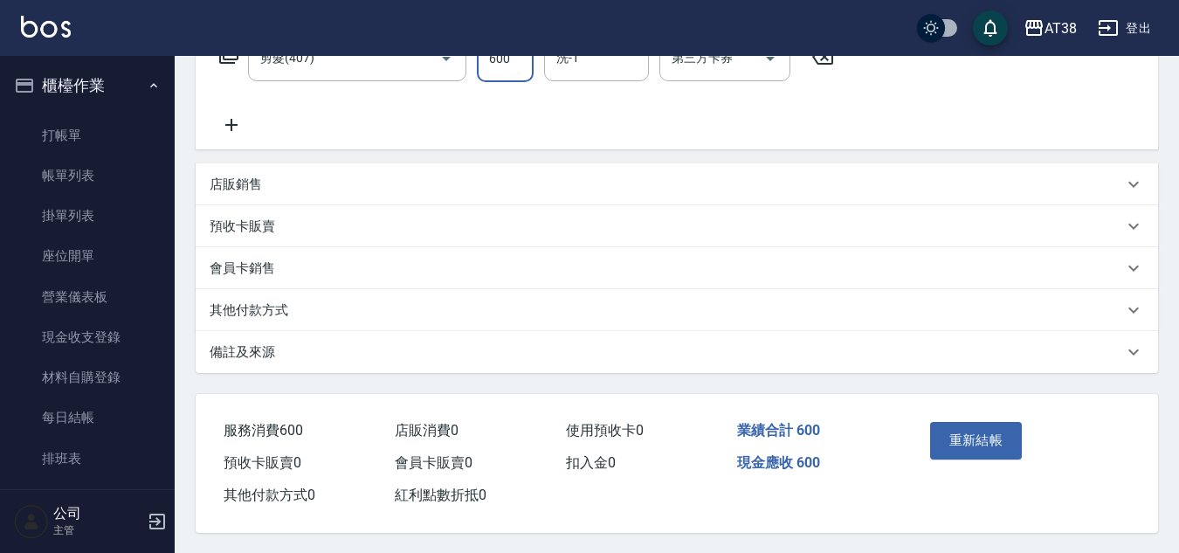
scroll to position [323, 0]
type input "600"
click at [982, 436] on button "重新結帳" at bounding box center [976, 439] width 93 height 37
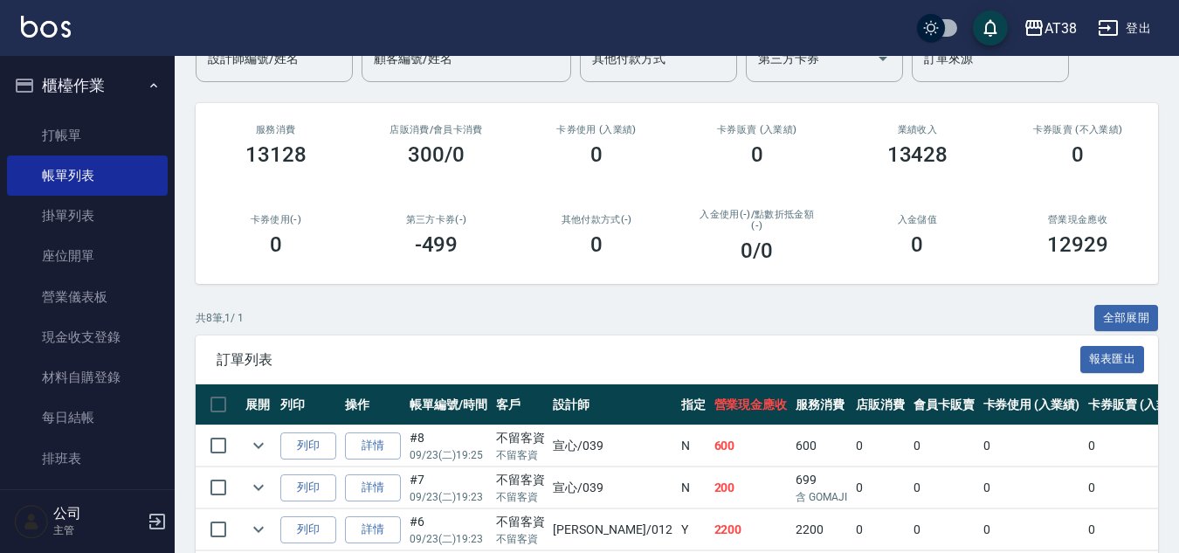
scroll to position [175, 0]
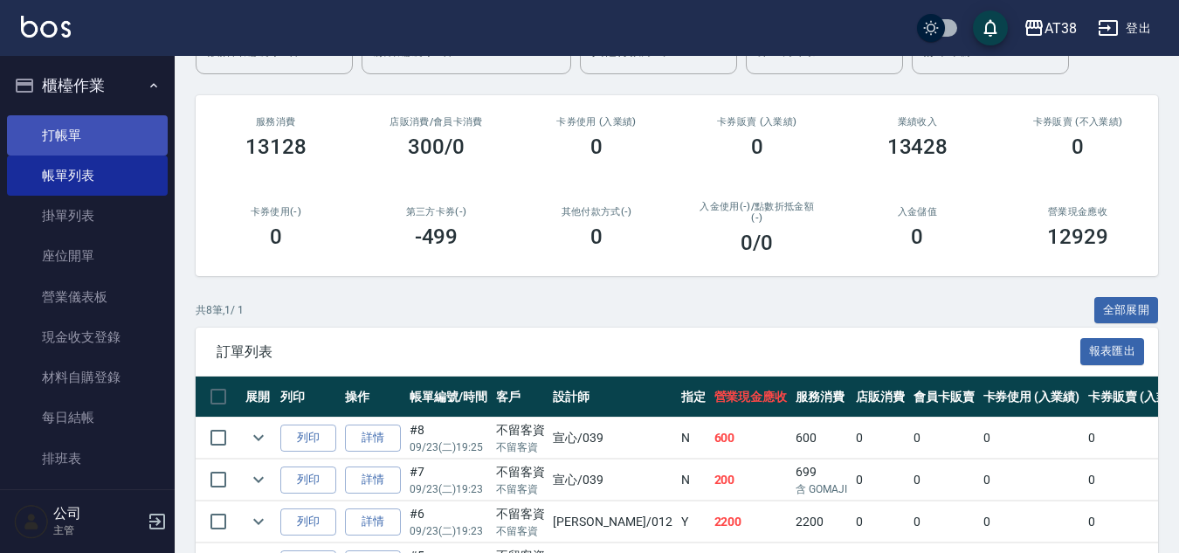
click at [49, 131] on link "打帳單" at bounding box center [87, 135] width 161 height 40
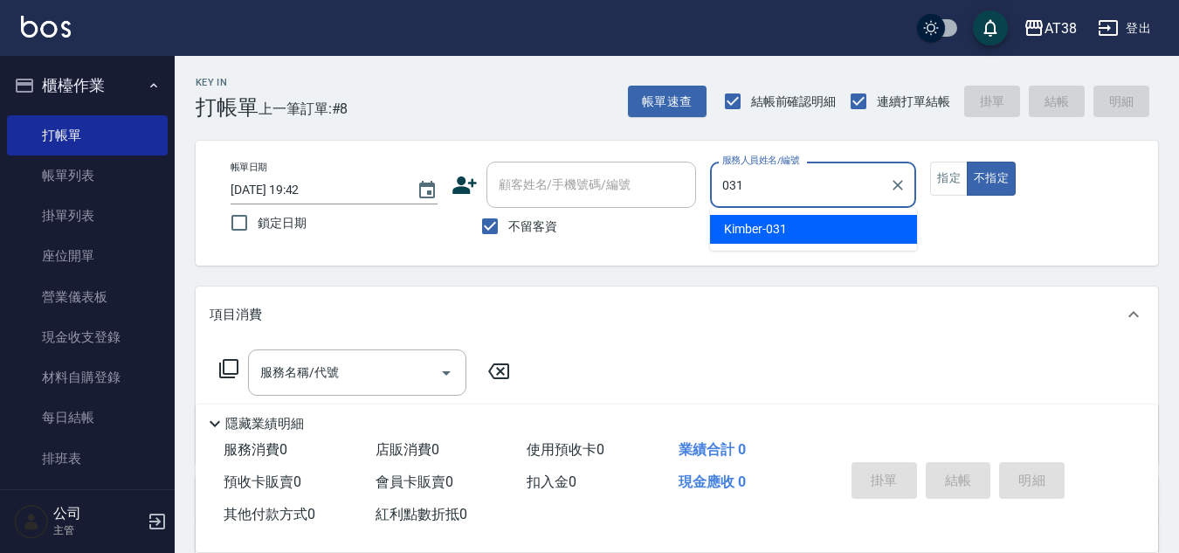
type input "Kimber-031"
type button "false"
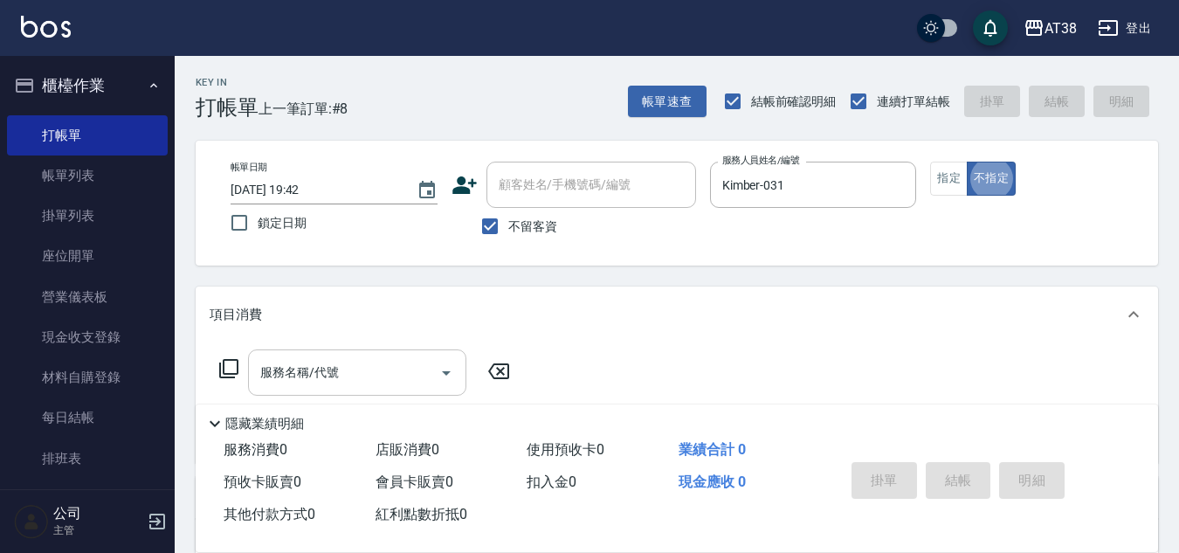
click at [254, 376] on div "服務名稱/代號" at bounding box center [357, 372] width 218 height 46
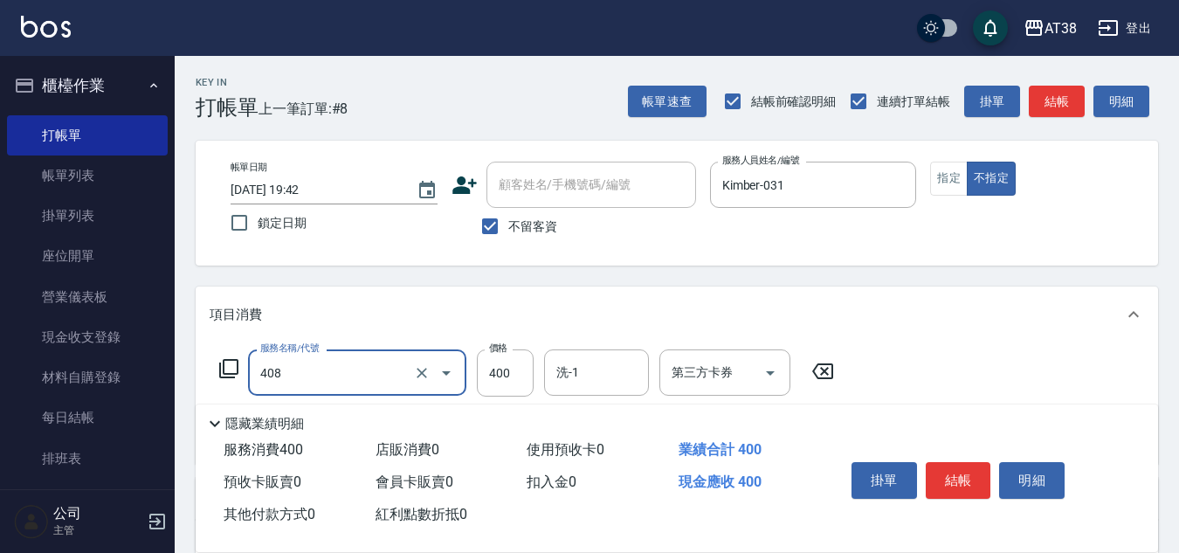
type input "夠麻吉剪髮(408)"
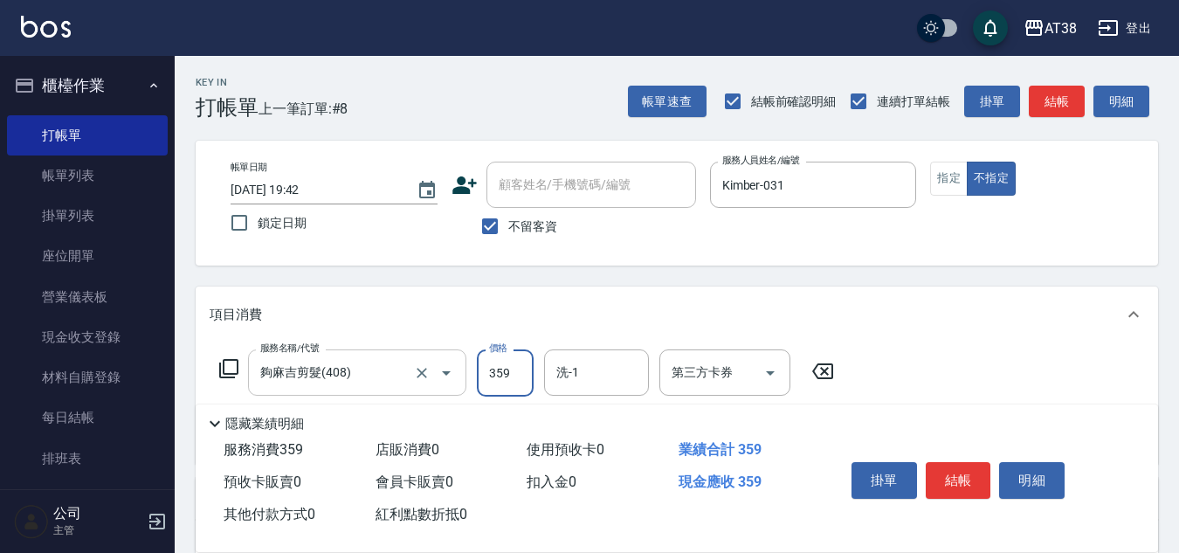
type input "359"
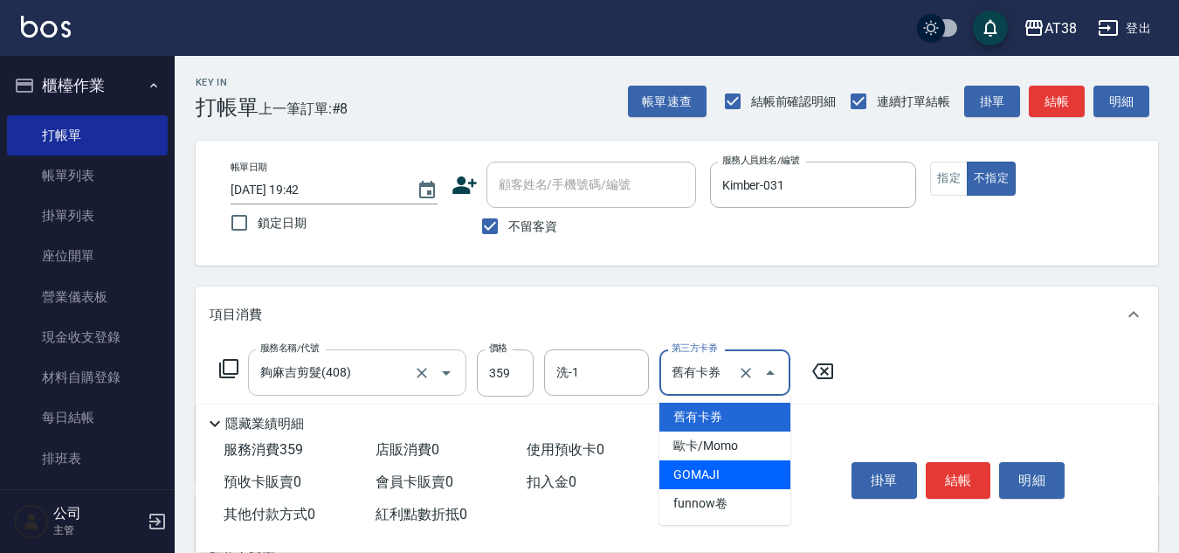
type input "GOMAJI"
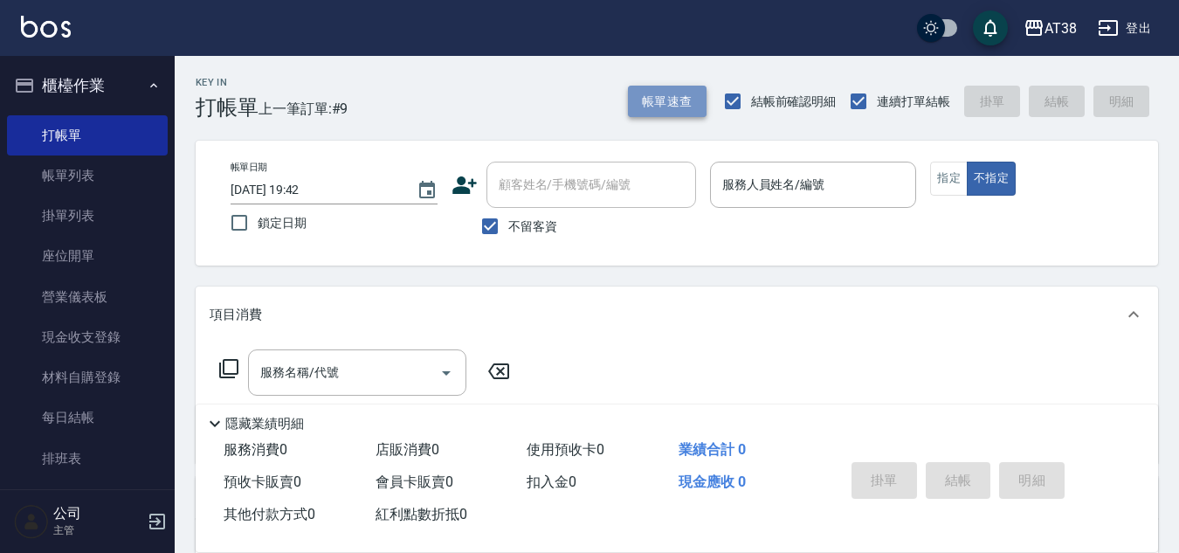
click at [644, 107] on button "帳單速查" at bounding box center [667, 102] width 79 height 32
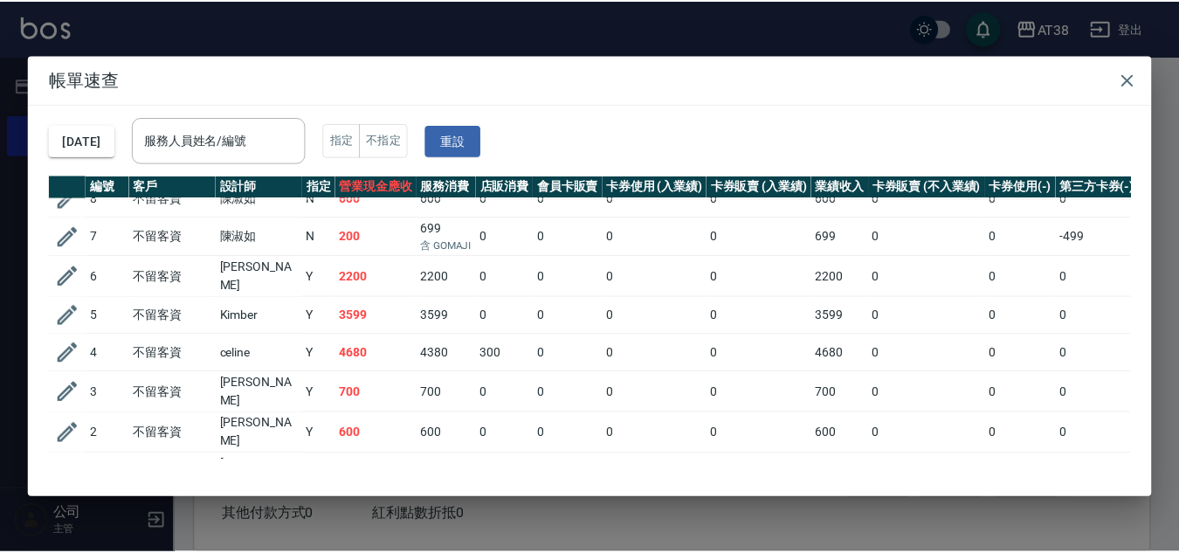
scroll to position [114, 0]
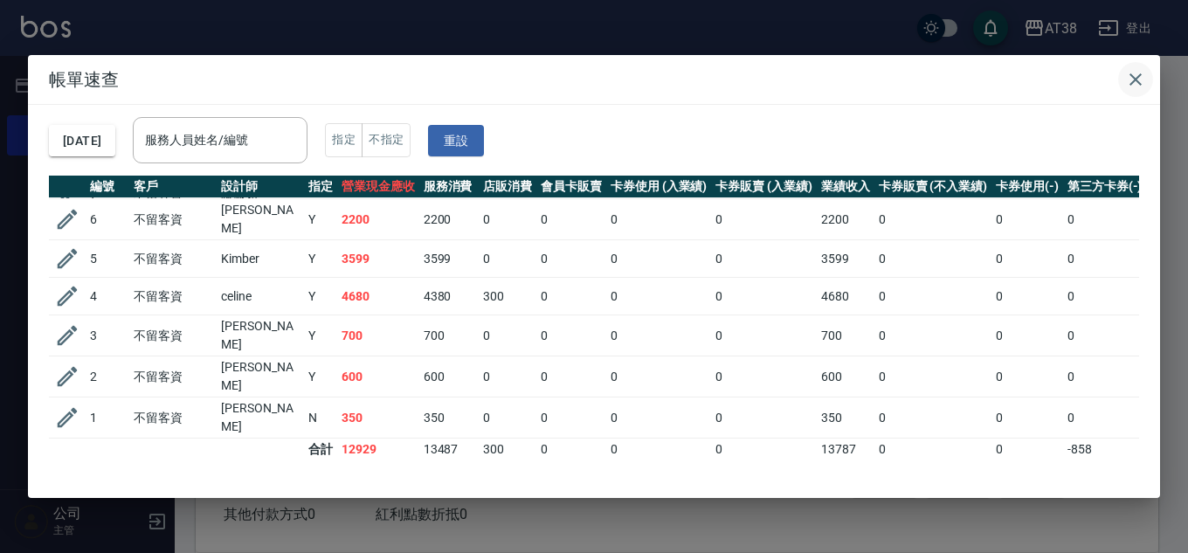
click at [1141, 81] on icon "button" at bounding box center [1135, 79] width 21 height 21
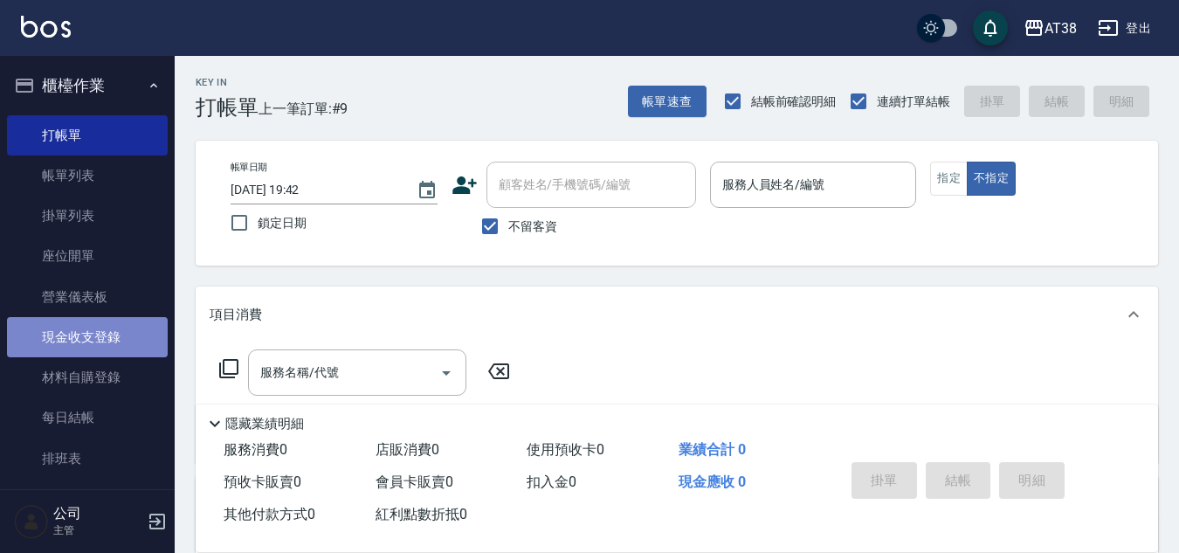
click at [93, 332] on link "現金收支登錄" at bounding box center [87, 337] width 161 height 40
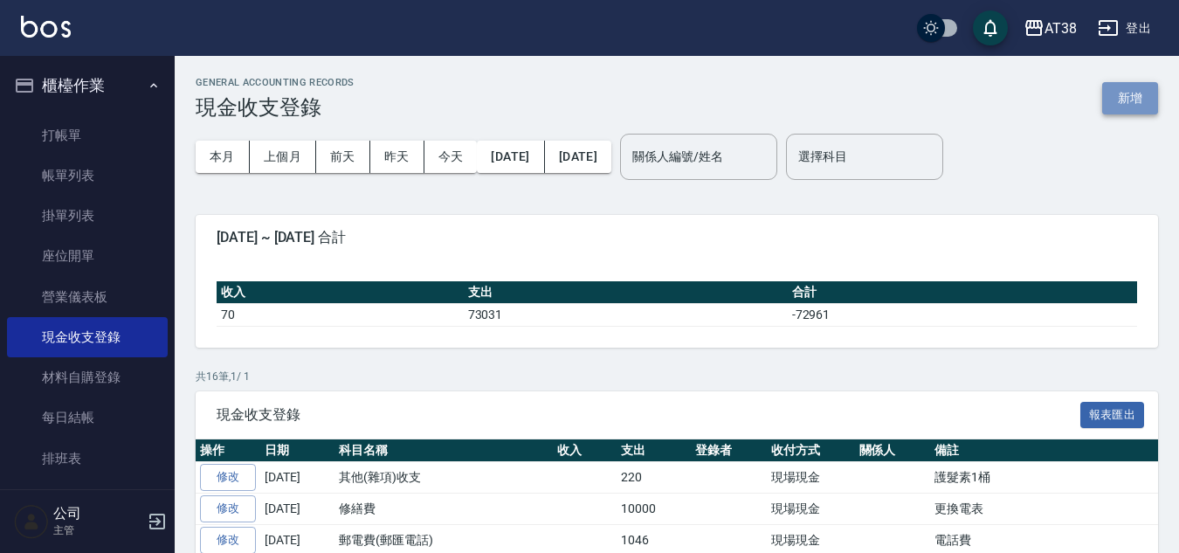
click at [1133, 89] on button "新增" at bounding box center [1130, 98] width 56 height 32
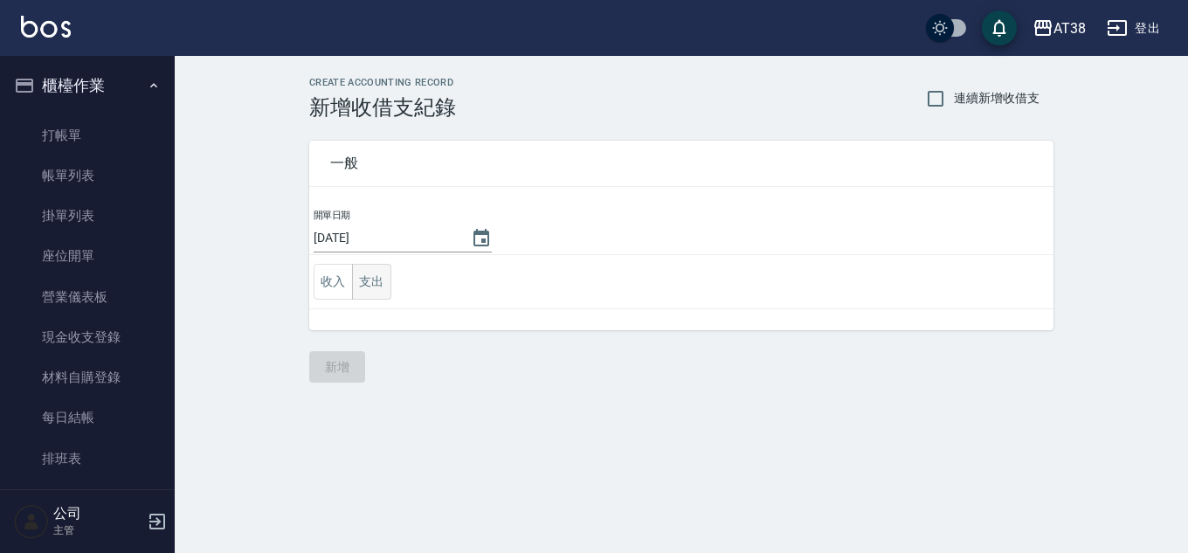
click at [365, 282] on button "支出" at bounding box center [371, 282] width 39 height 36
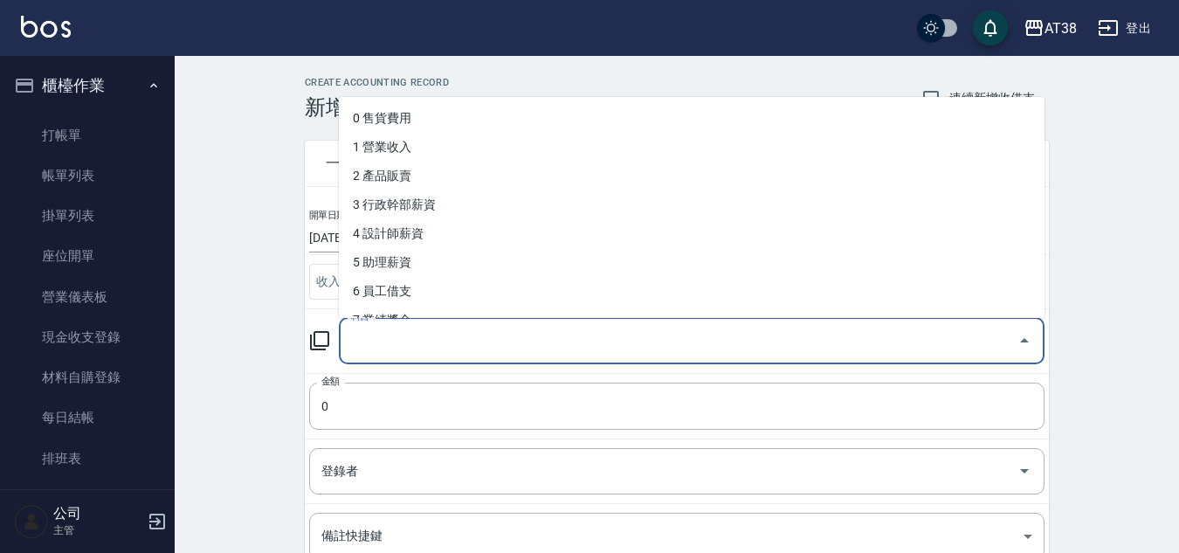
click at [396, 342] on input "科目" at bounding box center [679, 341] width 664 height 31
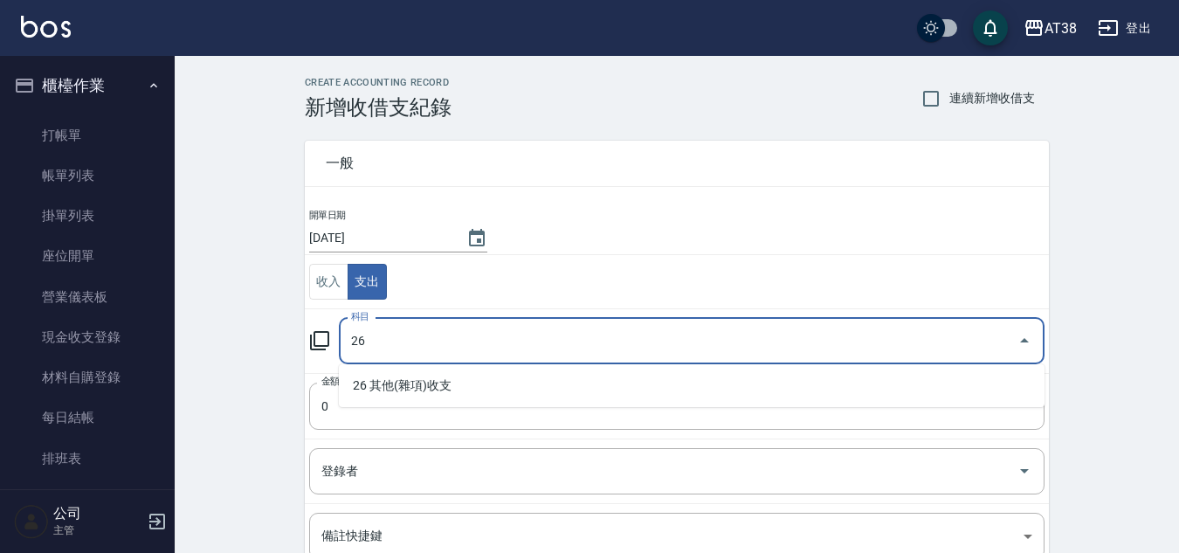
type input "26"
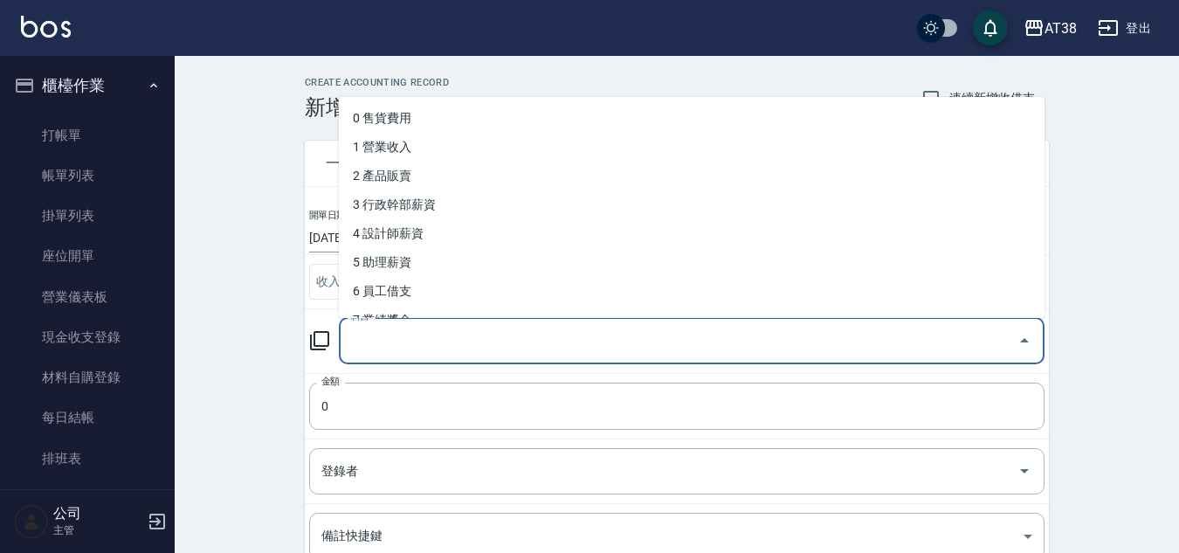
click at [483, 340] on input "科目" at bounding box center [679, 341] width 664 height 31
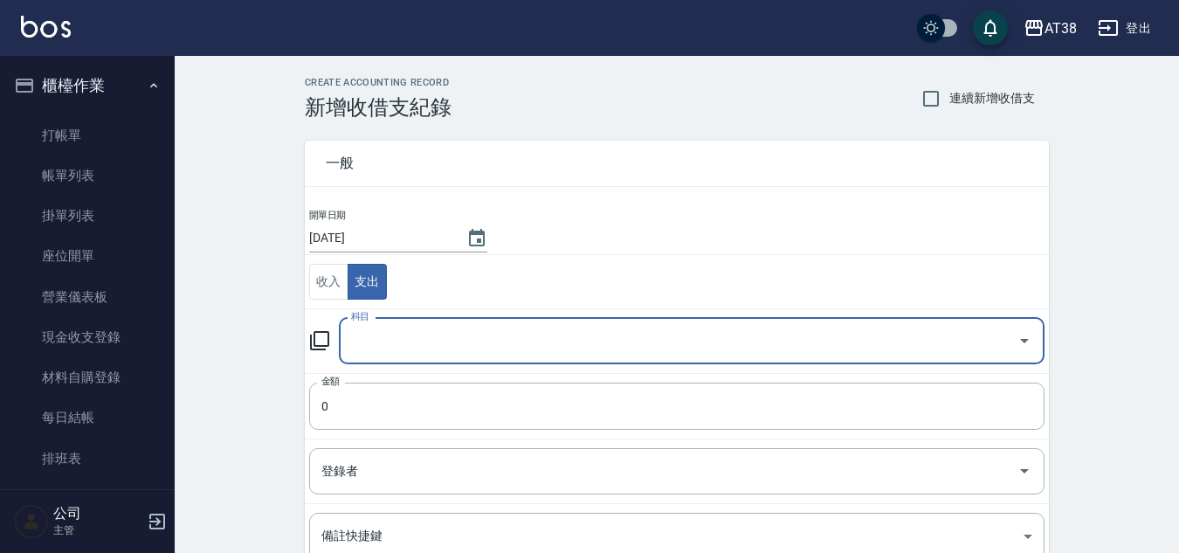
click at [498, 341] on input "科目" at bounding box center [679, 341] width 664 height 31
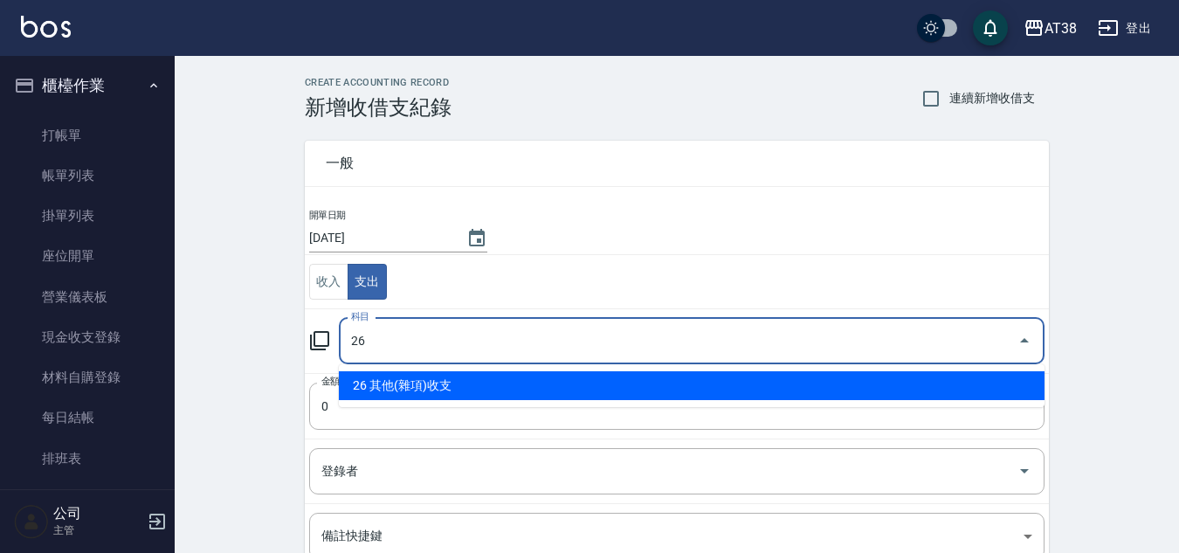
click at [447, 384] on li "26 其他(雜項)收支" at bounding box center [692, 385] width 706 height 29
type input "26 其他(雜項)收支"
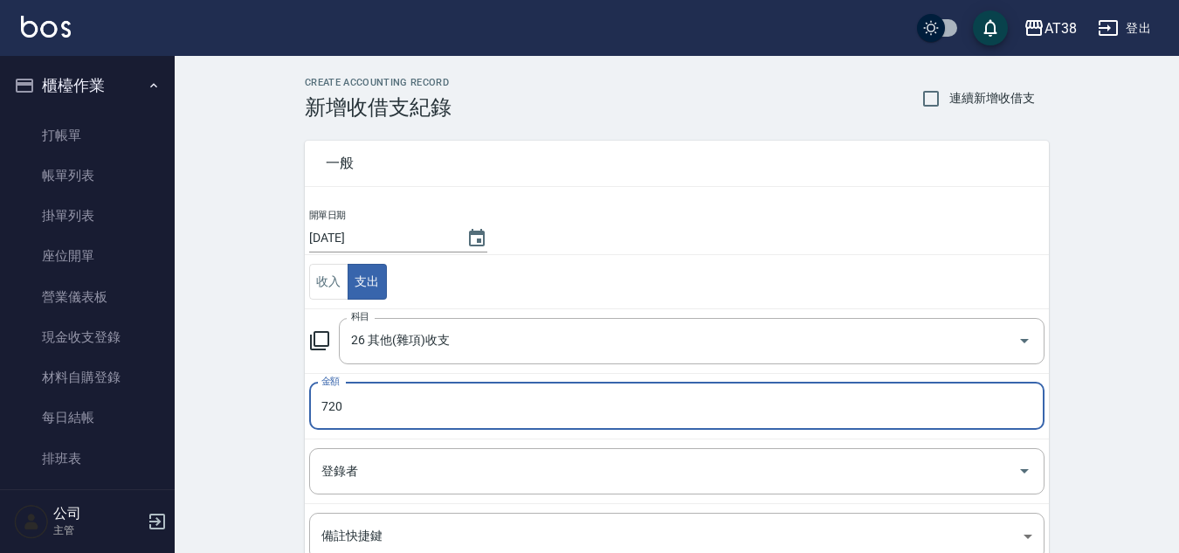
type input "720"
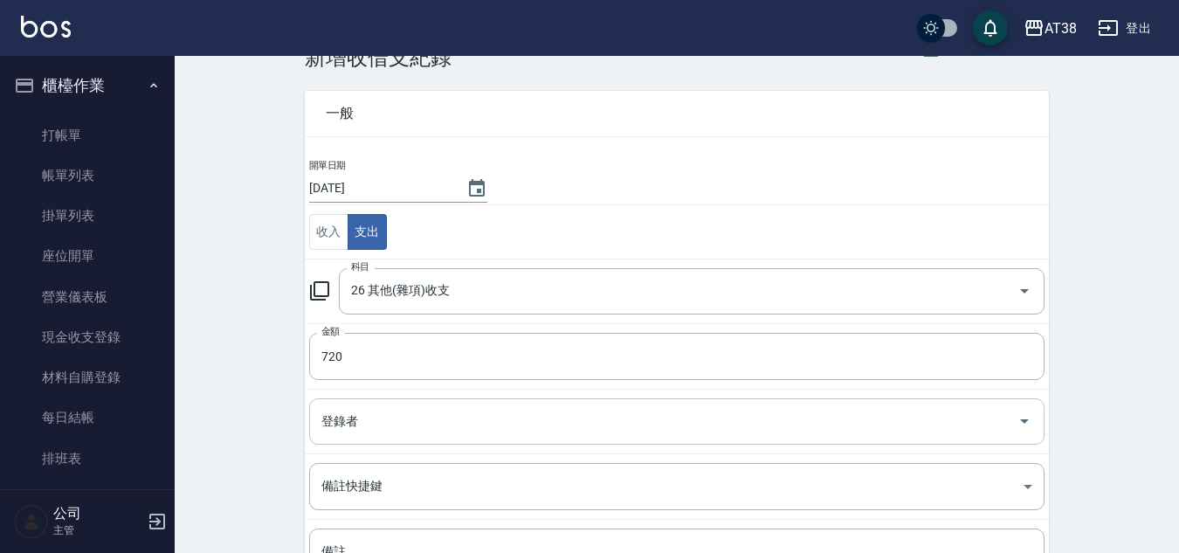
scroll to position [218, 0]
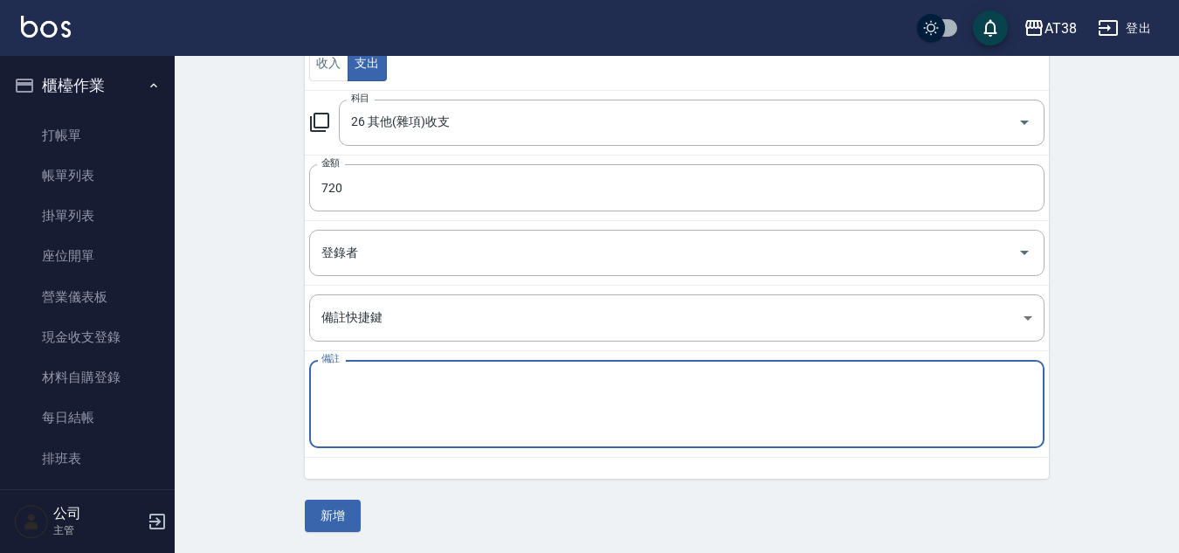
click at [440, 410] on textarea "備註" at bounding box center [676, 404] width 711 height 59
type textarea "拜拜"
click at [334, 520] on button "新增" at bounding box center [333, 516] width 56 height 32
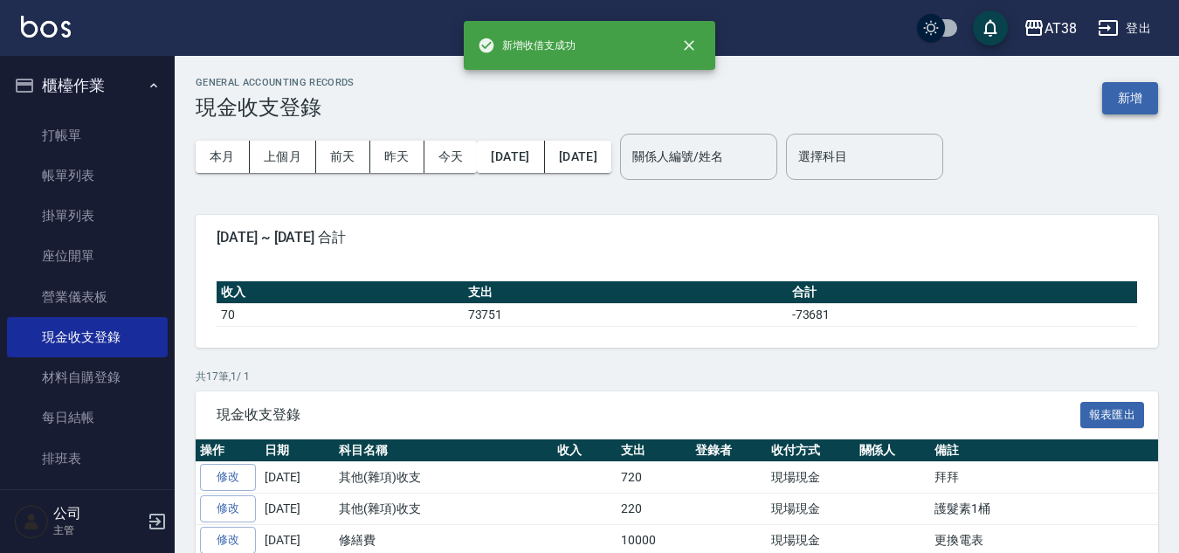
click at [1138, 101] on button "新增" at bounding box center [1130, 98] width 56 height 32
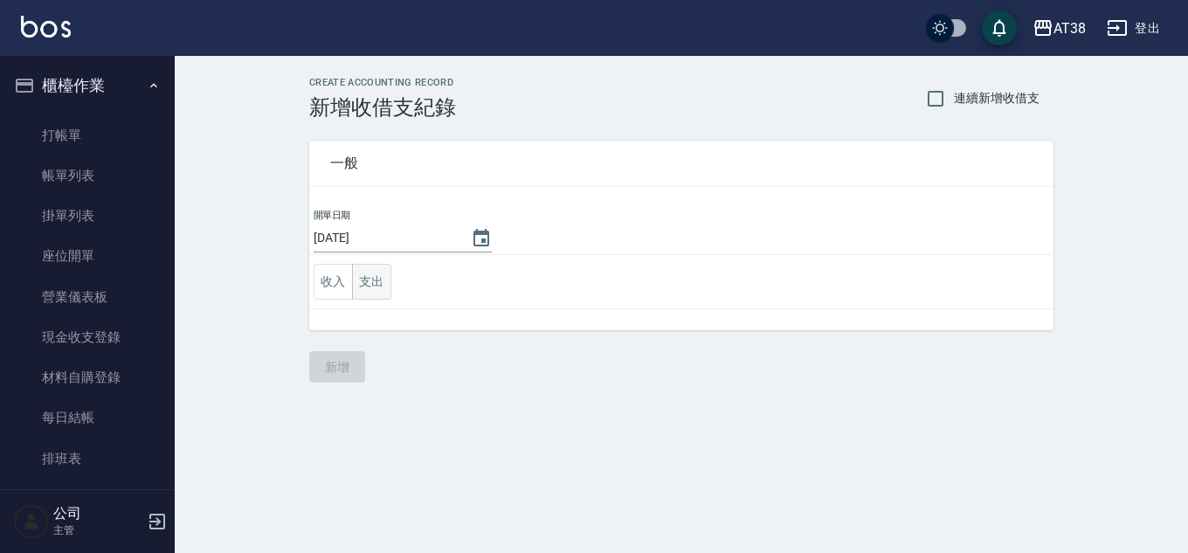
click at [375, 289] on button "支出" at bounding box center [371, 282] width 39 height 36
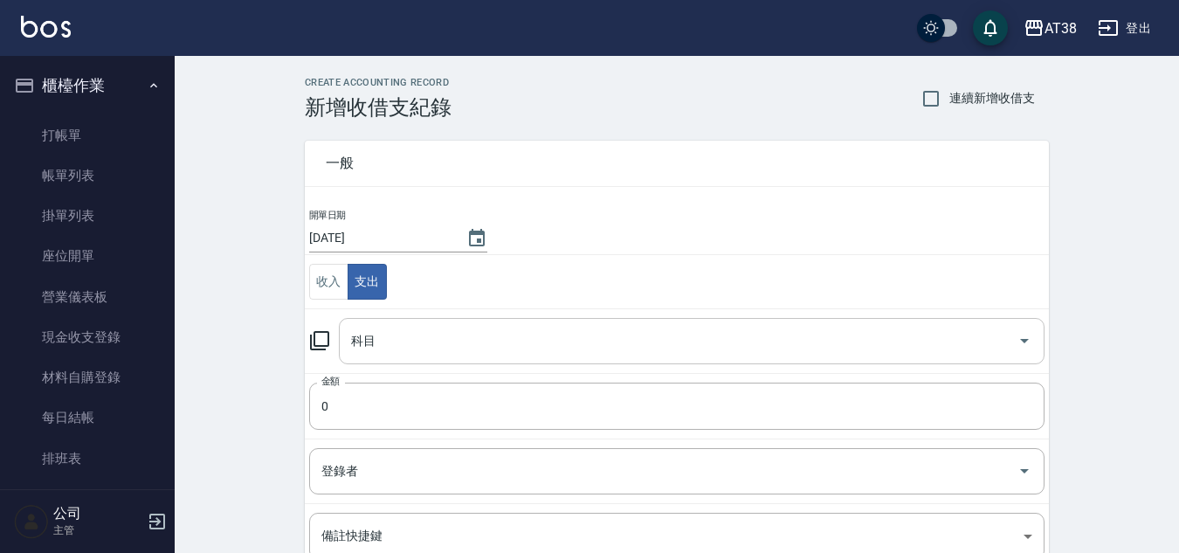
click at [383, 347] on input "科目" at bounding box center [679, 341] width 664 height 31
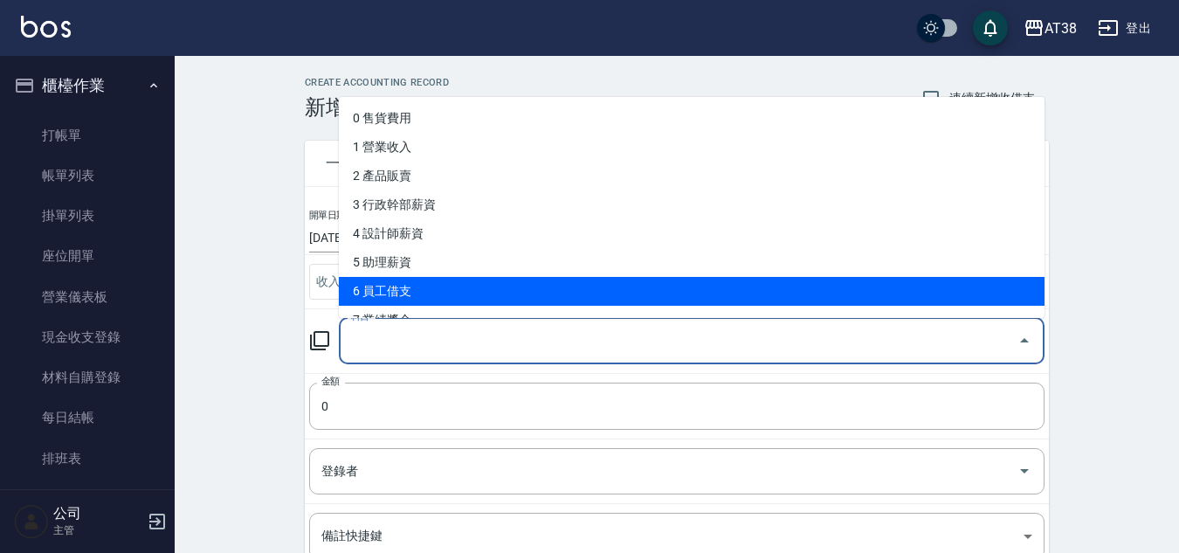
click at [235, 258] on div "CREATE ACCOUNTING RECORD 新增收借支紀錄 連續新增收借支 一般 開單日期 [DATE] 收入 支出 科目 科目 金額 0 金額 登錄者…" at bounding box center [677, 413] width 1004 height 715
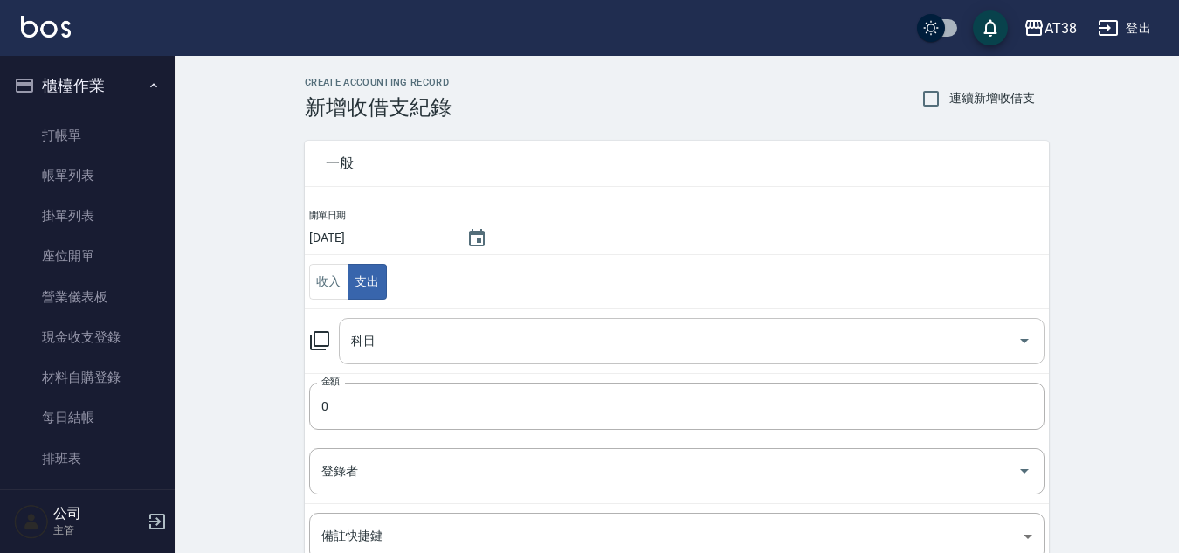
click at [389, 334] on input "科目" at bounding box center [679, 341] width 664 height 31
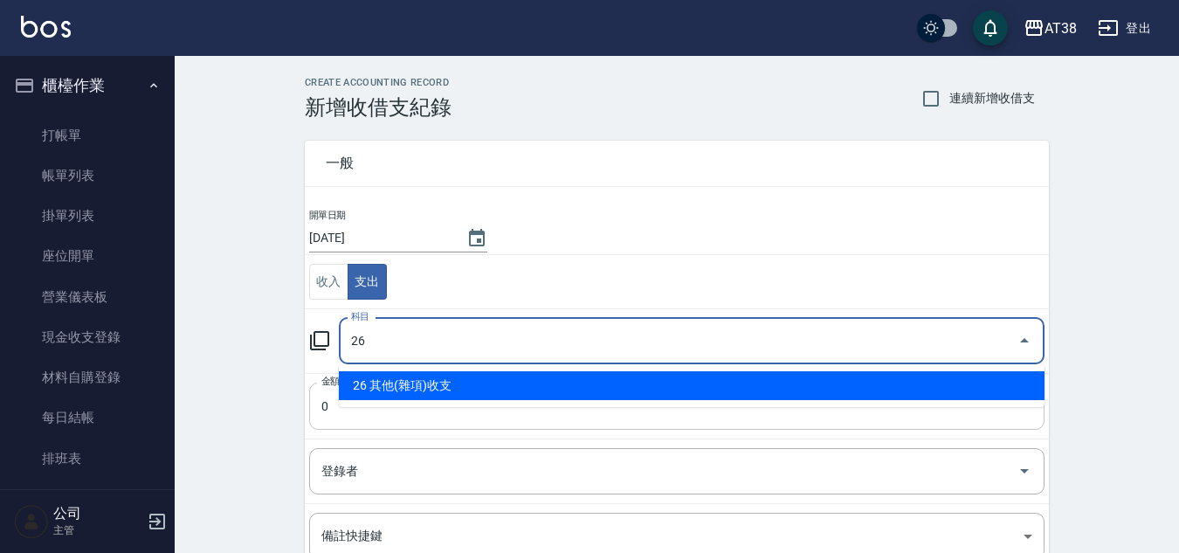
click at [390, 391] on li "26 其他(雜項)收支" at bounding box center [692, 385] width 706 height 29
type input "26 其他(雜項)收支"
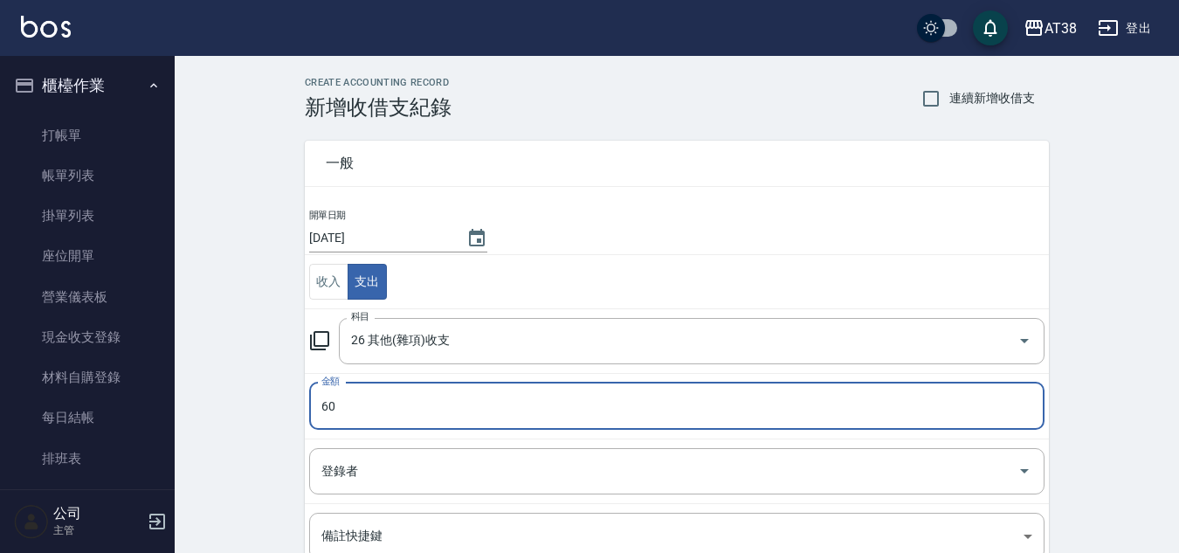
type input "60"
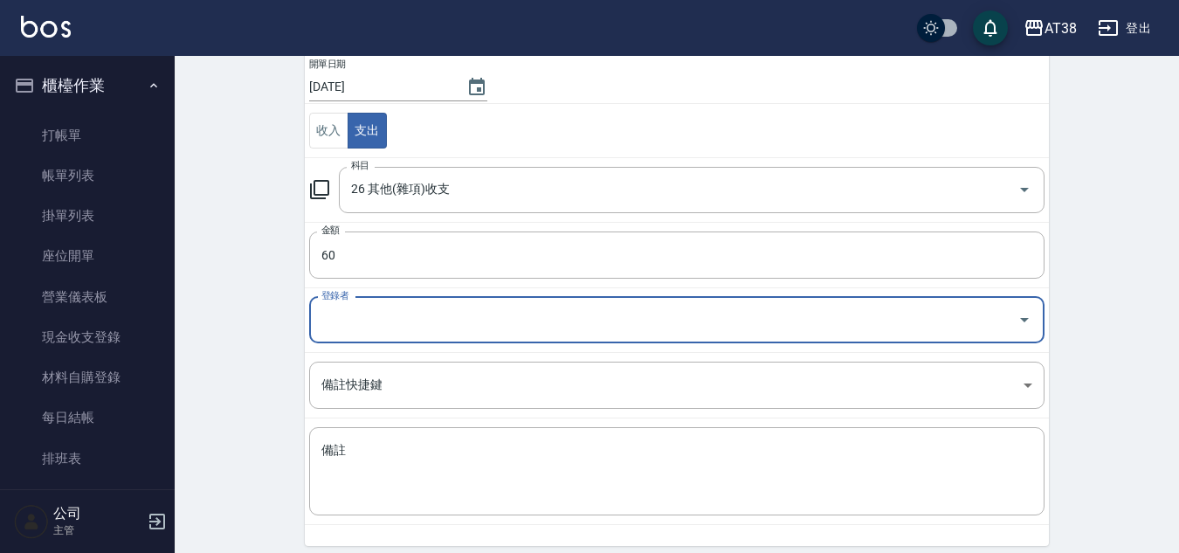
scroll to position [131, 0]
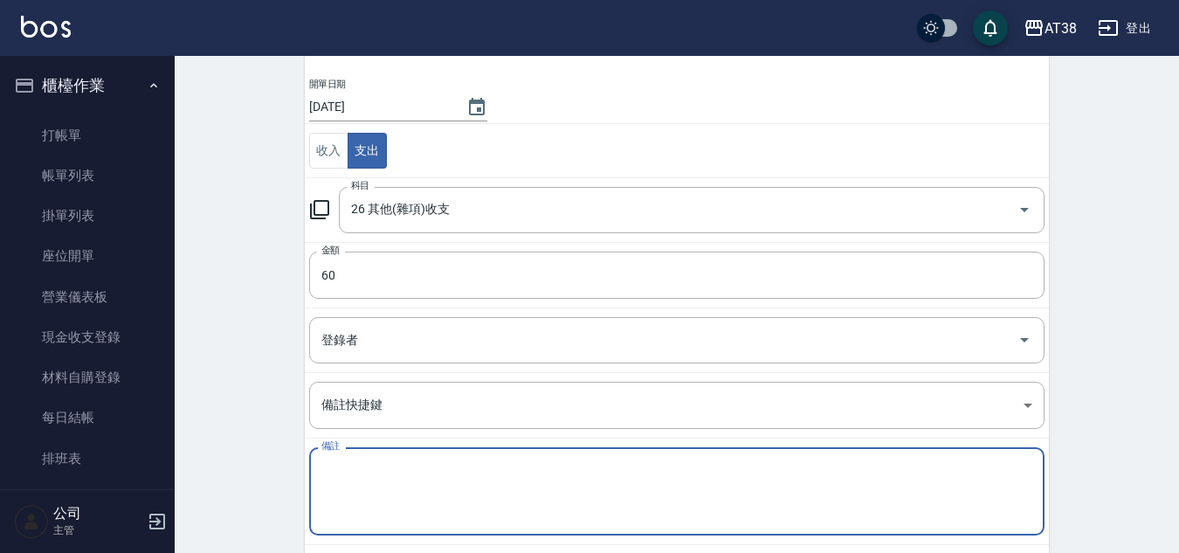
click at [456, 470] on textarea "備註" at bounding box center [676, 491] width 711 height 59
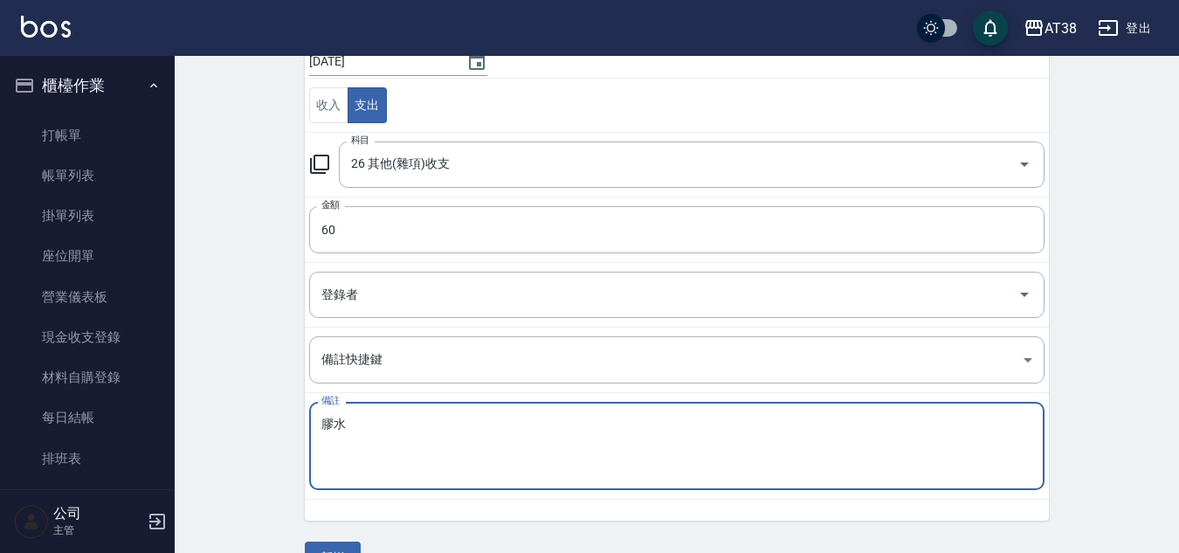
scroll to position [218, 0]
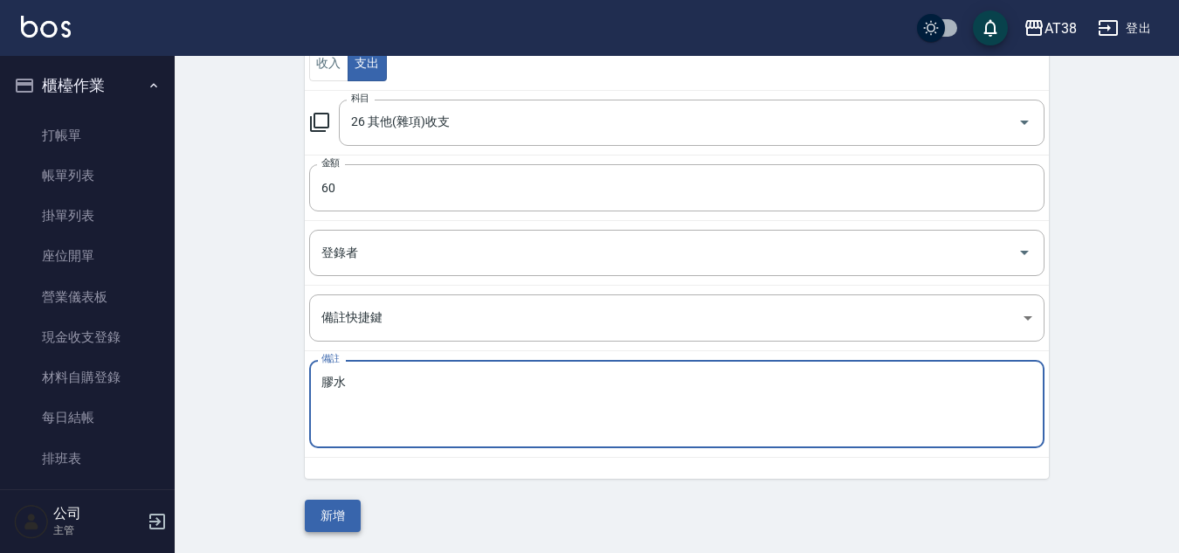
type textarea "膠水"
click at [347, 505] on button "新增" at bounding box center [333, 516] width 56 height 32
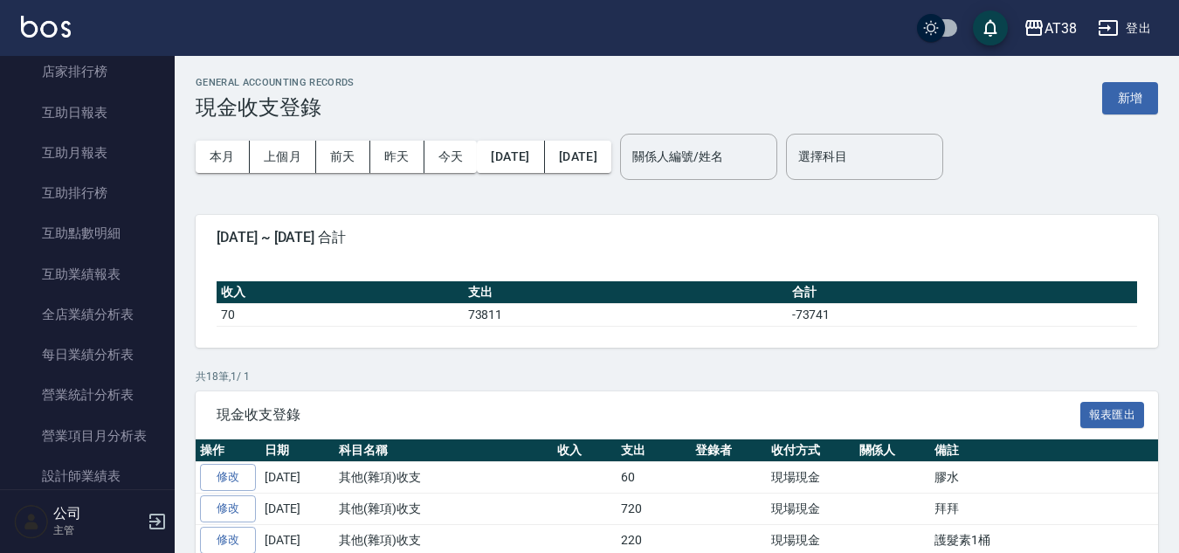
scroll to position [961, 0]
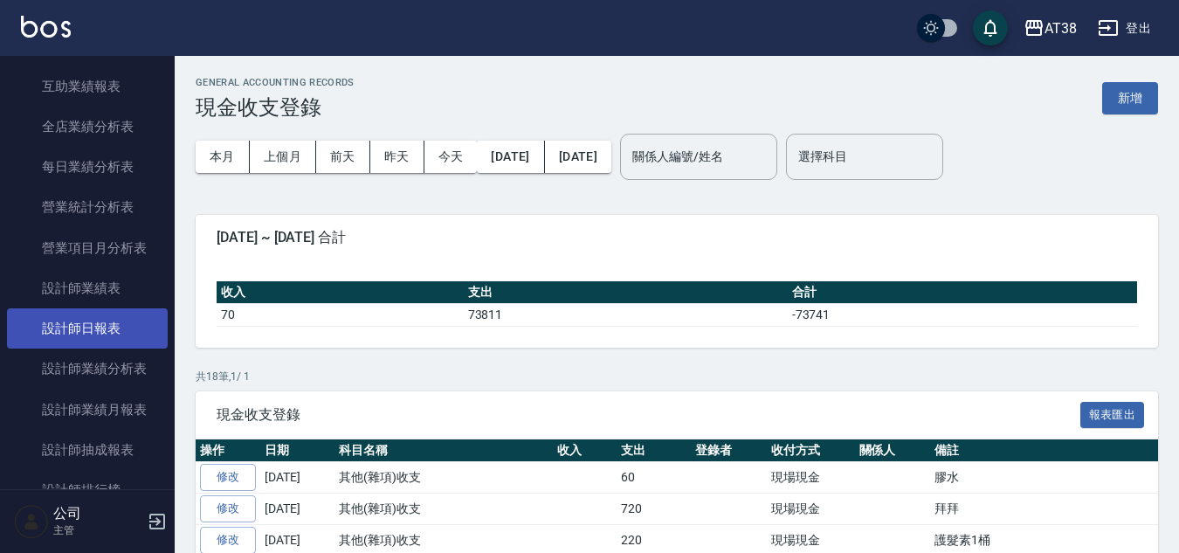
click at [112, 321] on link "設計師日報表" at bounding box center [87, 328] width 161 height 40
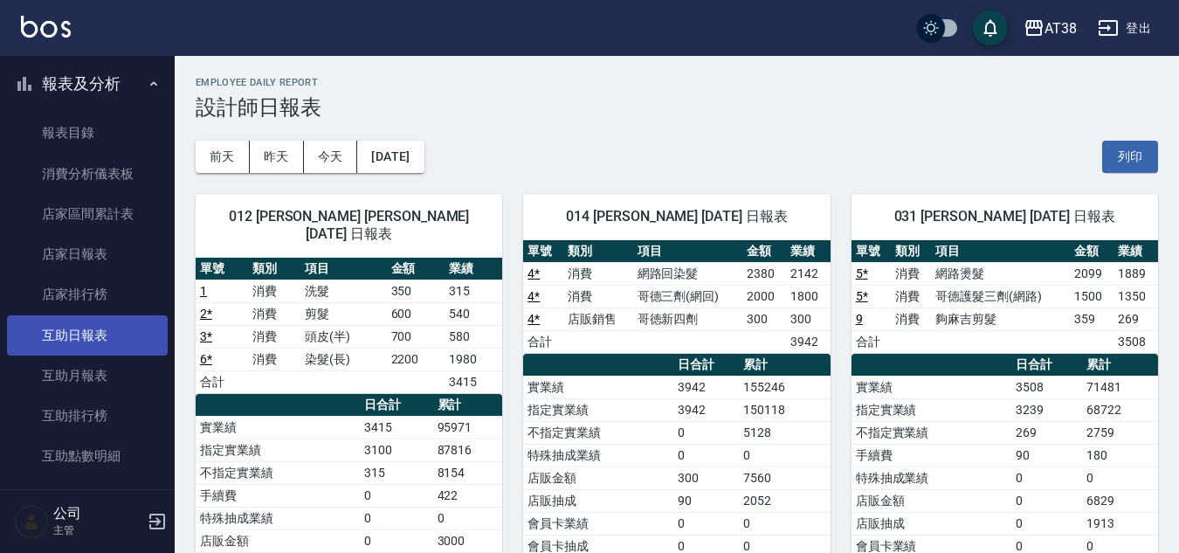
scroll to position [524, 0]
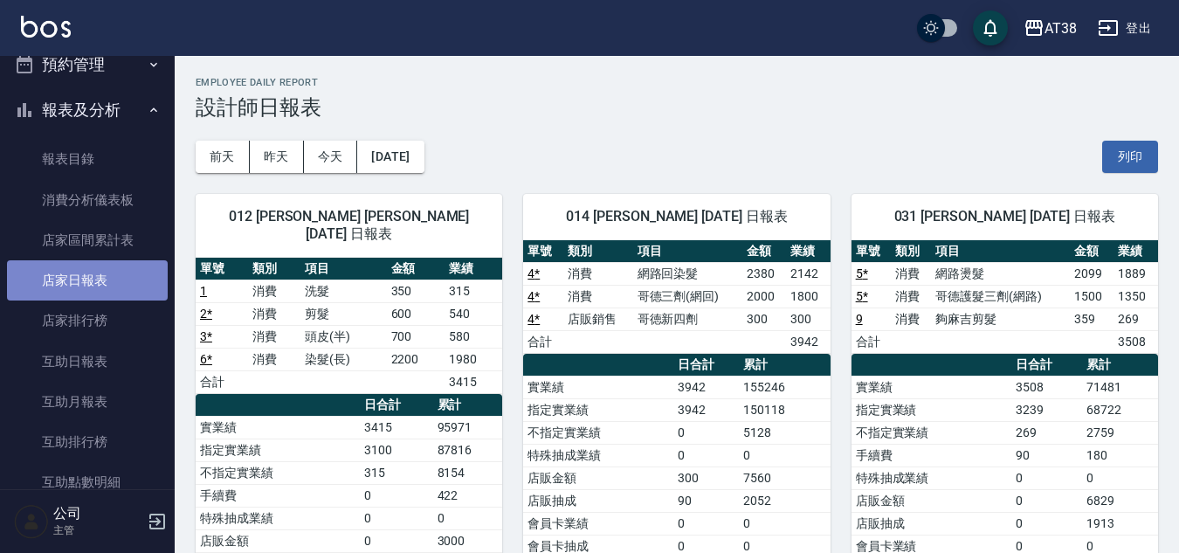
click at [93, 276] on link "店家日報表" at bounding box center [87, 280] width 161 height 40
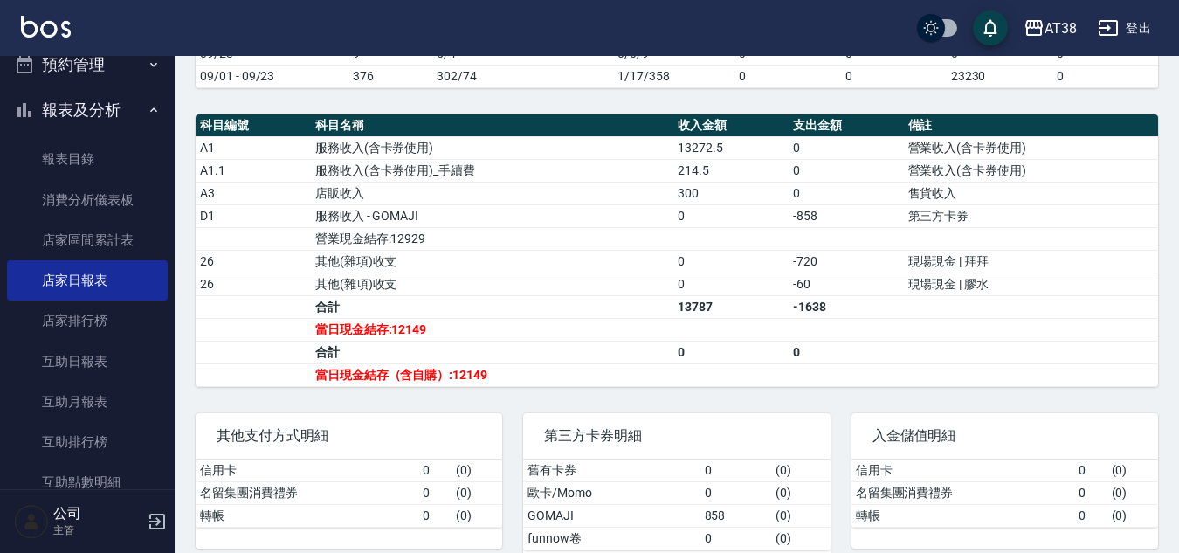
scroll to position [524, 0]
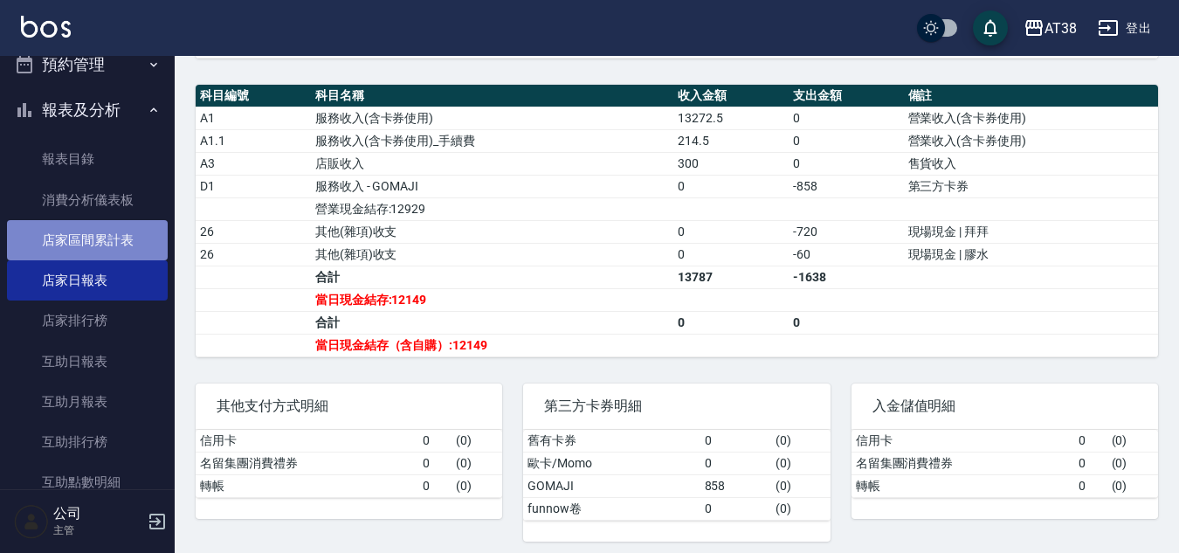
click at [98, 241] on link "店家區間累計表" at bounding box center [87, 240] width 161 height 40
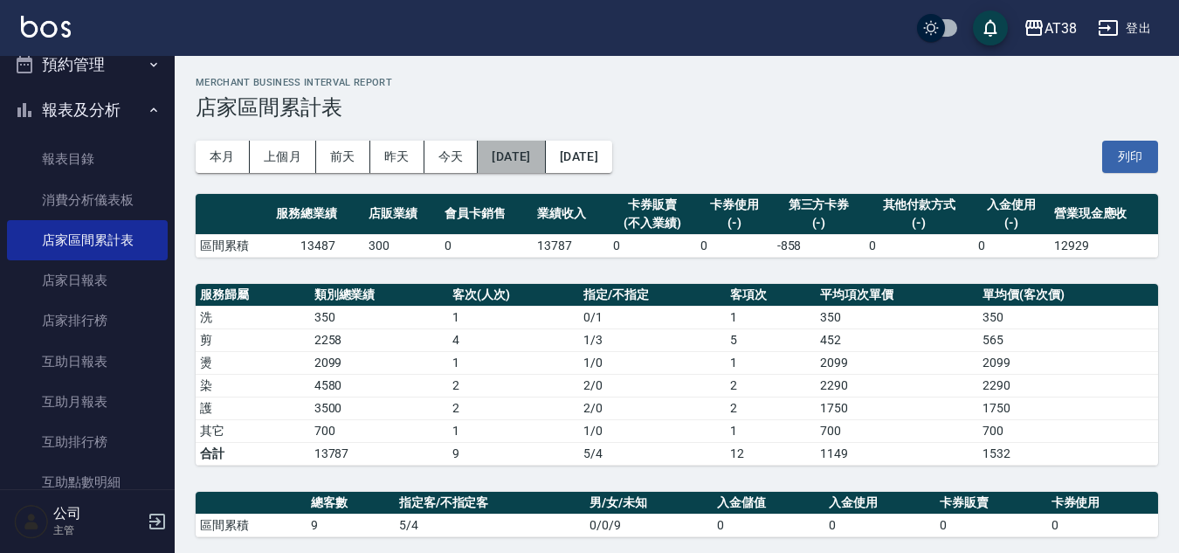
click at [545, 154] on button "[DATE]" at bounding box center [511, 157] width 67 height 32
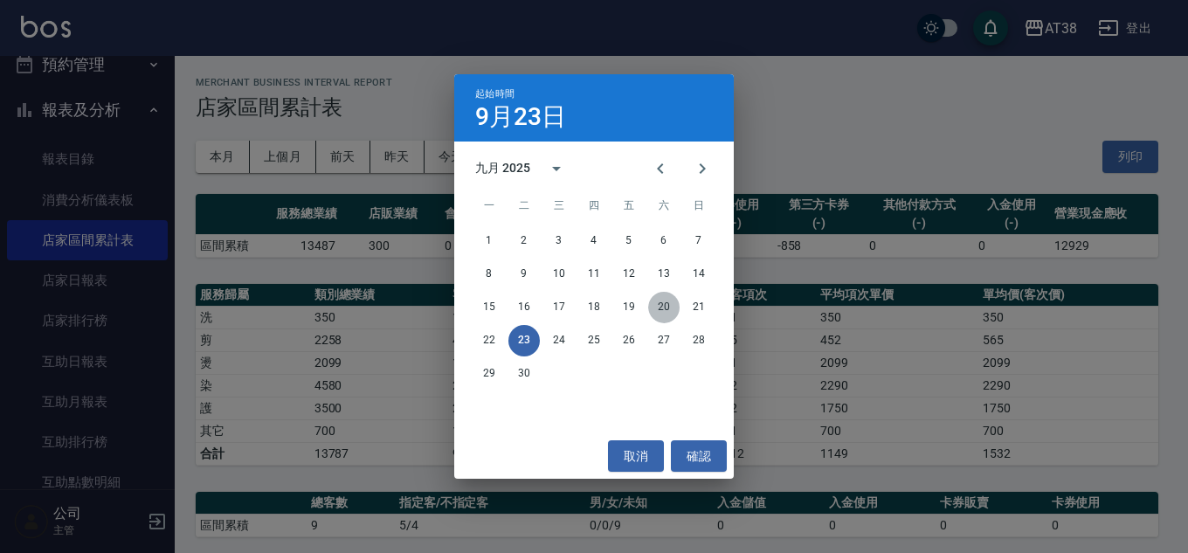
click at [662, 299] on button "20" at bounding box center [663, 307] width 31 height 31
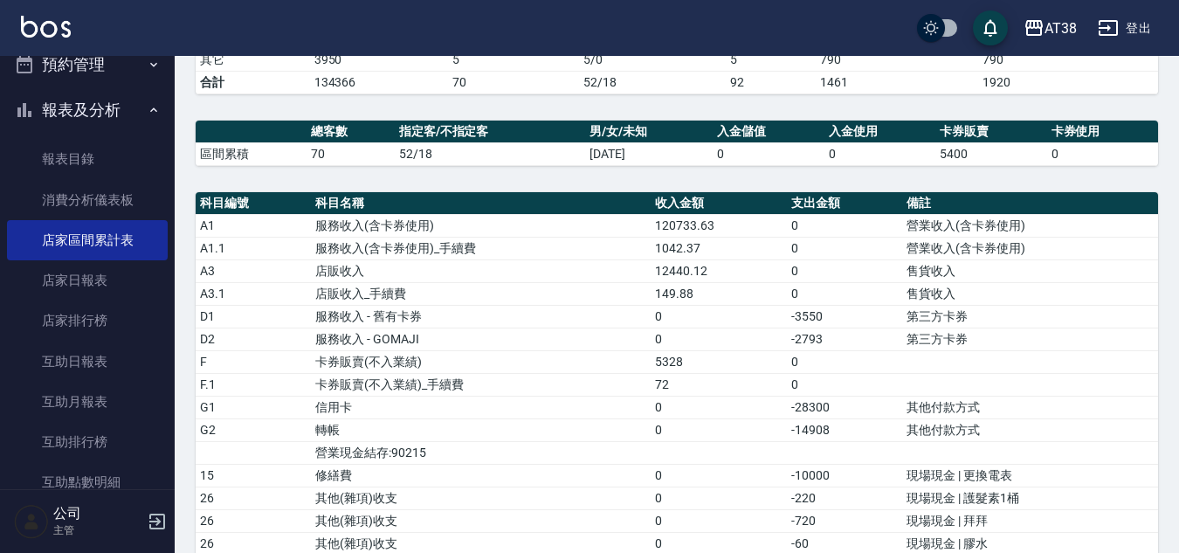
scroll to position [437, 0]
